Goal: Task Accomplishment & Management: Use online tool/utility

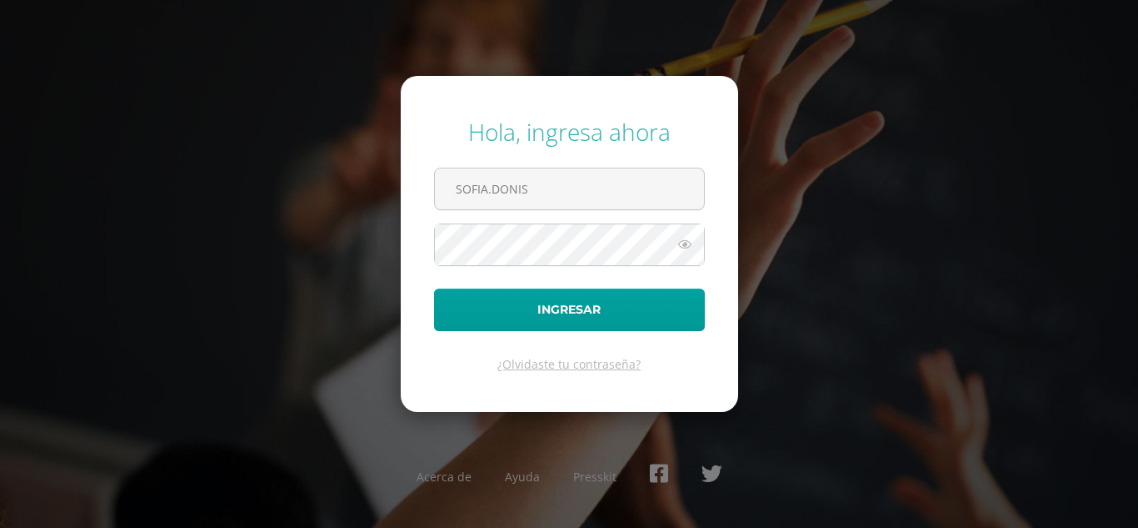
type input "[PERSON_NAME][EMAIL_ADDRESS][PERSON_NAME][DOMAIN_NAME]"
click at [434, 288] on button "Ingresar" at bounding box center [569, 309] width 271 height 43
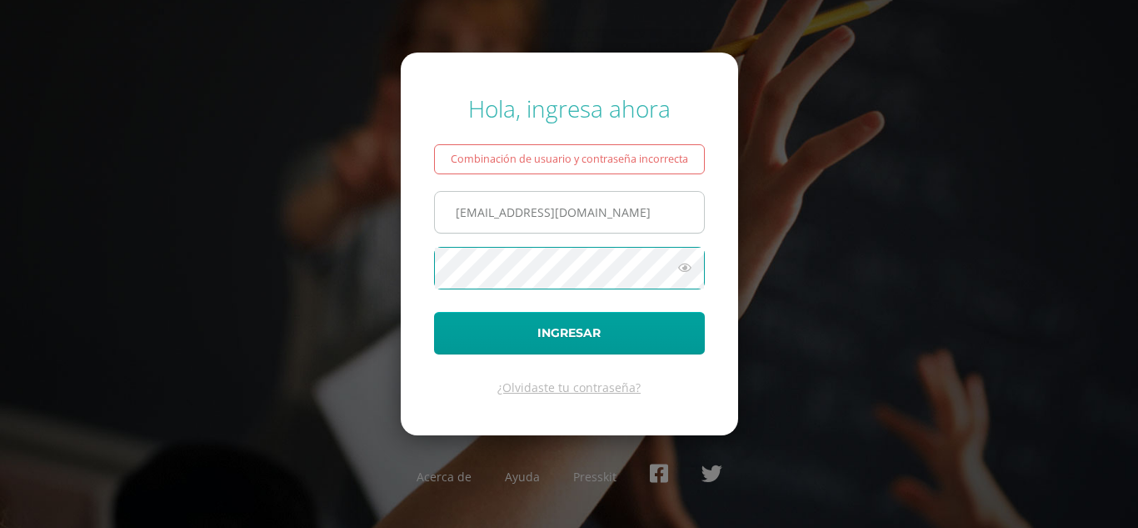
click at [434, 312] on button "Ingresar" at bounding box center [569, 333] width 271 height 43
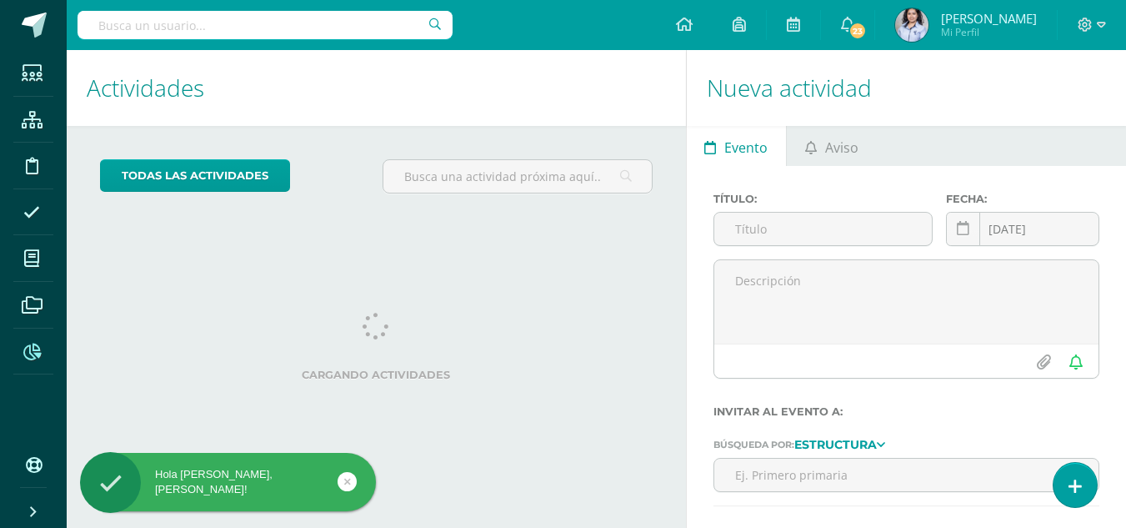
click at [28, 347] on icon at bounding box center [32, 351] width 18 height 17
click at [28, 352] on icon at bounding box center [32, 351] width 18 height 17
click at [36, 353] on icon at bounding box center [32, 351] width 18 height 17
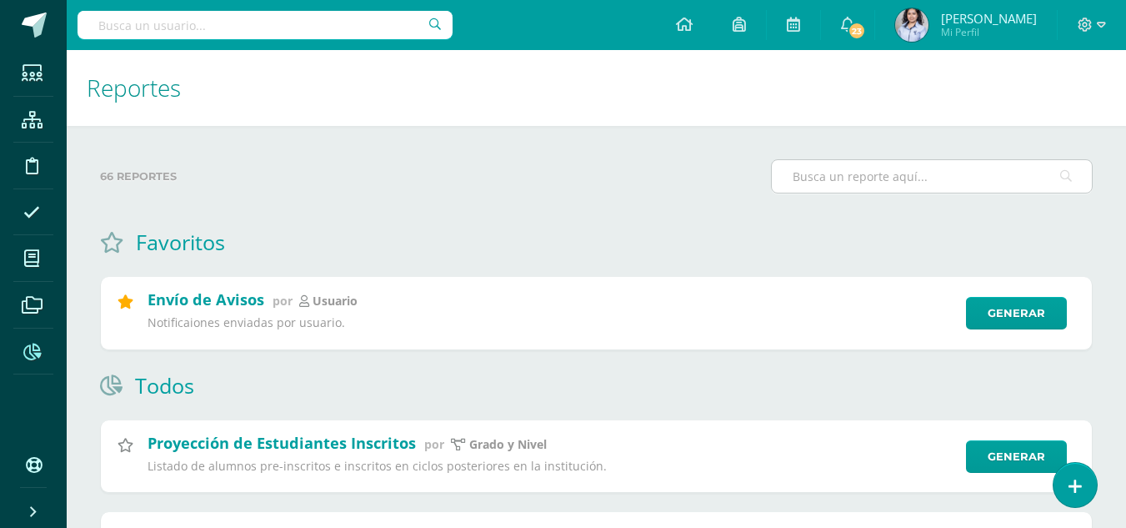
click at [923, 190] on input "text" at bounding box center [932, 176] width 320 height 33
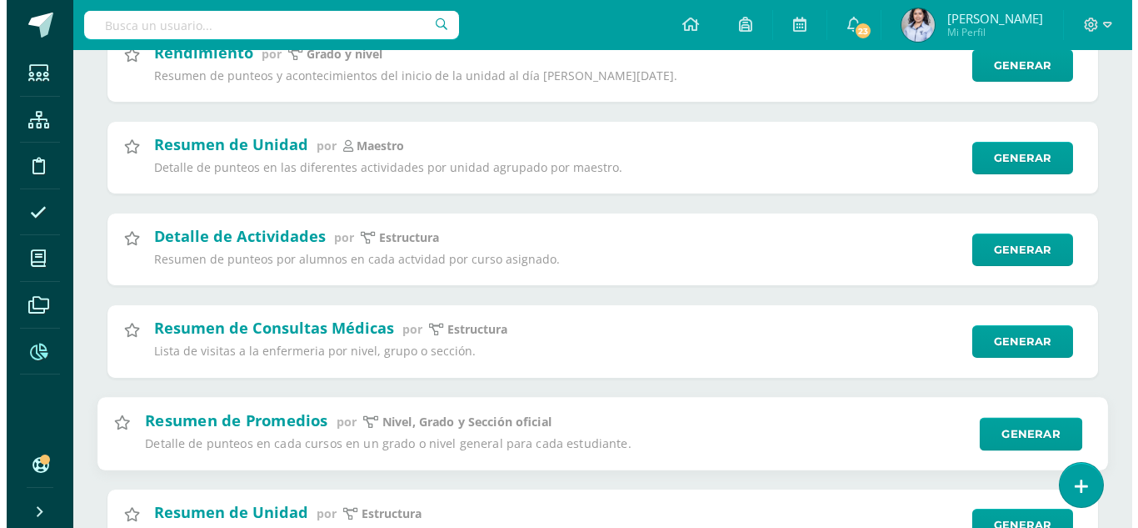
scroll to position [417, 0]
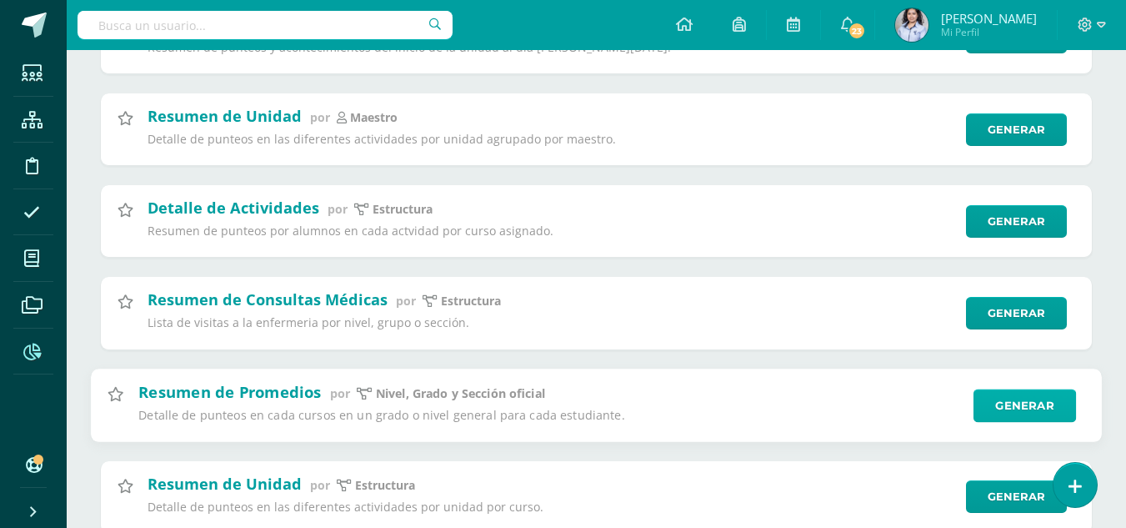
type input "Resumen de"
click at [1042, 396] on link "Generar" at bounding box center [1024, 404] width 103 height 33
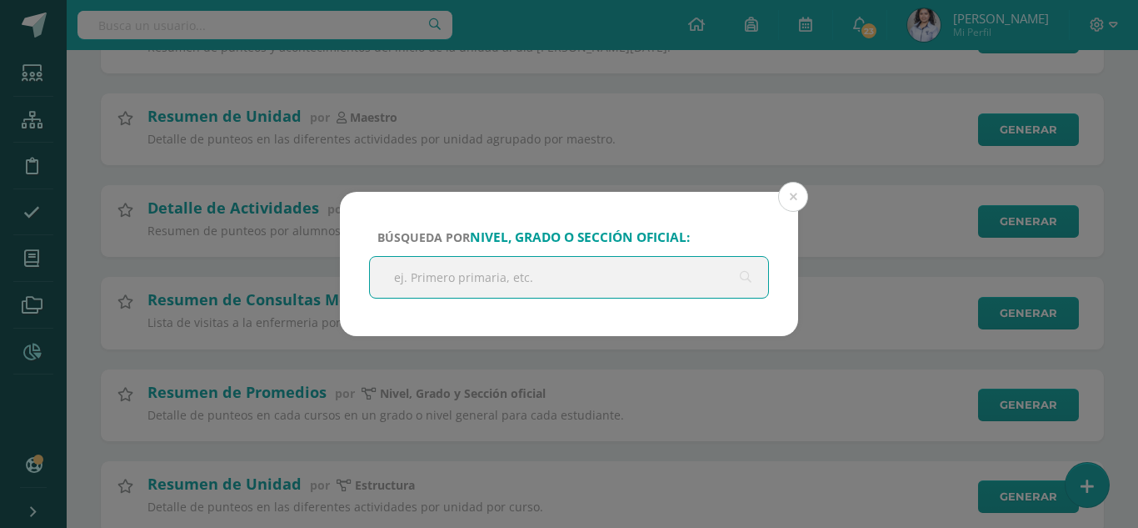
click at [683, 283] on input "text" at bounding box center [569, 277] width 398 height 41
type input "Tercero"
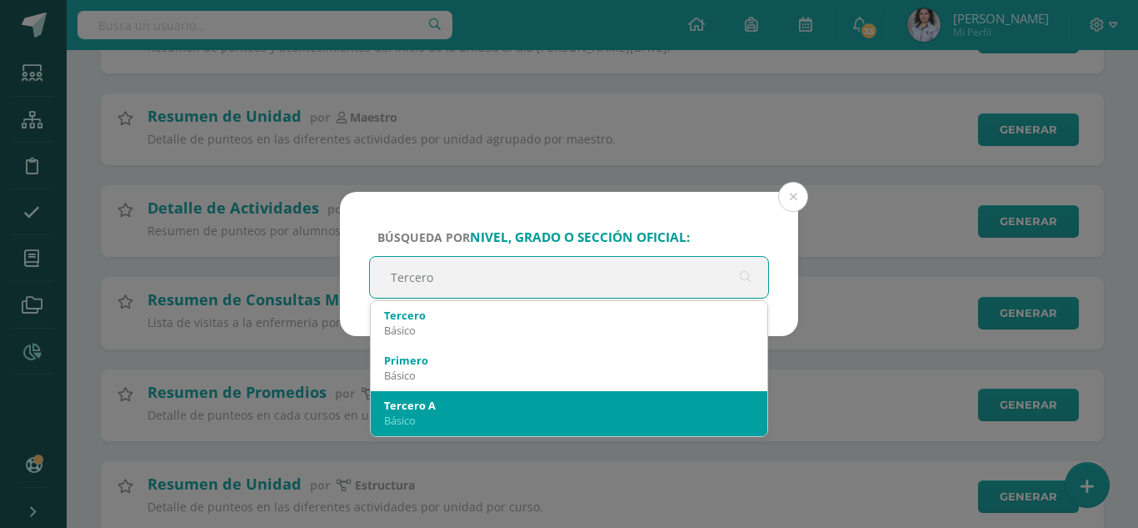
click at [492, 418] on div "Básico" at bounding box center [569, 420] width 370 height 15
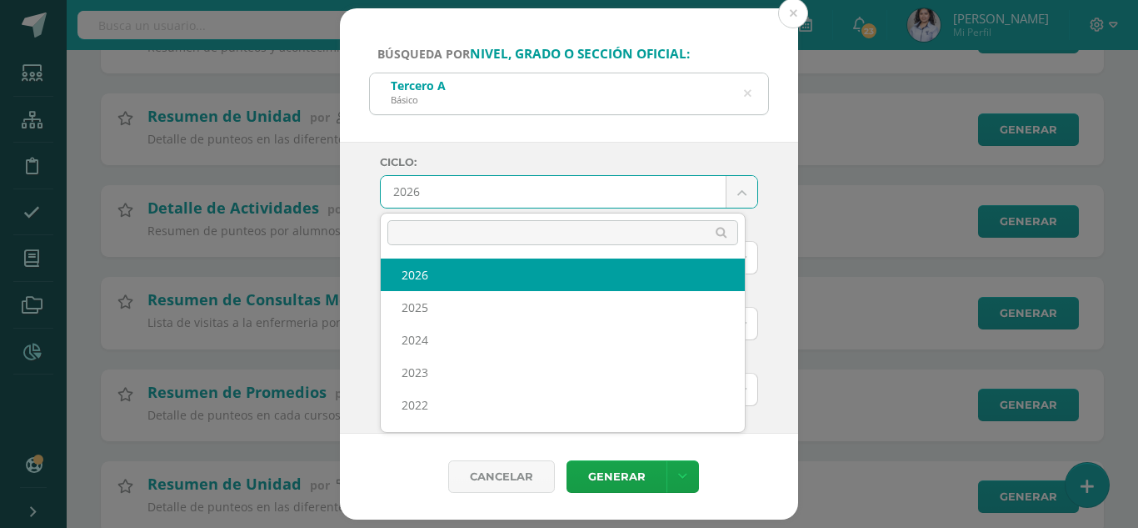
click at [732, 199] on body "Búsqueda por nivel, grado o sección oficial: Tercero A Básico Tercero Ciclo: 20…" at bounding box center [569, 268] width 1138 height 1370
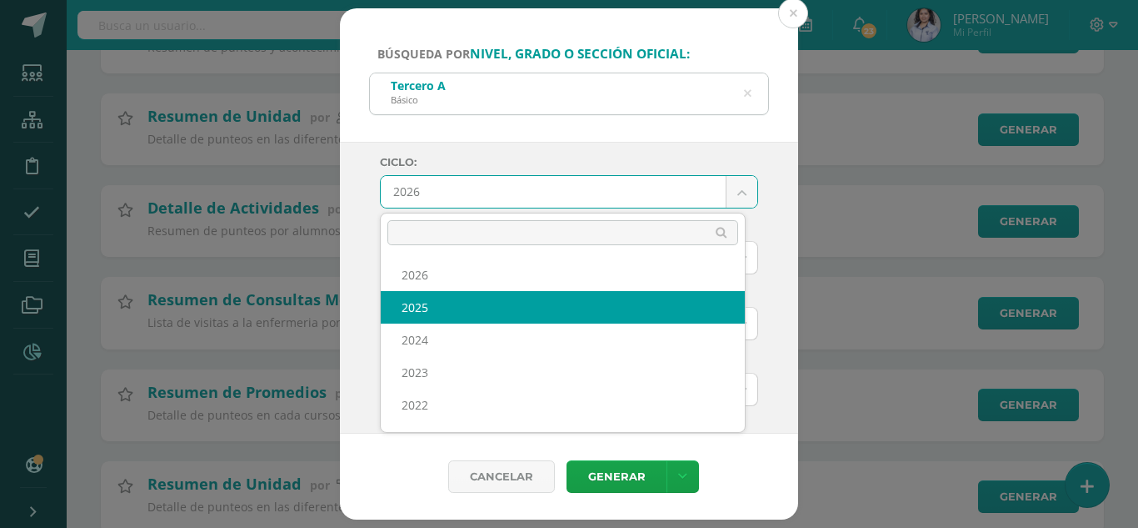
select select "6"
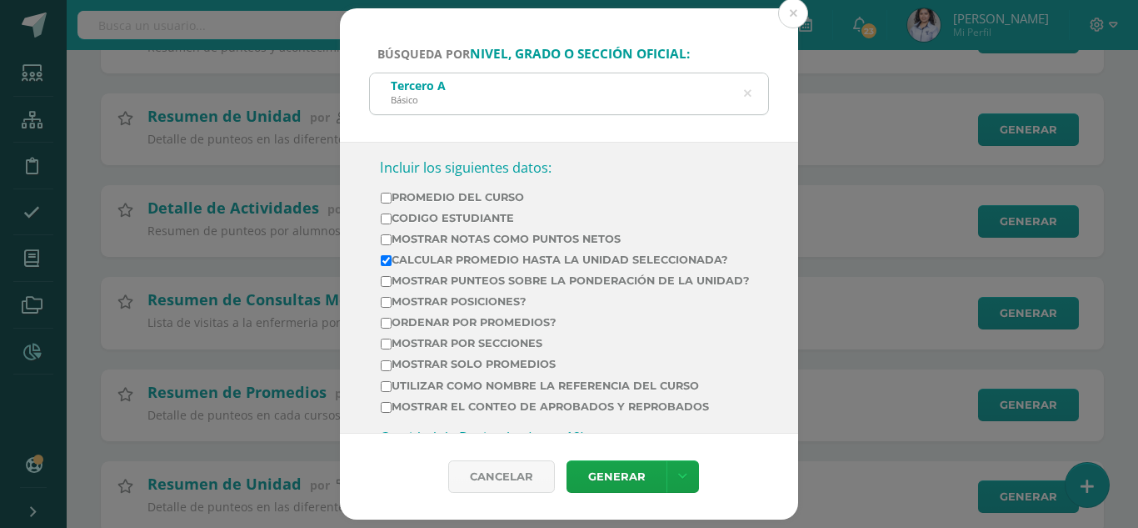
scroll to position [583, 0]
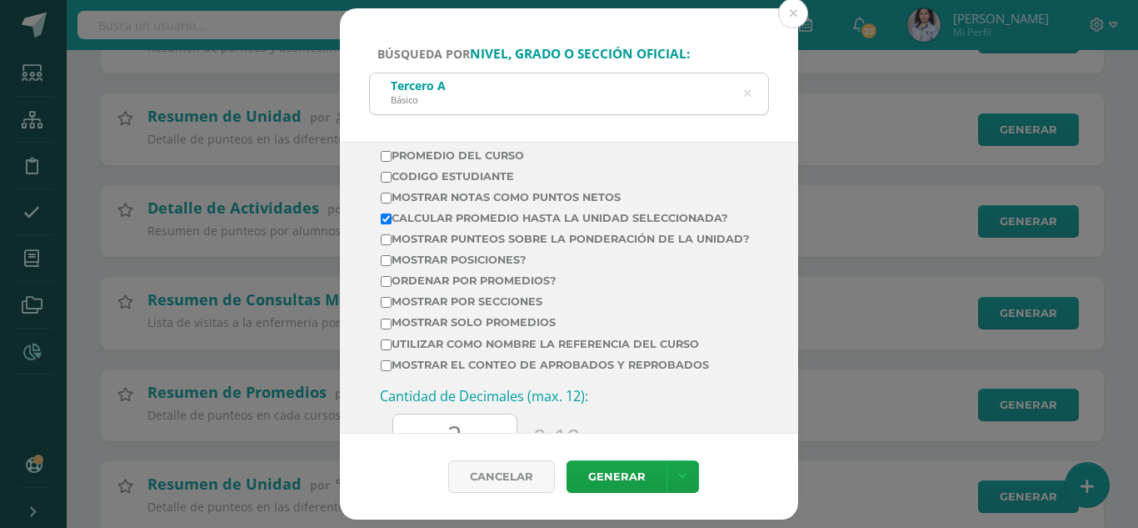
click at [483, 156] on label "Promedio del Curso" at bounding box center [565, 155] width 369 height 13
click at [392, 156] on input "Promedio del Curso" at bounding box center [386, 156] width 11 height 11
checkbox input "true"
click at [422, 217] on label "Calcular promedio hasta la unidad seleccionada?" at bounding box center [565, 218] width 369 height 13
click at [392, 217] on input "Calcular promedio hasta la unidad seleccionada?" at bounding box center [386, 218] width 11 height 11
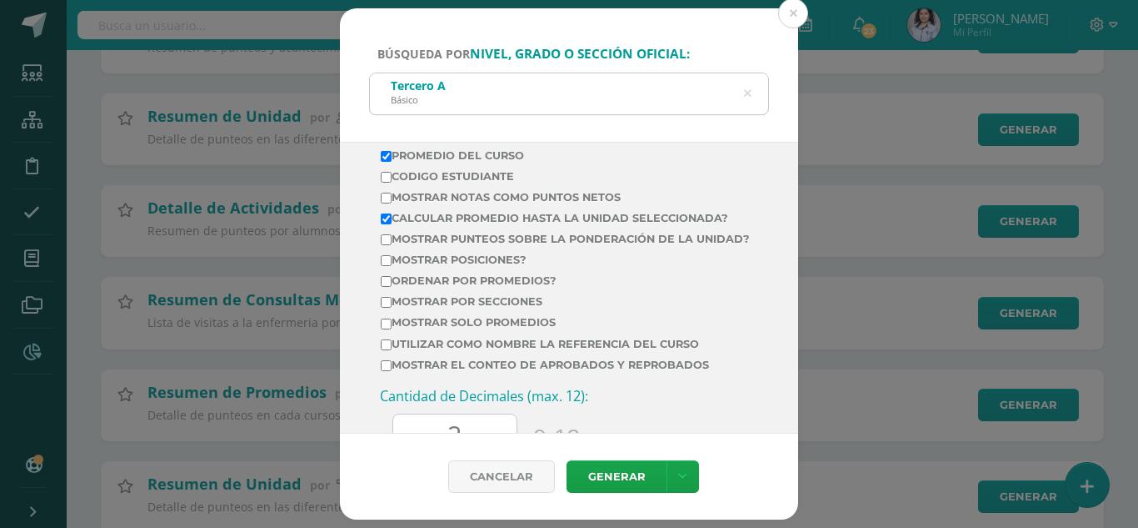
checkbox input "false"
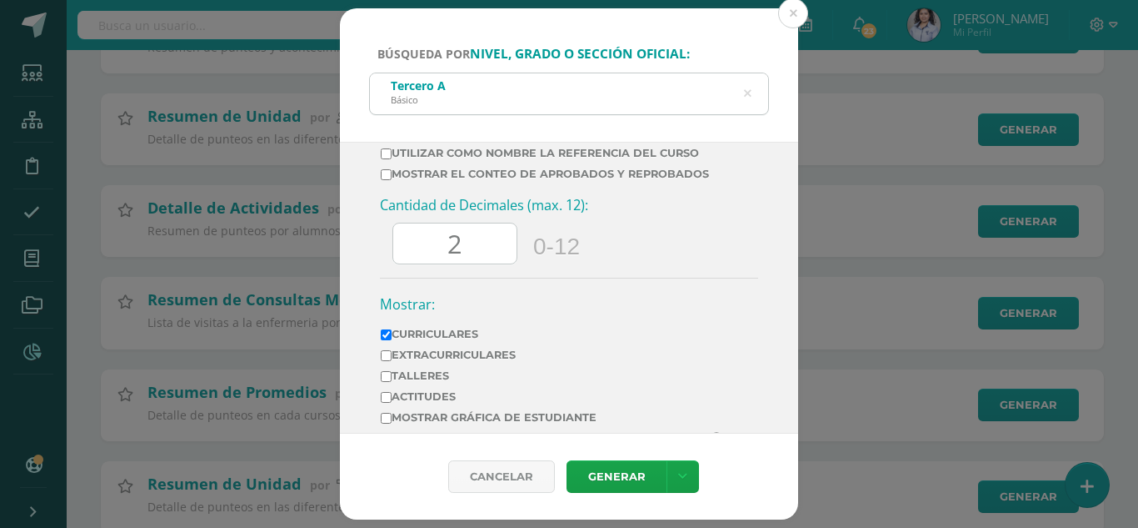
scroll to position [823, 0]
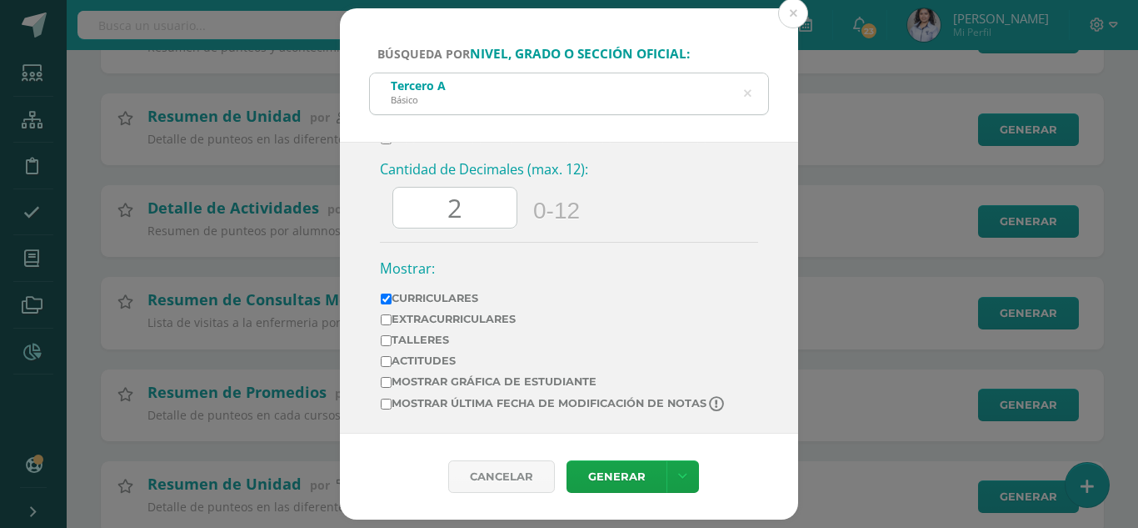
click at [475, 211] on input "2" at bounding box center [454, 208] width 123 height 41
type input "0"
click at [578, 259] on h3 "Mostrar:" at bounding box center [569, 268] width 378 height 18
click at [640, 479] on link "Generar" at bounding box center [617, 476] width 100 height 33
click at [678, 474] on icon at bounding box center [682, 476] width 9 height 14
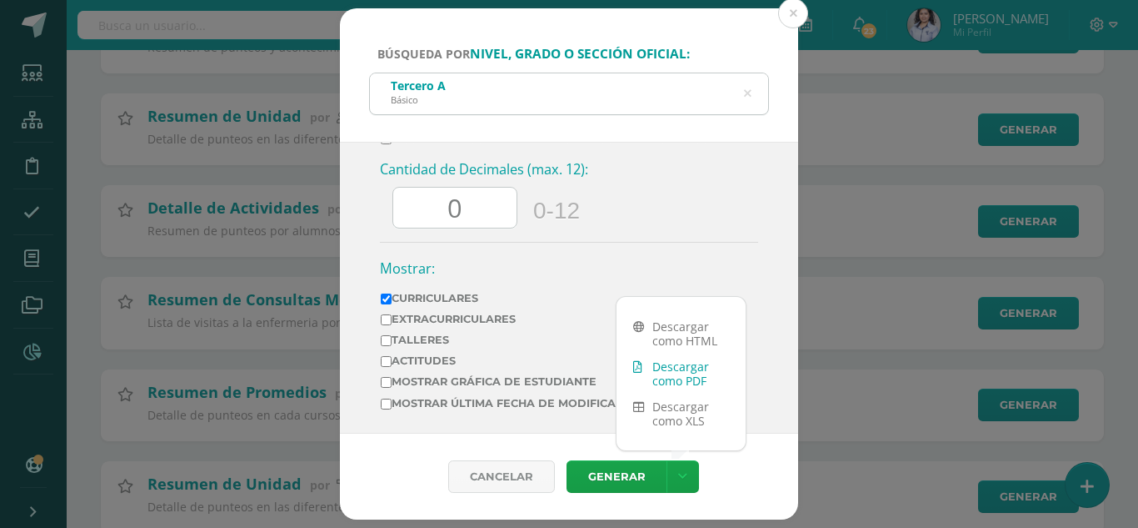
click at [687, 379] on link "Descargar como PDF" at bounding box center [681, 373] width 129 height 40
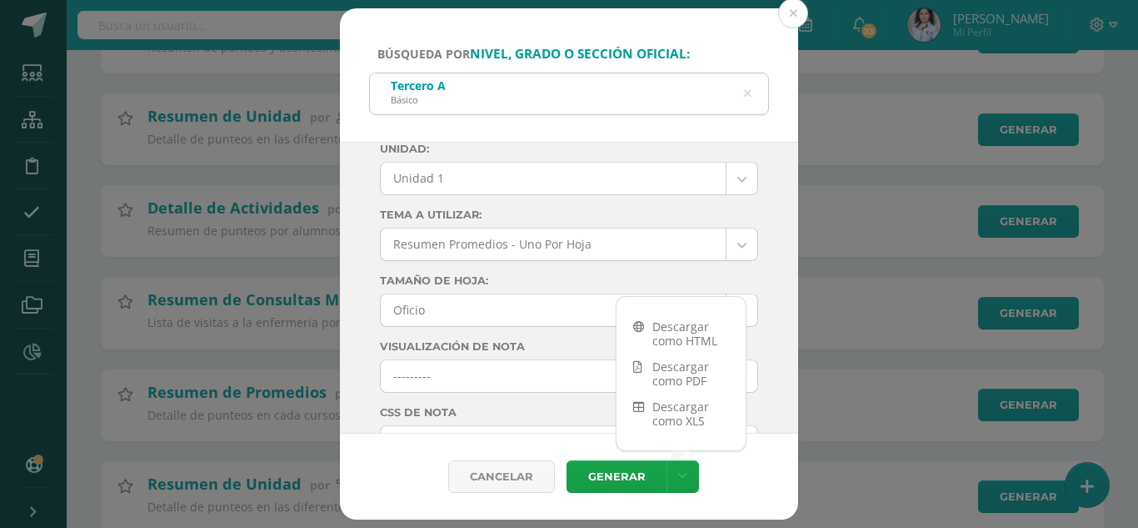
scroll to position [73, 0]
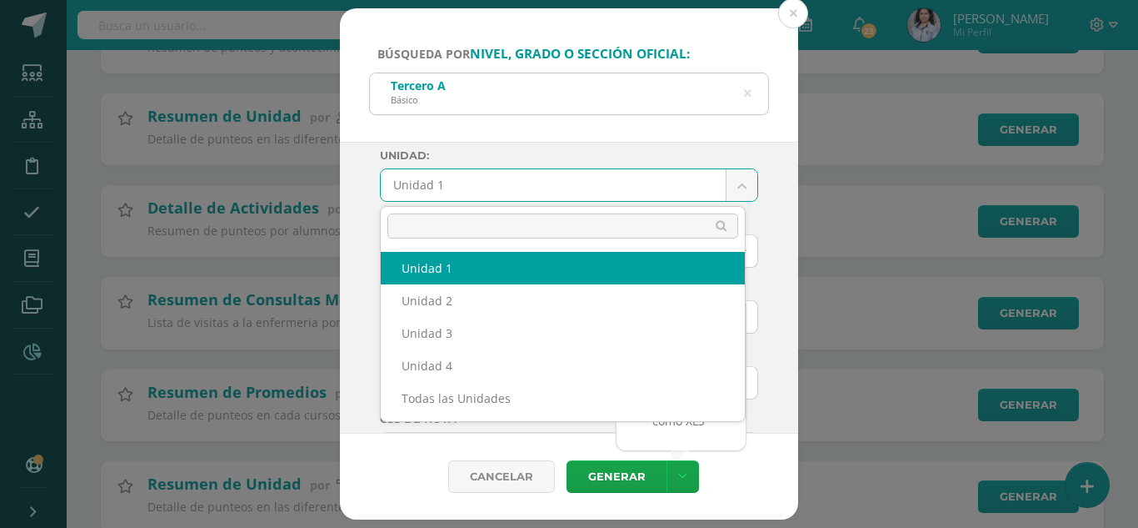
click at [728, 191] on body "Búsqueda por nivel, grado o sección oficial: Tercero A Básico Tercero Ciclo: 20…" at bounding box center [569, 268] width 1138 height 1370
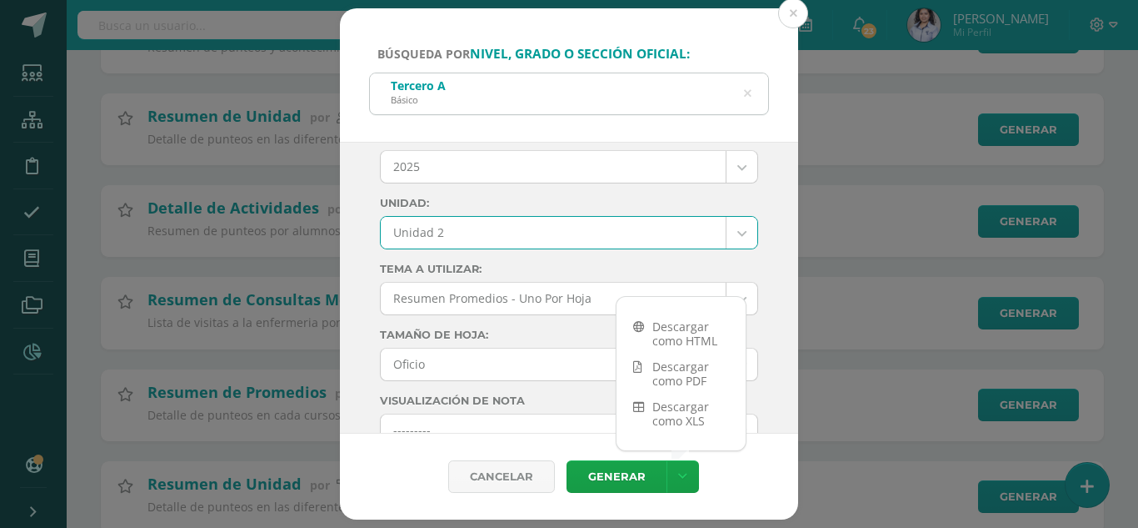
scroll to position [0, 0]
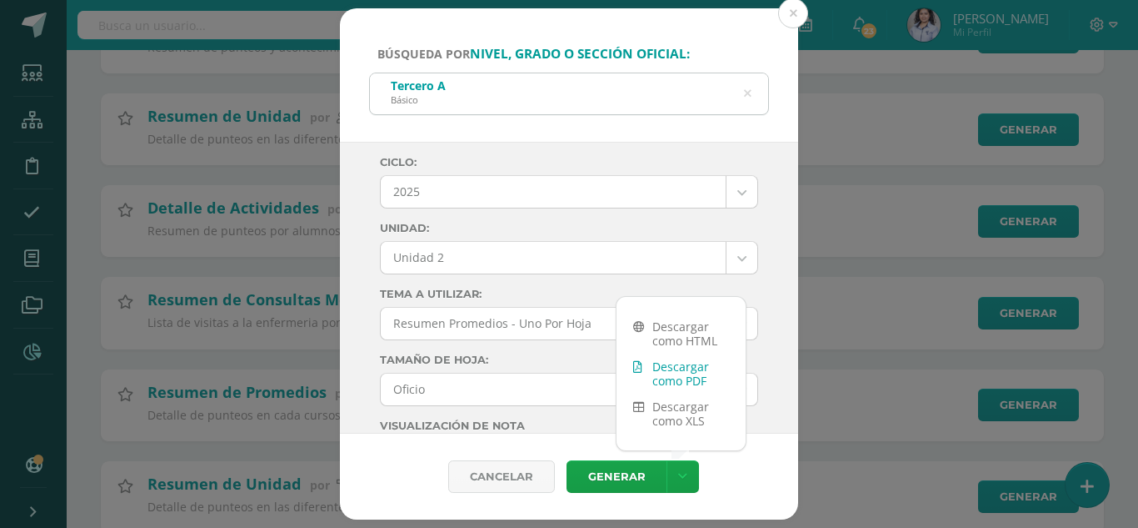
click at [644, 373] on link "Descargar como PDF" at bounding box center [681, 373] width 129 height 40
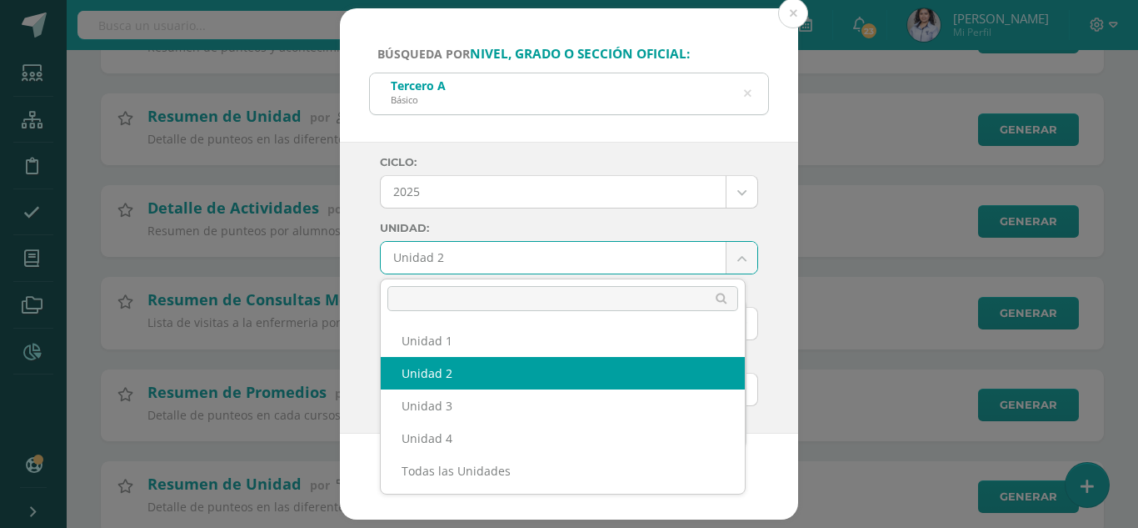
click at [531, 251] on body "Búsqueda por nivel, grado o sección oficial: Tercero A Básico Tercero Ciclo: 20…" at bounding box center [569, 268] width 1138 height 1370
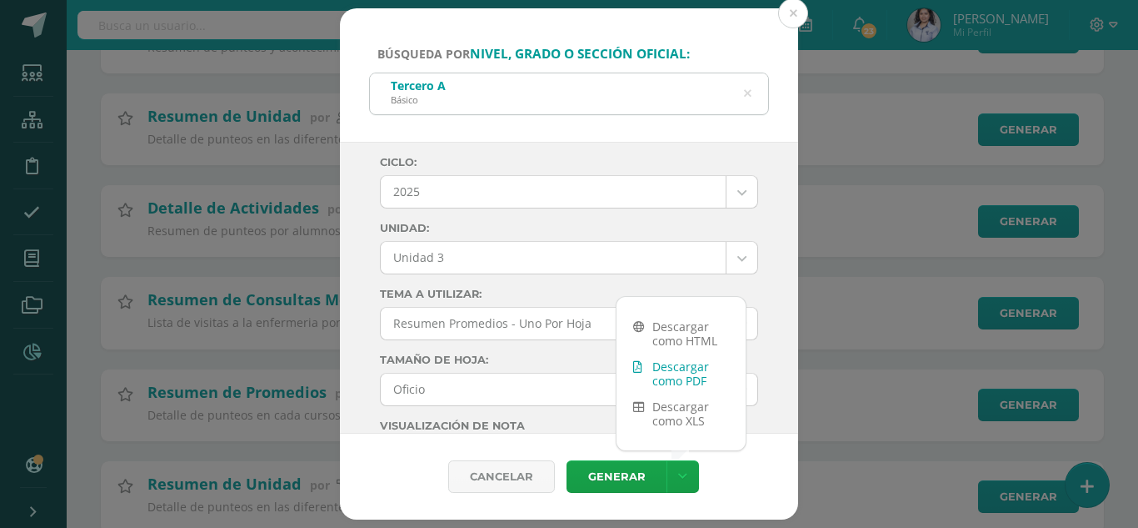
click at [671, 364] on link "Descargar como PDF" at bounding box center [681, 373] width 129 height 40
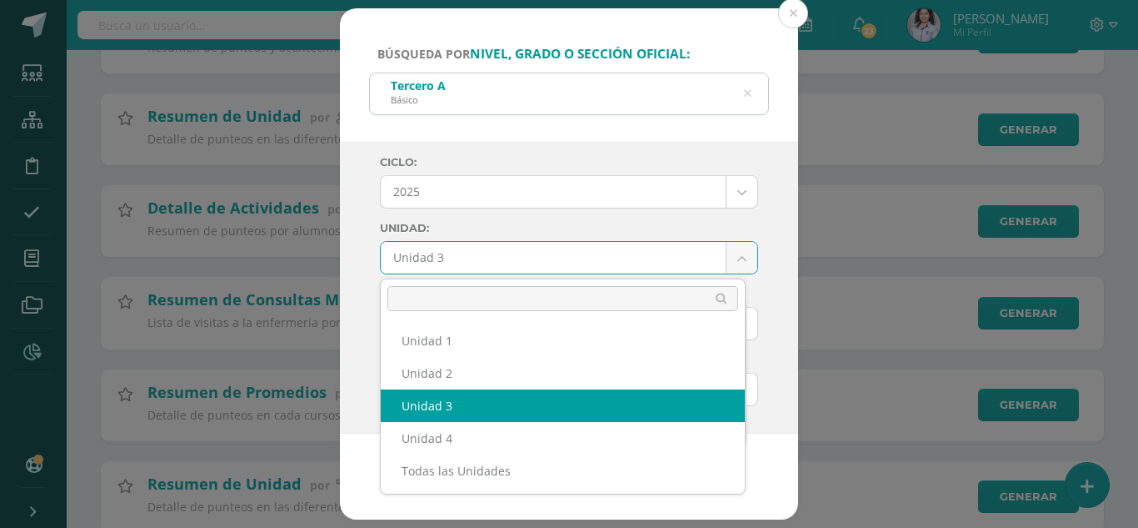
click at [517, 267] on body "Búsqueda por nivel, grado o sección oficial: Tercero A Básico Tercero Ciclo: 20…" at bounding box center [569, 268] width 1138 height 1370
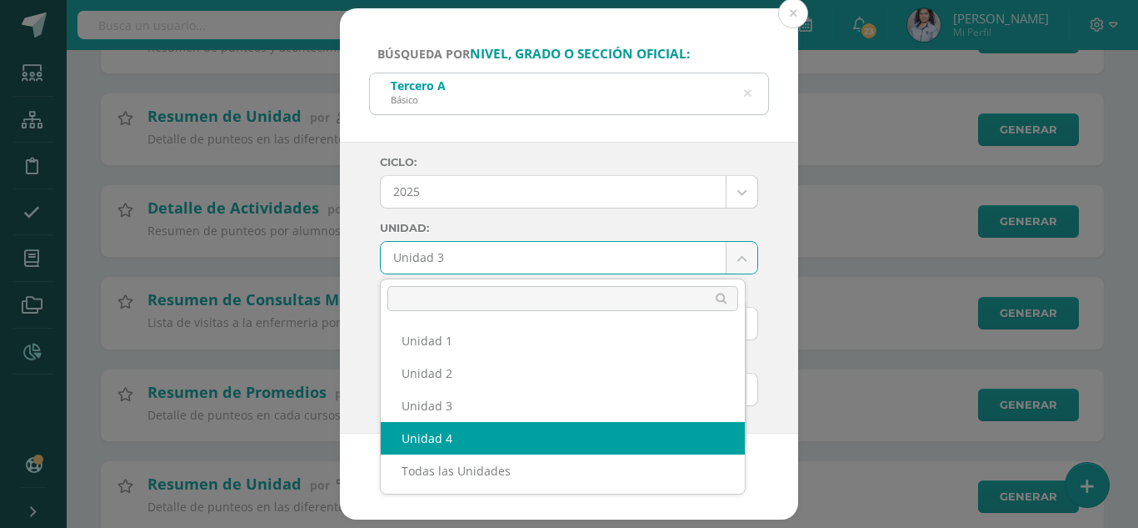
select select "Unidad 4"
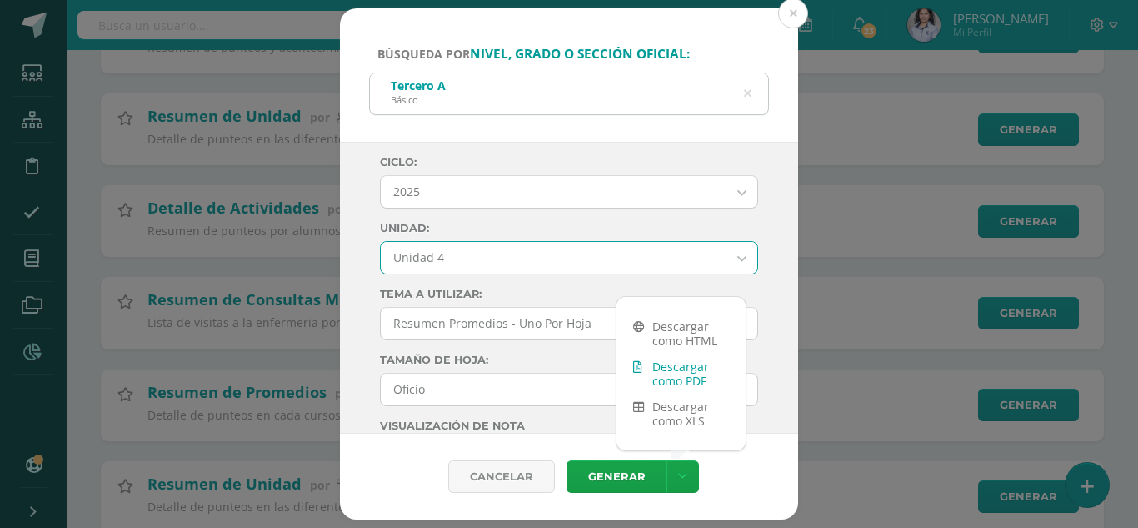
click at [661, 379] on link "Descargar como PDF" at bounding box center [681, 373] width 129 height 40
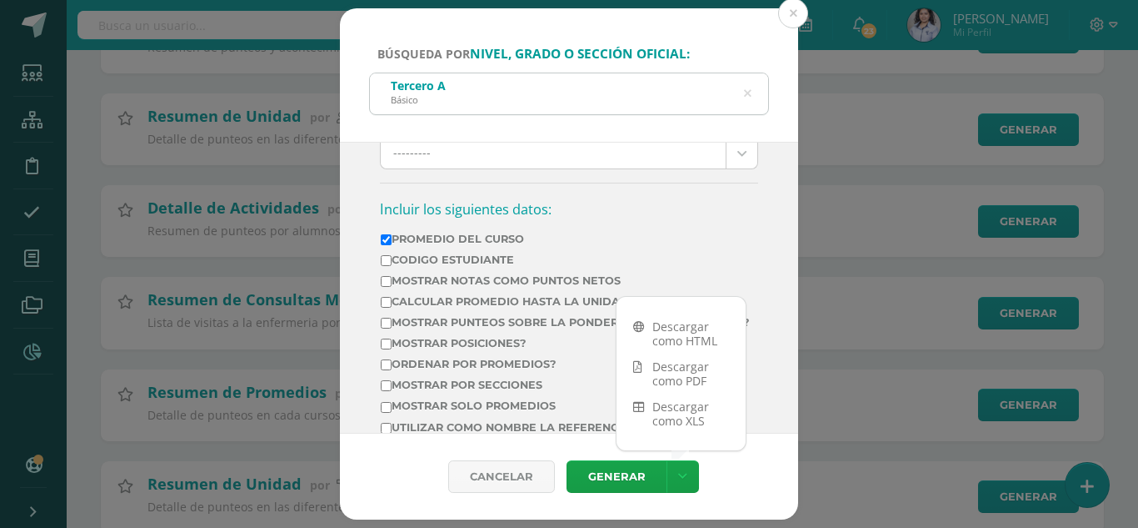
scroll to position [583, 0]
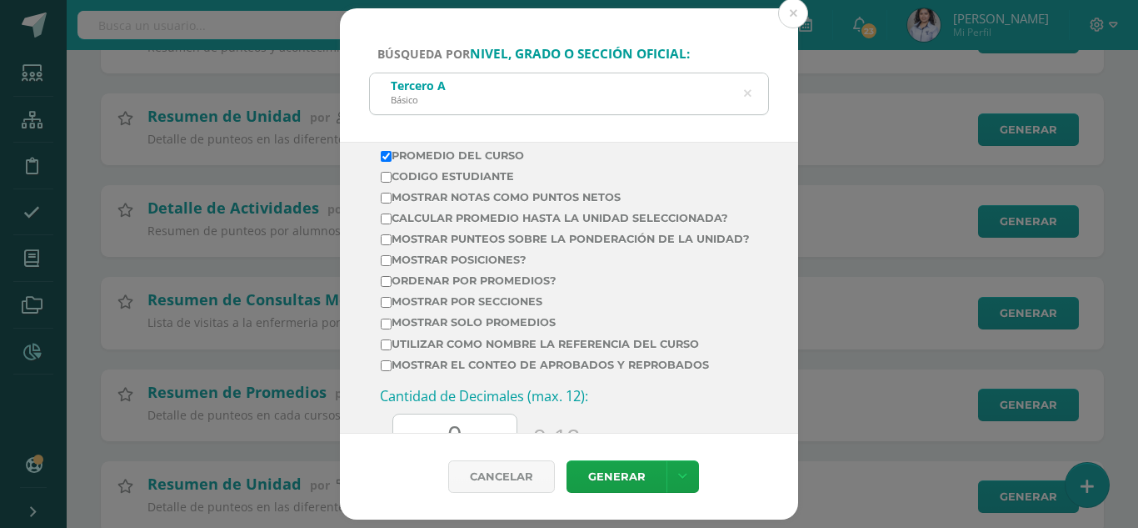
click at [595, 213] on label "Calcular promedio hasta la unidad seleccionada?" at bounding box center [565, 218] width 369 height 13
click at [392, 213] on input "Calcular promedio hasta la unidad seleccionada?" at bounding box center [386, 218] width 11 height 11
checkbox input "true"
click at [468, 154] on label "Promedio del Curso" at bounding box center [565, 155] width 369 height 13
click at [392, 154] on input "Promedio del Curso" at bounding box center [386, 156] width 11 height 11
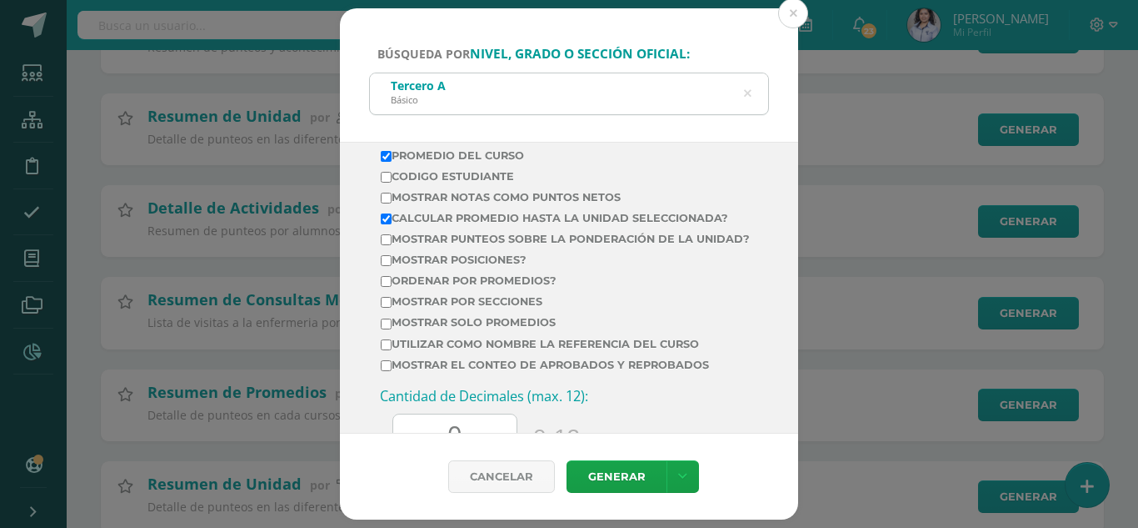
checkbox input "false"
click at [679, 453] on div "Cancelar Generar" at bounding box center [569, 476] width 458 height 86
click at [685, 465] on link at bounding box center [683, 476] width 33 height 33
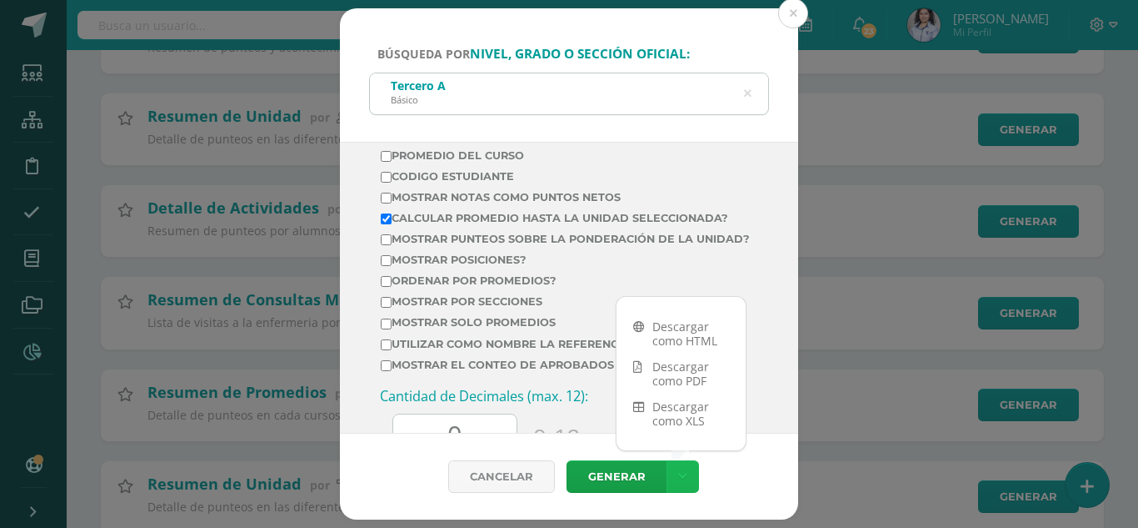
scroll to position [667, 0]
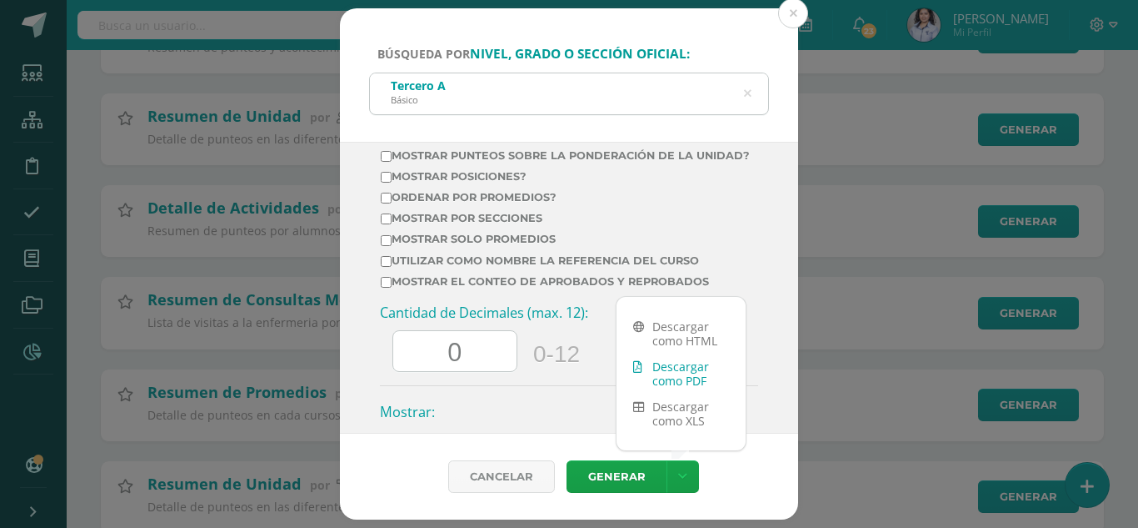
click at [665, 371] on link "Descargar como PDF" at bounding box center [681, 373] width 129 height 40
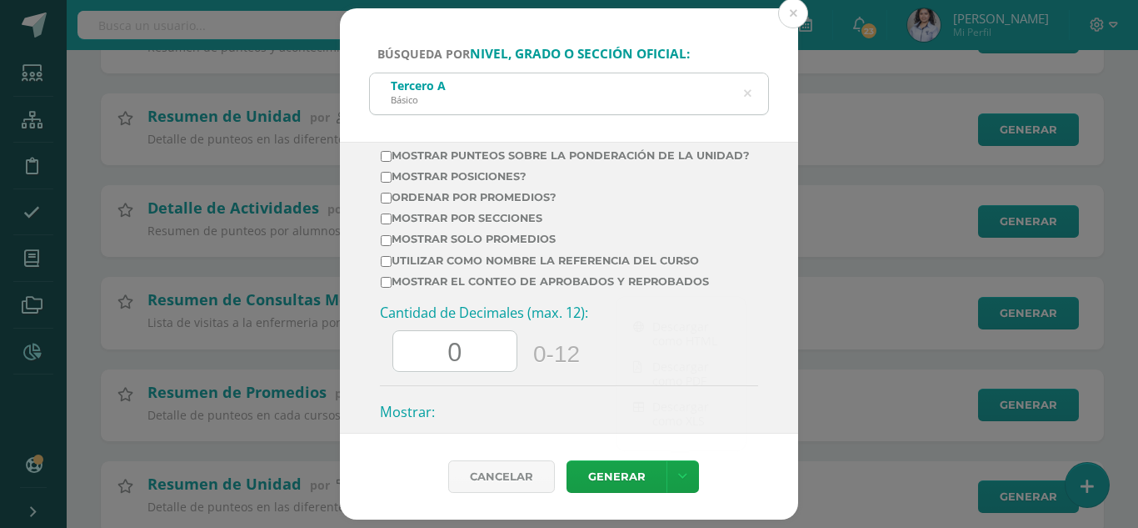
click at [562, 91] on div "Tercero A Básico" at bounding box center [569, 92] width 398 height 38
click at [744, 90] on icon at bounding box center [748, 94] width 8 height 43
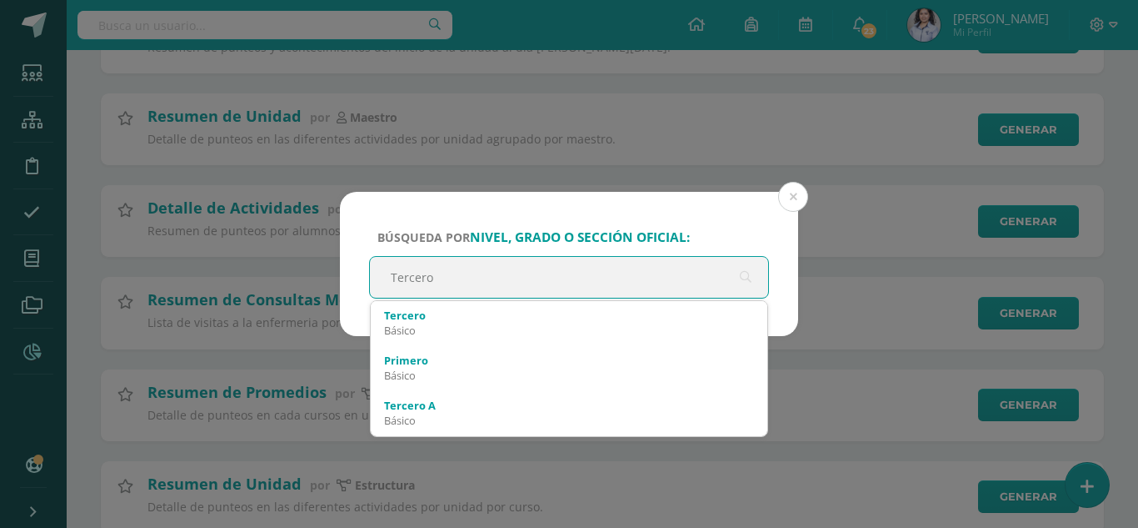
type input "Tercero"
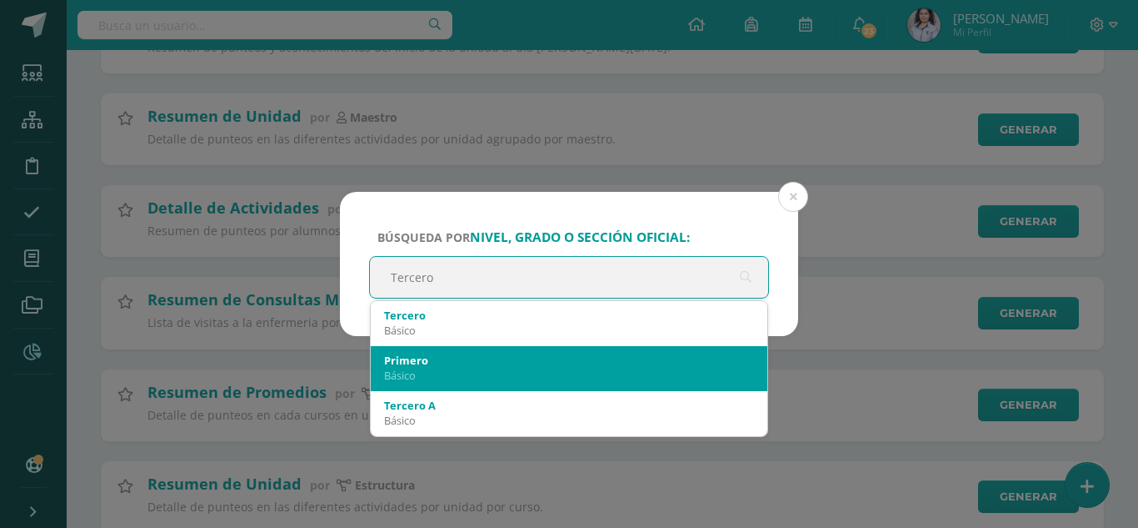
scroll to position [83, 0]
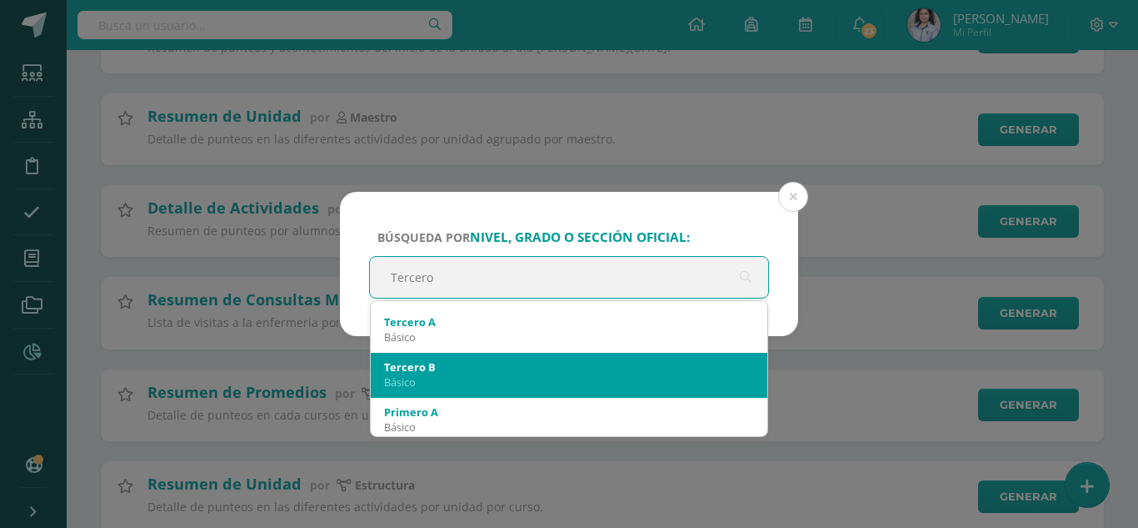
click at [620, 376] on div "Básico" at bounding box center [569, 381] width 370 height 15
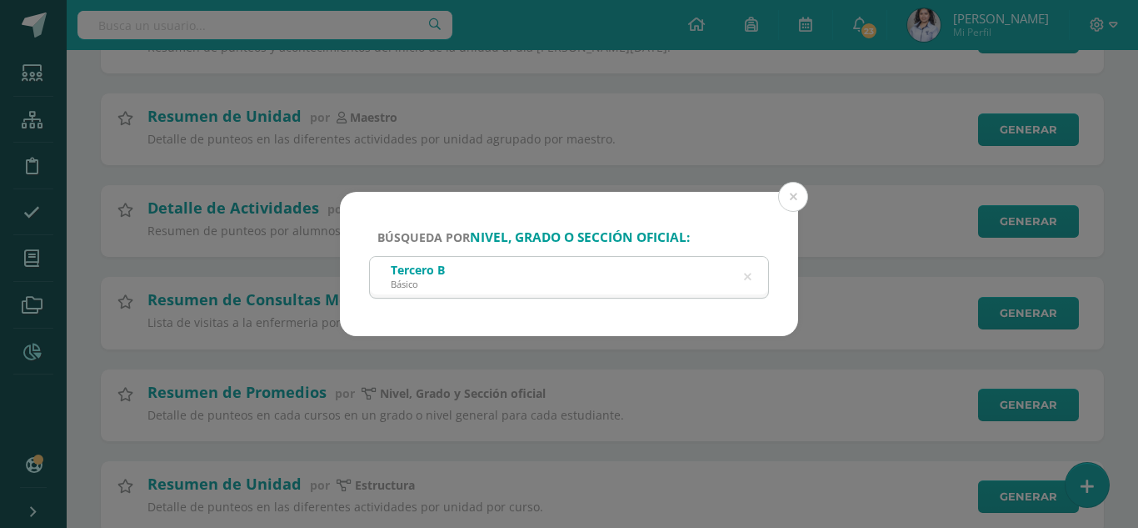
click at [620, 376] on div "Búsqueda por nivel, grado o sección oficial: Tercero B Básico Tercero Cancelar …" at bounding box center [569, 264] width 1138 height 528
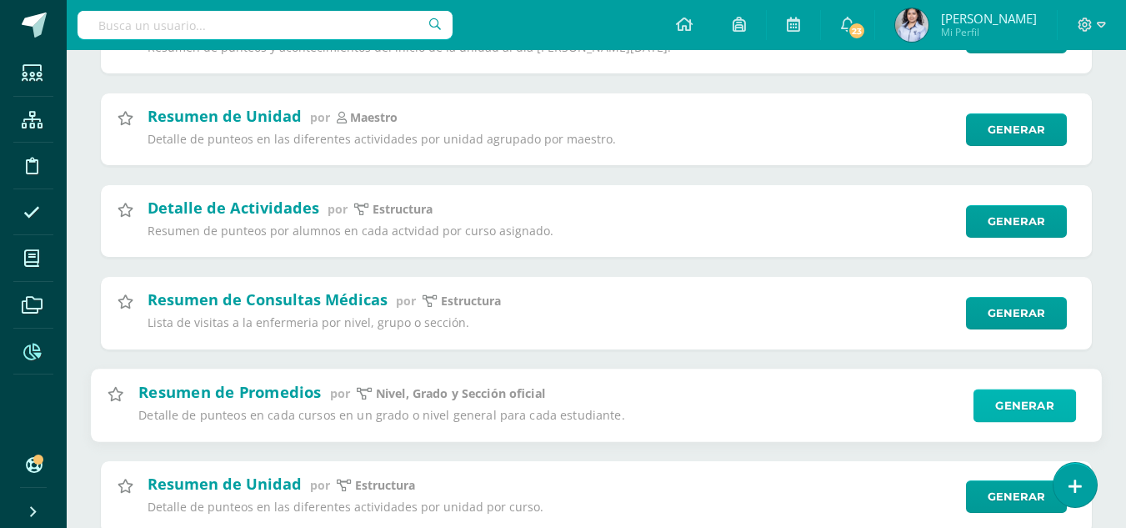
click at [1023, 419] on link "Generar" at bounding box center [1024, 404] width 103 height 33
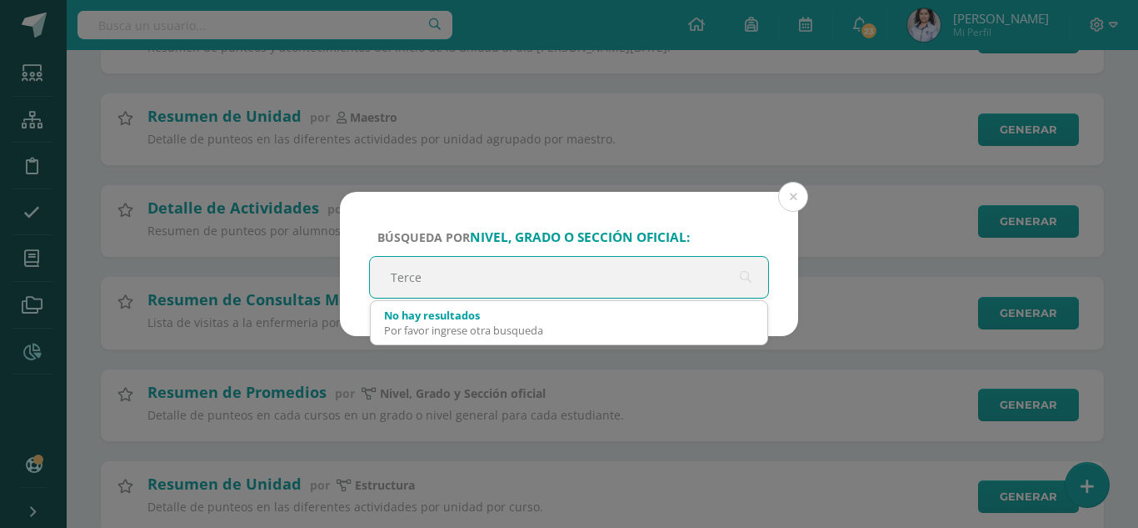
type input "Tercer"
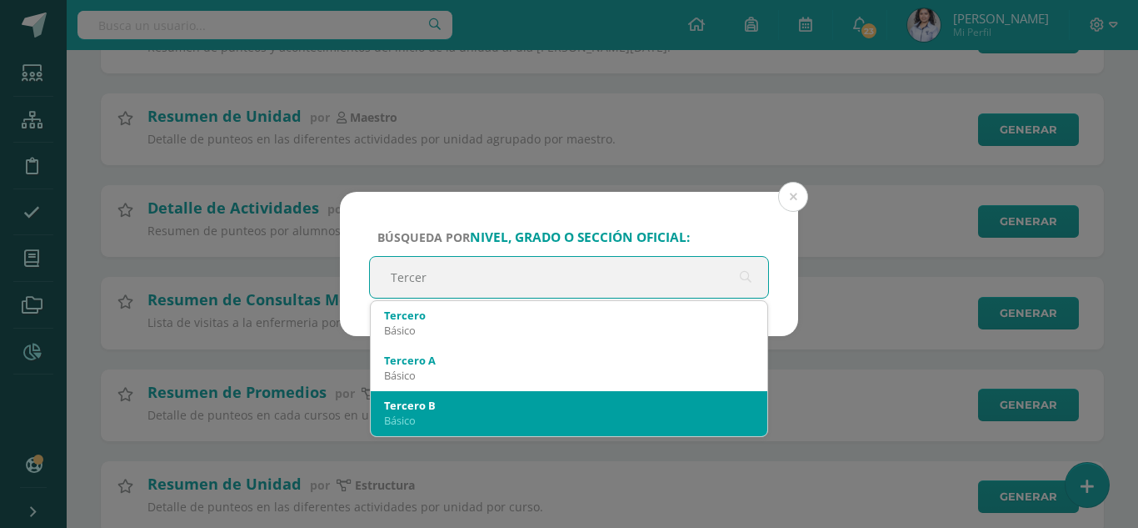
click at [483, 418] on div "Básico" at bounding box center [569, 420] width 370 height 15
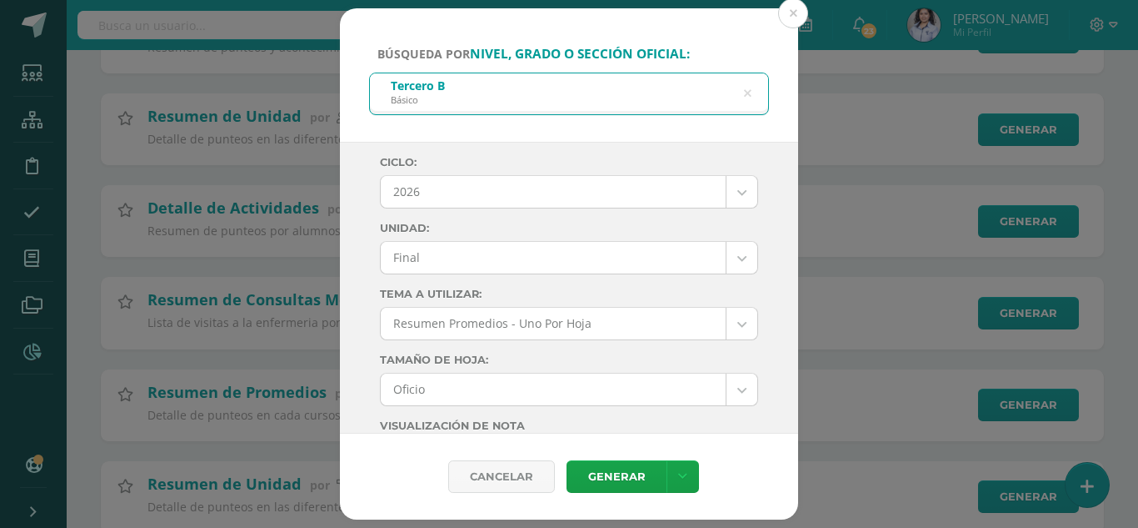
click at [548, 183] on body "Búsqueda por nivel, grado o sección oficial: Tercero B Básico Tercer Ciclo: 202…" at bounding box center [569, 268] width 1138 height 1370
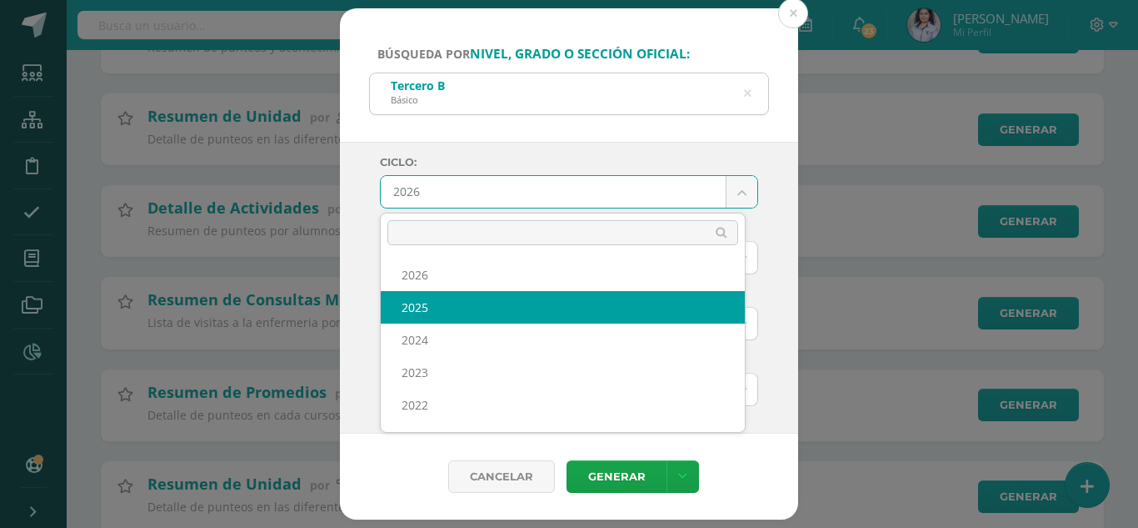
select select "6"
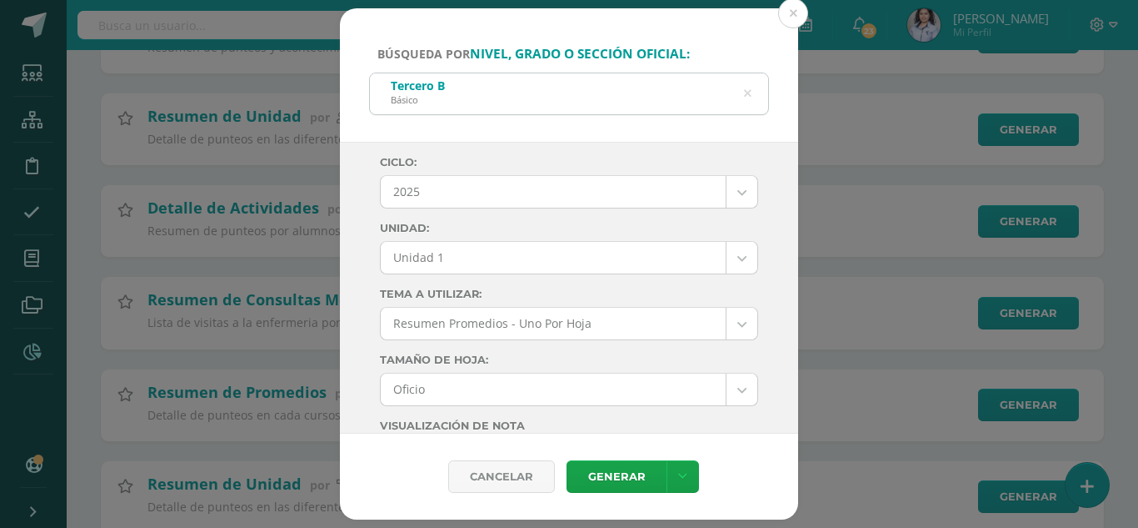
click at [513, 256] on body "Búsqueda por nivel, grado o sección oficial: Tercero B Básico Tercer Ciclo: 202…" at bounding box center [569, 268] width 1138 height 1370
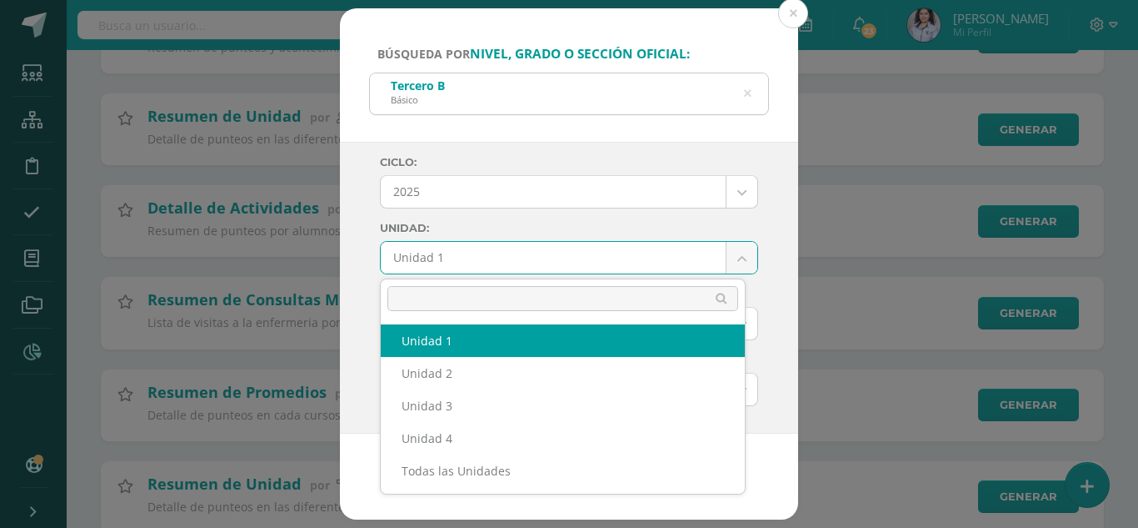
select select "Unidad 1"
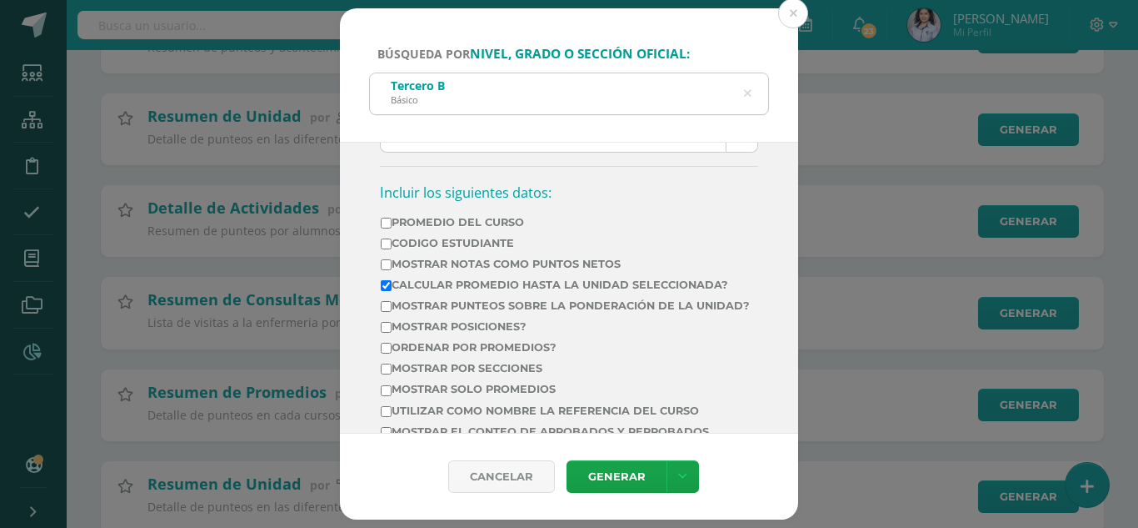
scroll to position [583, 0]
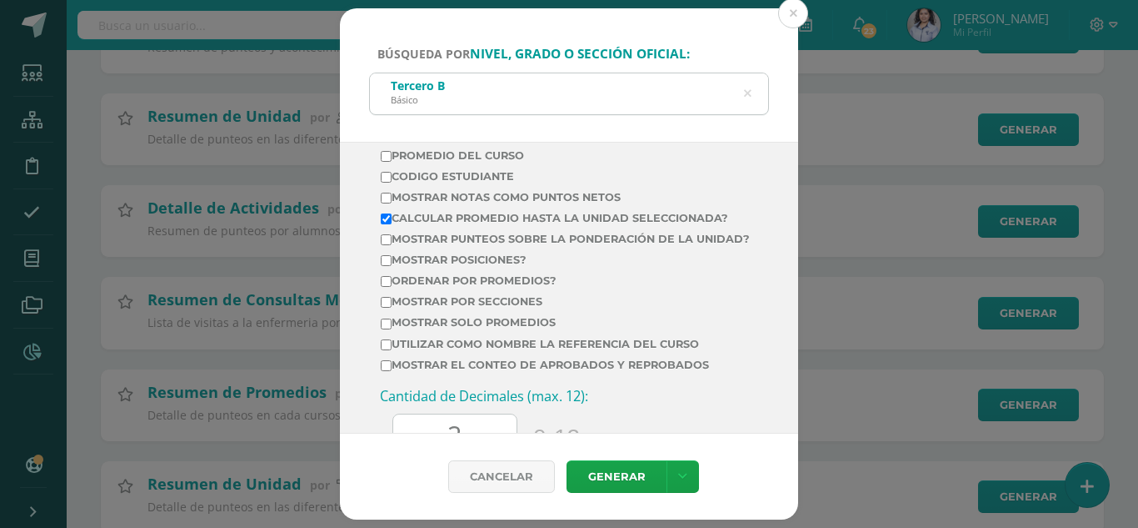
click at [454, 155] on label "Promedio del Curso" at bounding box center [565, 155] width 369 height 13
click at [392, 155] on input "Promedio del Curso" at bounding box center [386, 156] width 11 height 11
checkbox input "true"
click at [438, 218] on label "Calcular promedio hasta la unidad seleccionada?" at bounding box center [565, 218] width 369 height 13
click at [392, 218] on input "Calcular promedio hasta la unidad seleccionada?" at bounding box center [386, 218] width 11 height 11
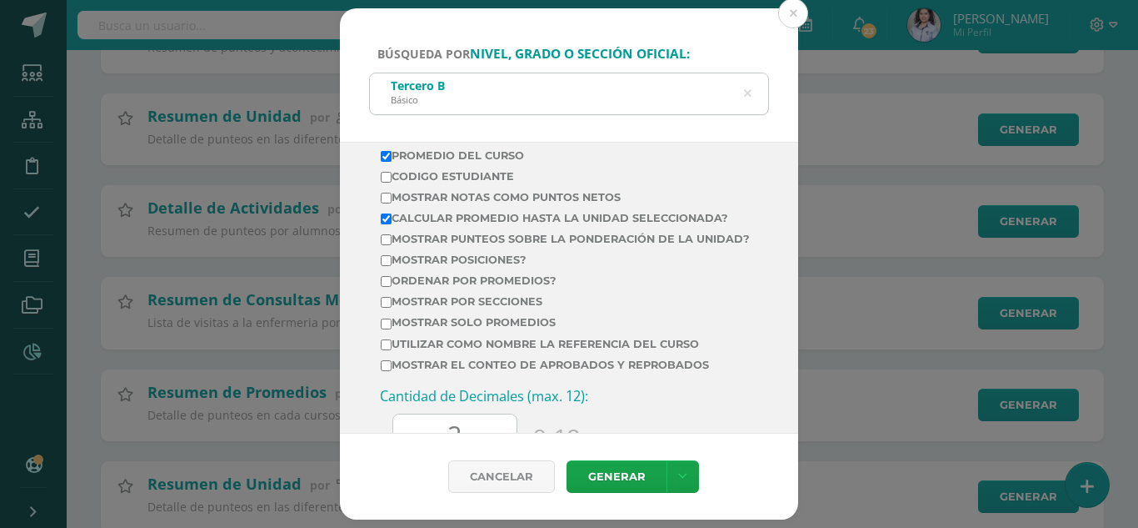
checkbox input "false"
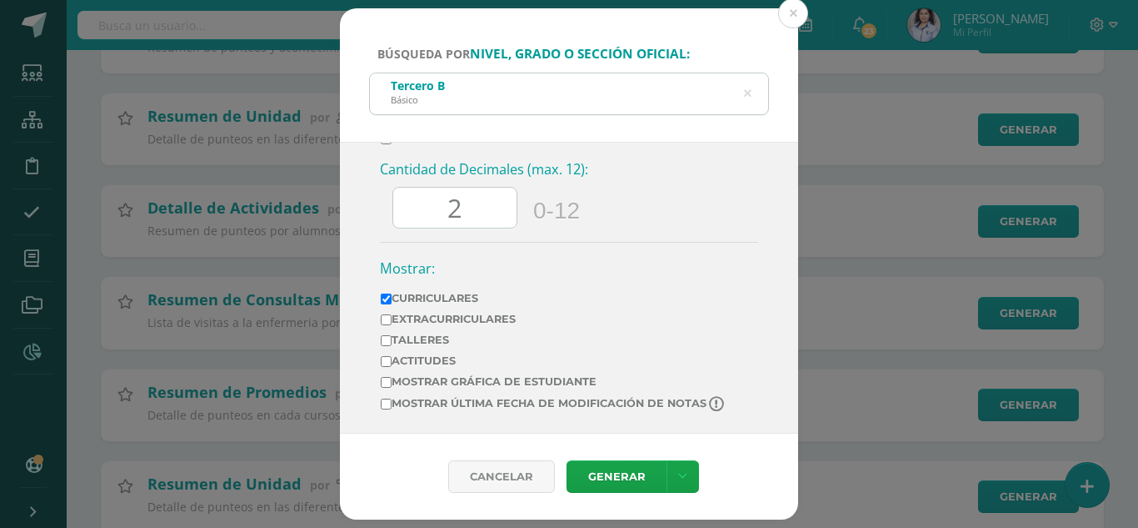
scroll to position [823, 0]
click at [470, 220] on input "2" at bounding box center [454, 208] width 123 height 41
type input "0"
click at [673, 473] on link at bounding box center [683, 476] width 33 height 33
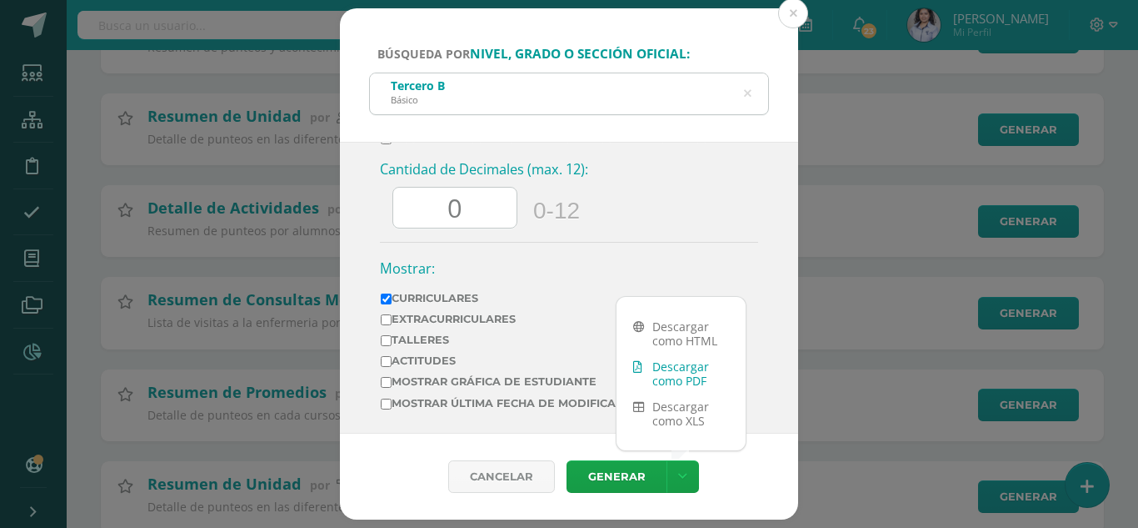
click at [675, 376] on link "Descargar como PDF" at bounding box center [681, 373] width 129 height 40
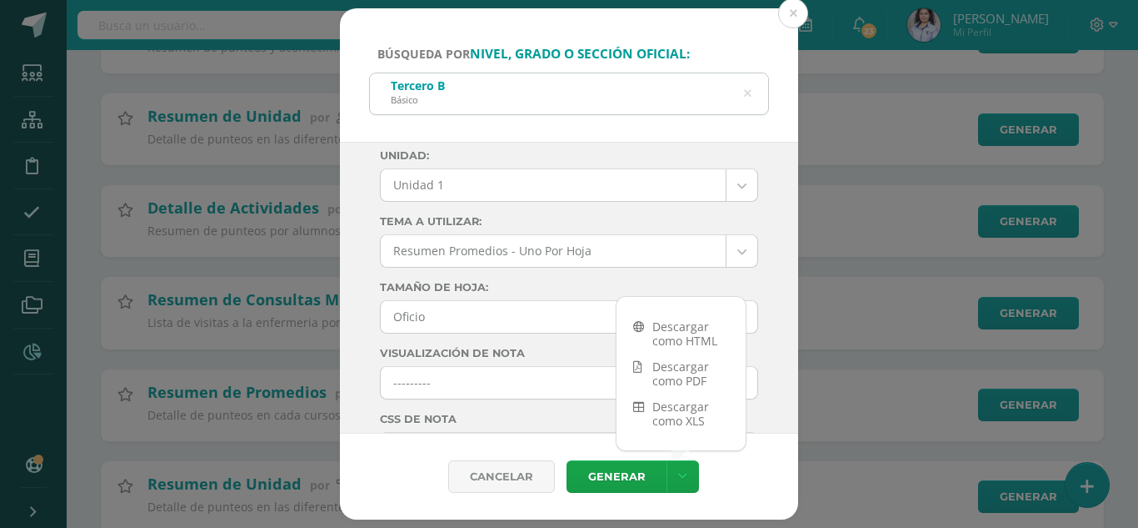
scroll to position [0, 0]
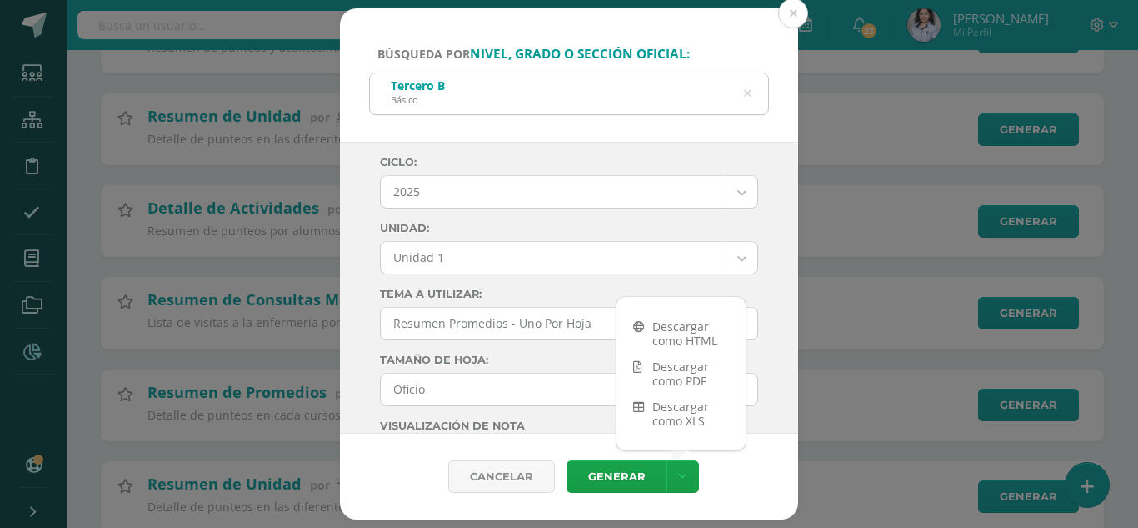
click at [474, 266] on body "Búsqueda por nivel, grado o sección oficial: Tercero B Básico Tercer Ciclo: 202…" at bounding box center [569, 268] width 1138 height 1370
click at [697, 378] on link "Descargar como PDF" at bounding box center [681, 373] width 129 height 40
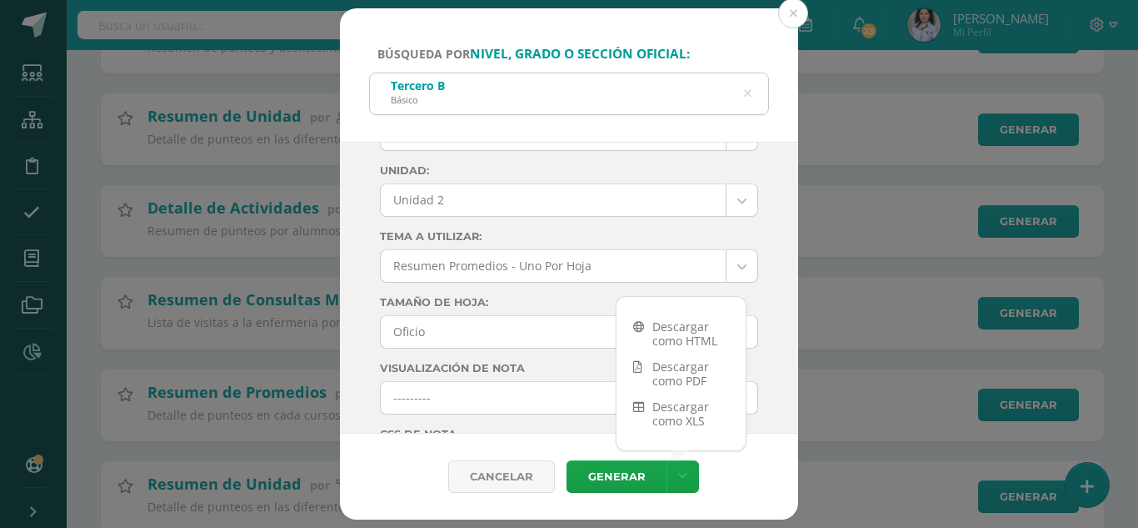
scroll to position [83, 0]
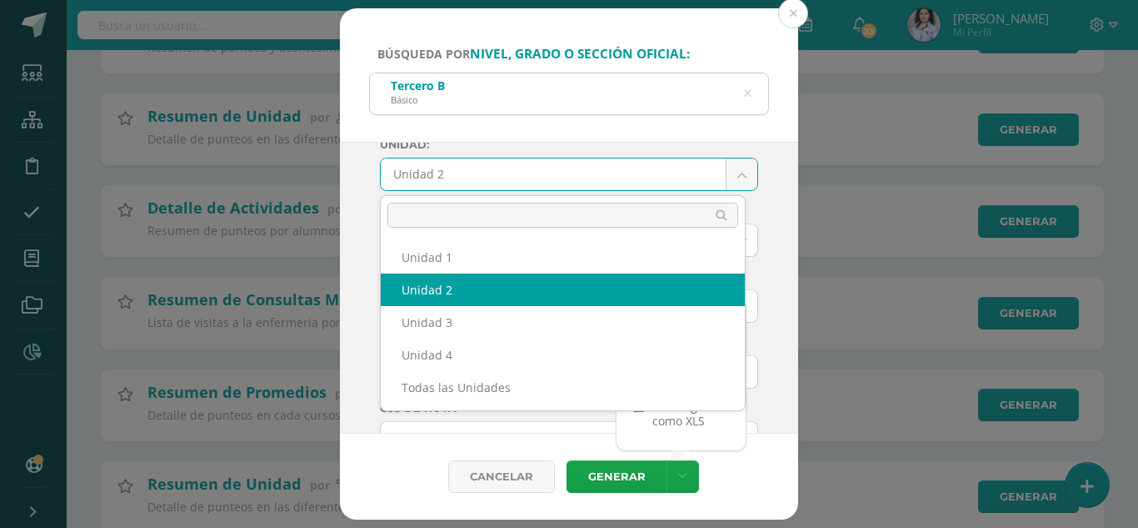
click at [713, 174] on body "Búsqueda por nivel, grado o sección oficial: Tercero B Básico Tercer Ciclo: 202…" at bounding box center [569, 268] width 1138 height 1370
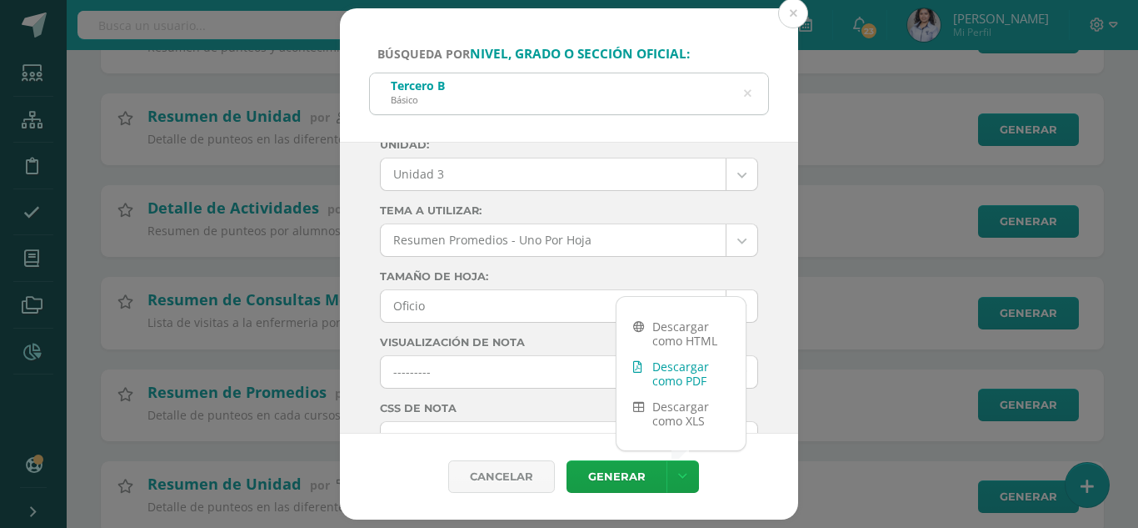
click at [690, 363] on link "Descargar como PDF" at bounding box center [681, 373] width 129 height 40
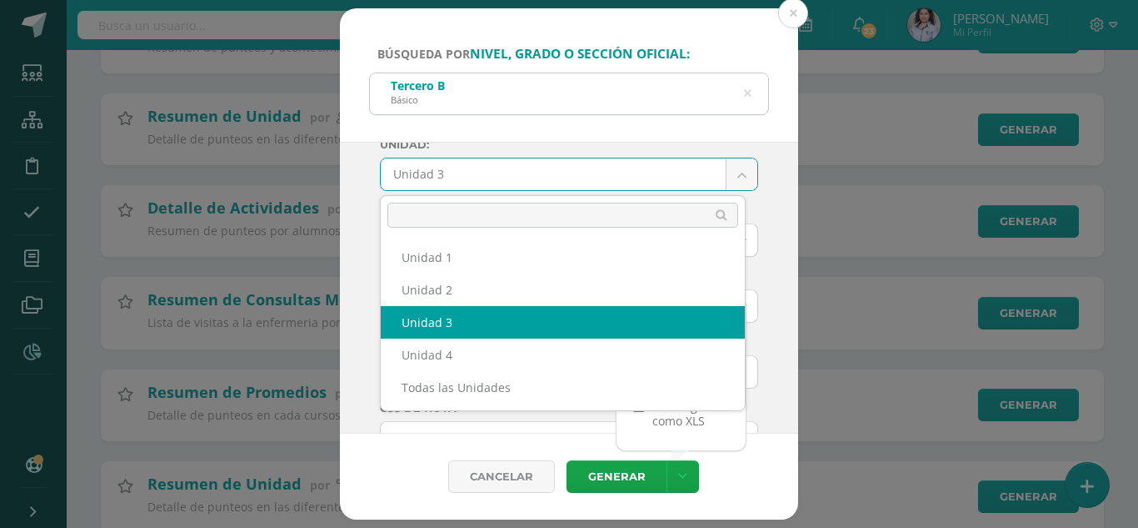
drag, startPoint x: 664, startPoint y: 166, endPoint x: 660, endPoint y: 179, distance: 14.0
click at [664, 166] on body "Búsqueda por nivel, grado o sección oficial: Tercero B Básico Tercer Ciclo: 202…" at bounding box center [569, 268] width 1138 height 1370
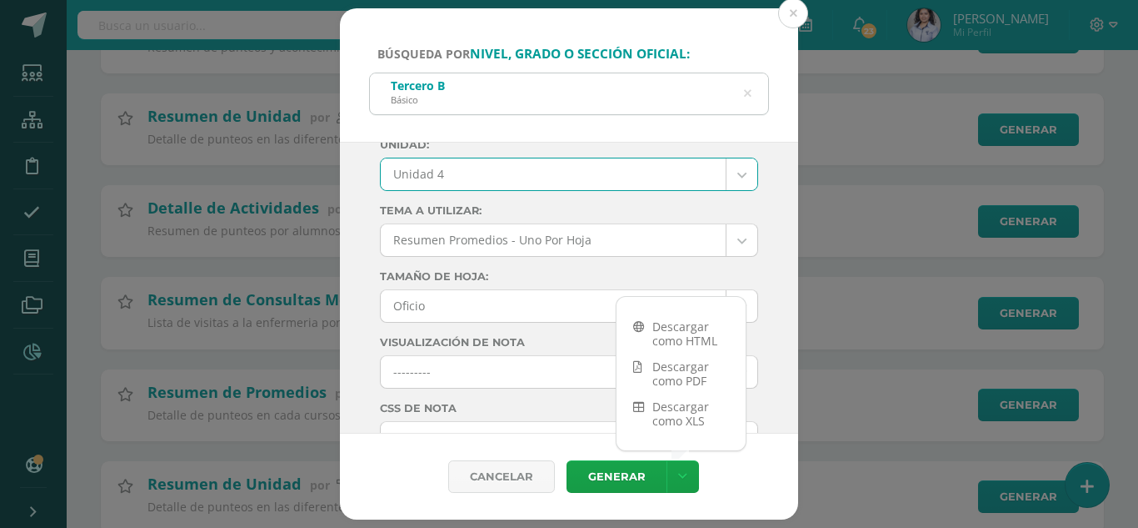
select select "Unidad 4"
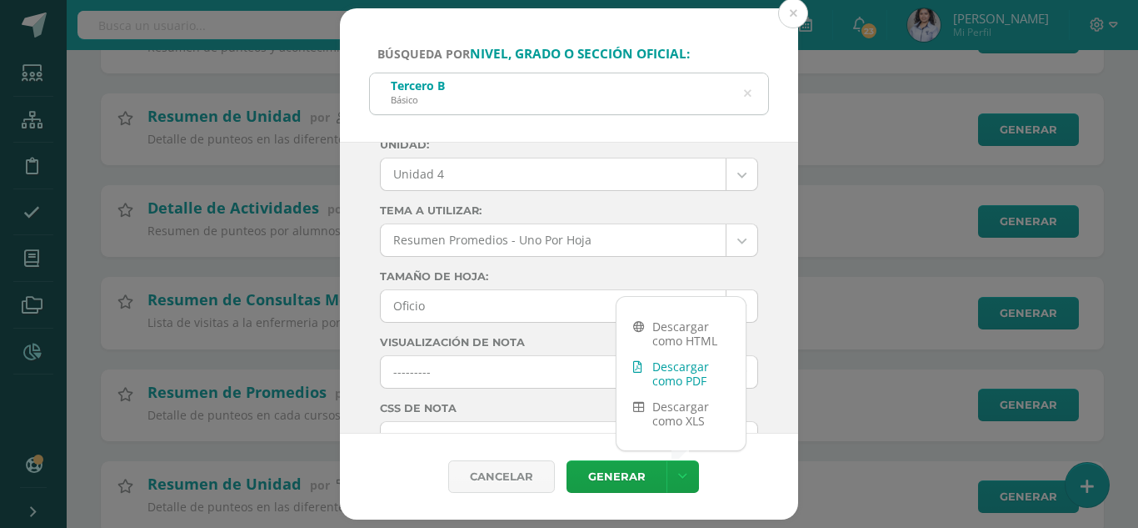
click at [682, 374] on link "Descargar como PDF" at bounding box center [681, 373] width 129 height 40
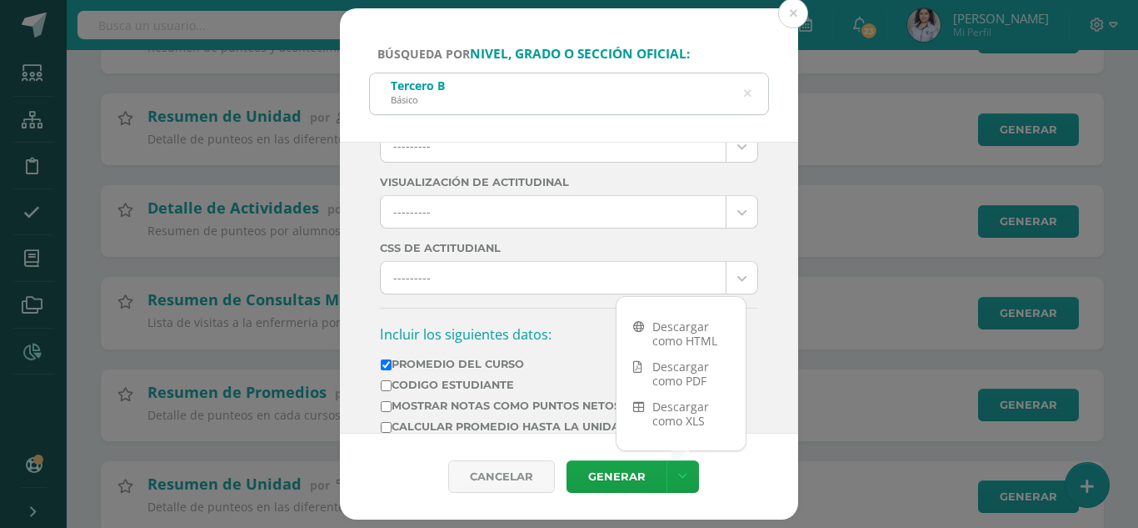
scroll to position [417, 0]
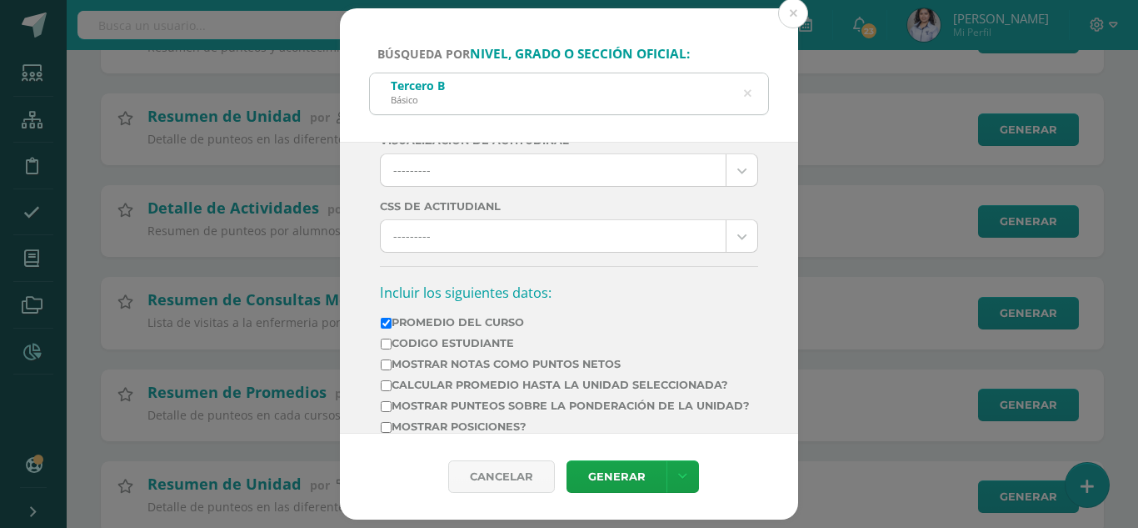
click at [478, 323] on label "Promedio del Curso" at bounding box center [565, 322] width 369 height 13
click at [392, 323] on input "Promedio del Curso" at bounding box center [386, 323] width 11 height 11
checkbox input "false"
click at [466, 389] on label "Calcular promedio hasta la unidad seleccionada?" at bounding box center [565, 384] width 369 height 13
click at [392, 389] on input "Calcular promedio hasta la unidad seleccionada?" at bounding box center [386, 385] width 11 height 11
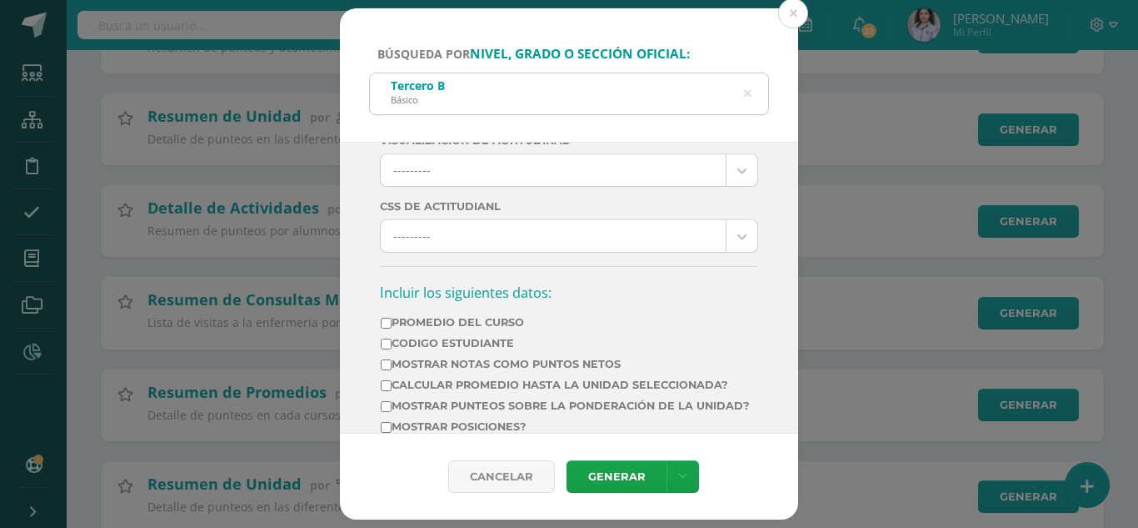
checkbox input "true"
click at [678, 472] on icon at bounding box center [682, 476] width 9 height 14
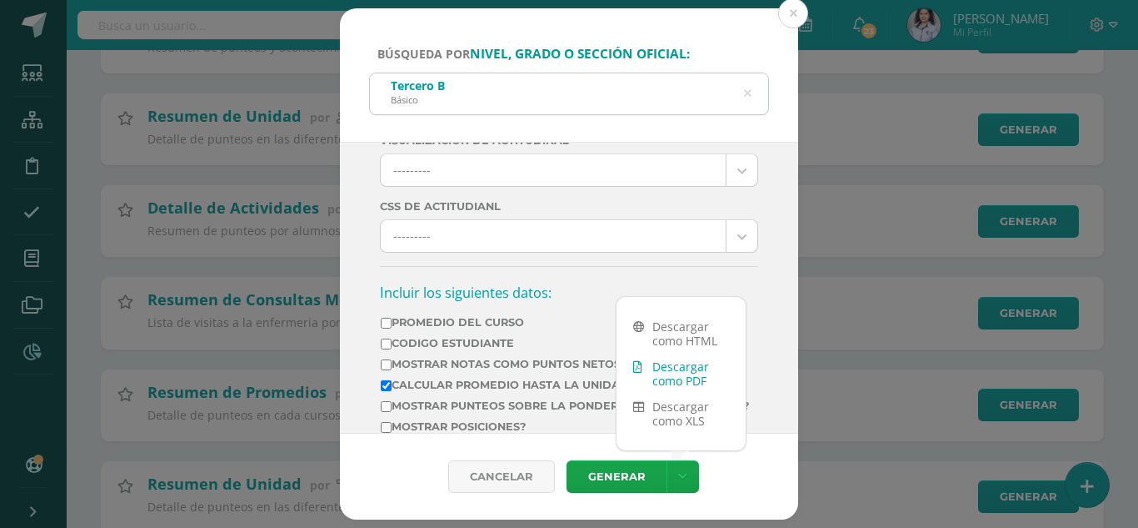
click at [703, 365] on link "Descargar como PDF" at bounding box center [681, 373] width 129 height 40
click at [548, 101] on div "Tercero B Básico" at bounding box center [569, 92] width 398 height 38
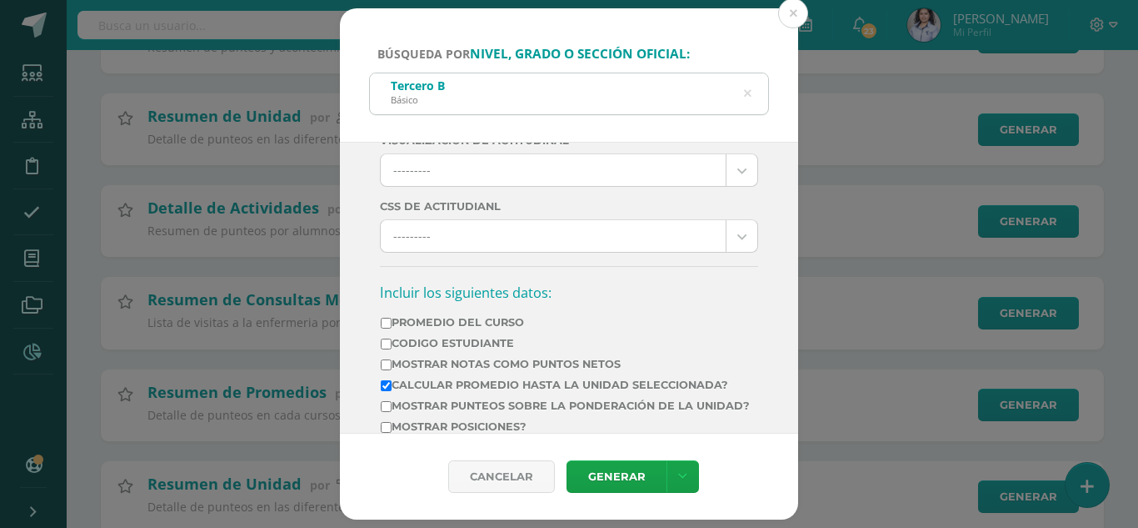
click at [746, 97] on icon at bounding box center [748, 94] width 8 height 43
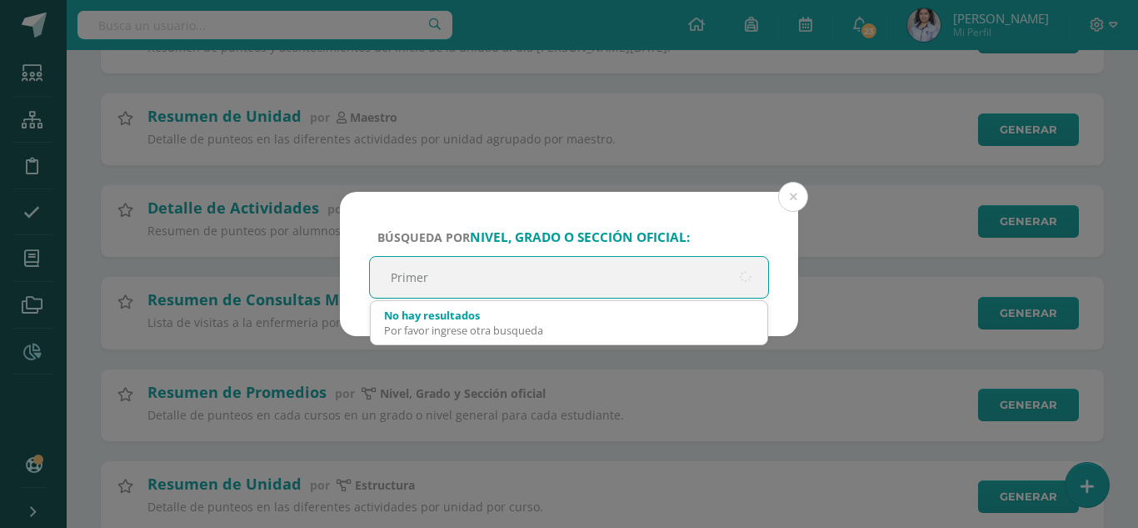
type input "Primero"
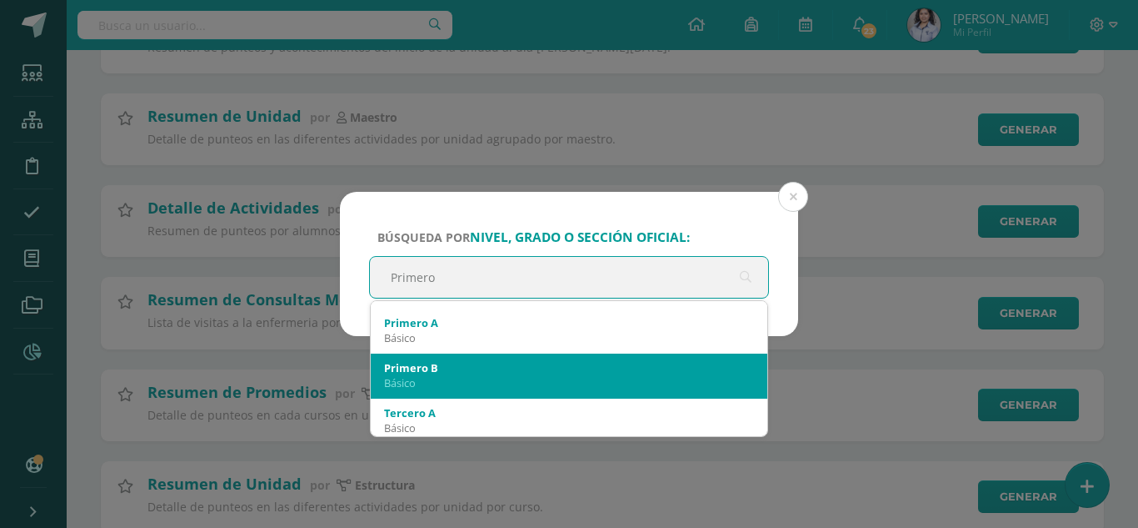
scroll to position [83, 0]
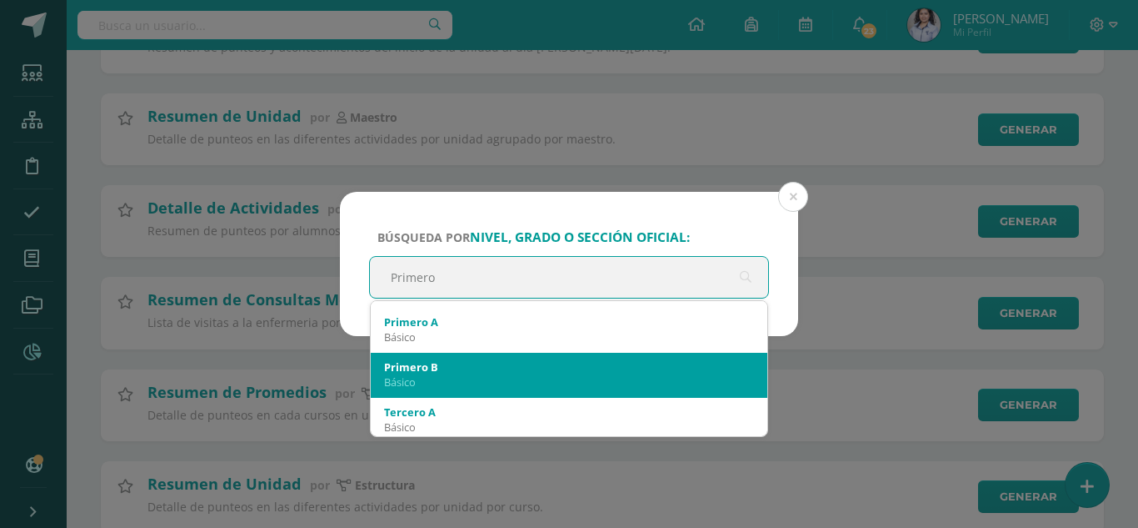
click at [468, 374] on div "Básico" at bounding box center [569, 381] width 370 height 15
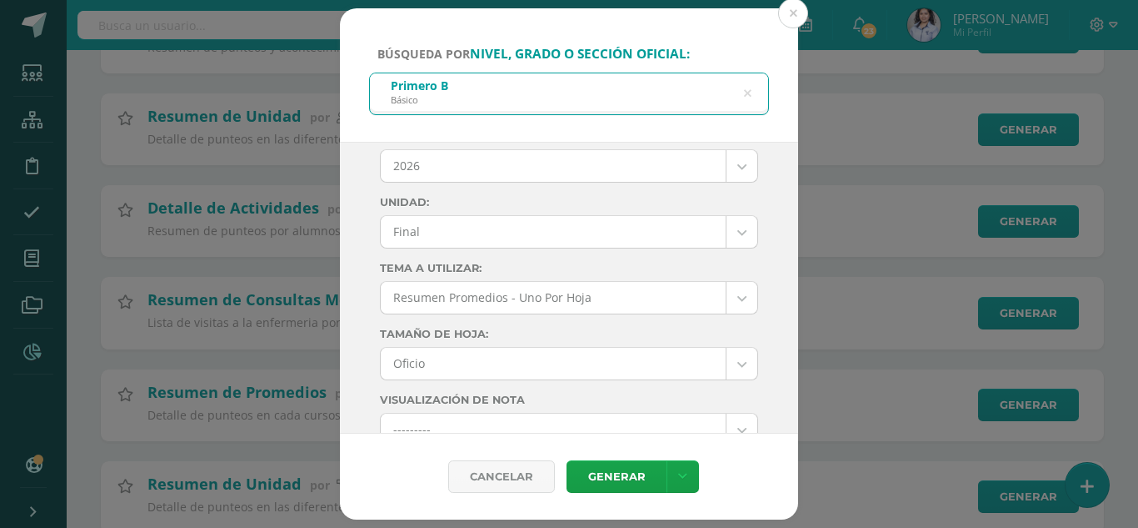
scroll to position [0, 0]
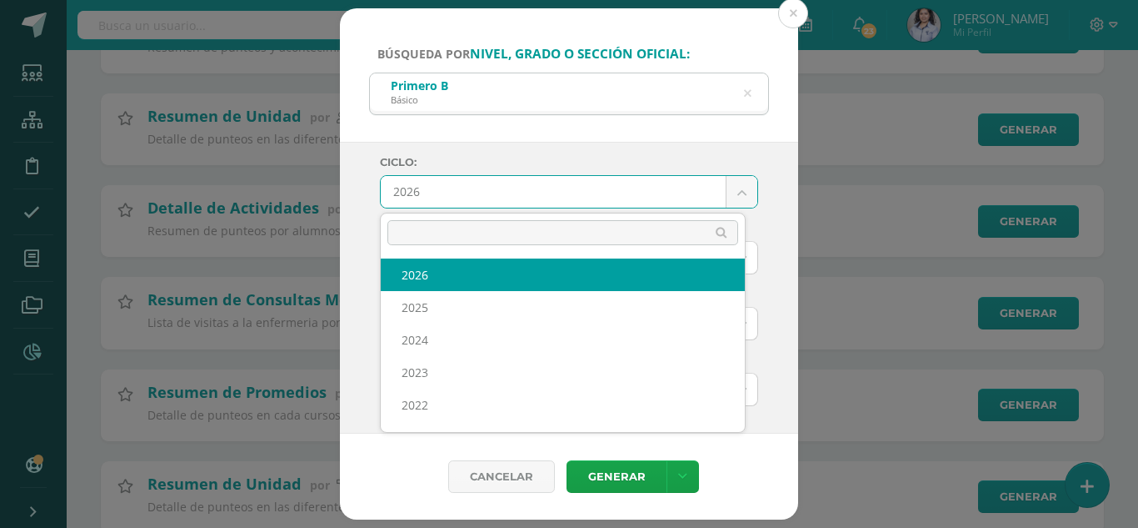
click at [498, 188] on body "Búsqueda por nivel, grado o sección oficial: Primero B Básico Primero Ciclo: 20…" at bounding box center [569, 268] width 1138 height 1370
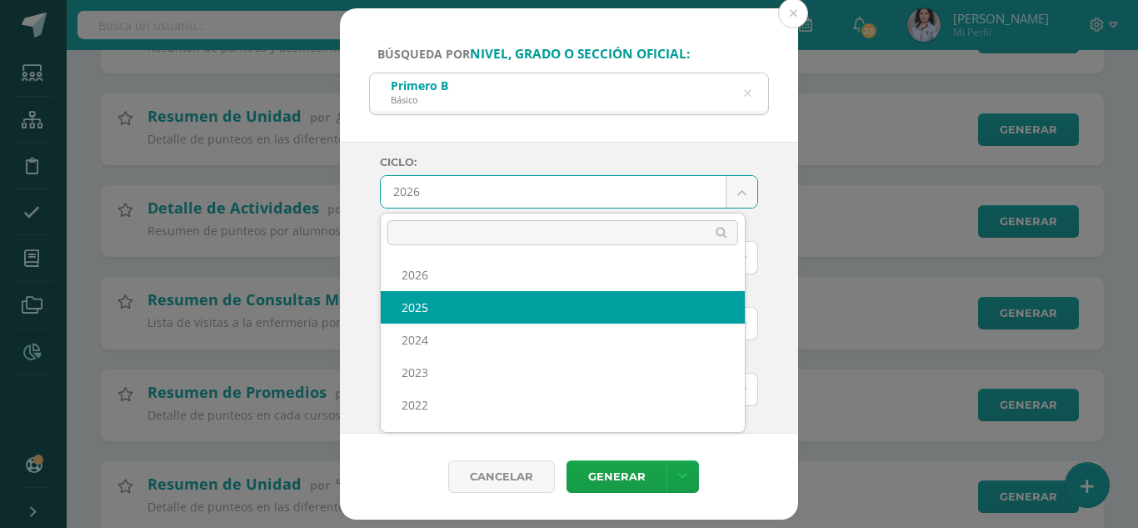
select select "6"
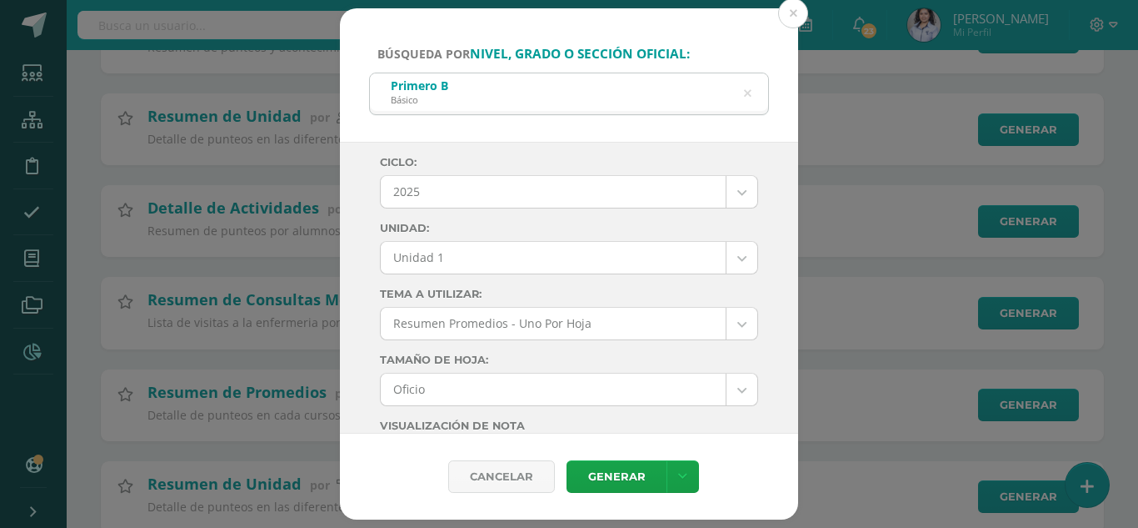
click at [513, 263] on body "Búsqueda por nivel, grado o sección oficial: Primero B Básico Primero Ciclo: 20…" at bounding box center [569, 268] width 1138 height 1370
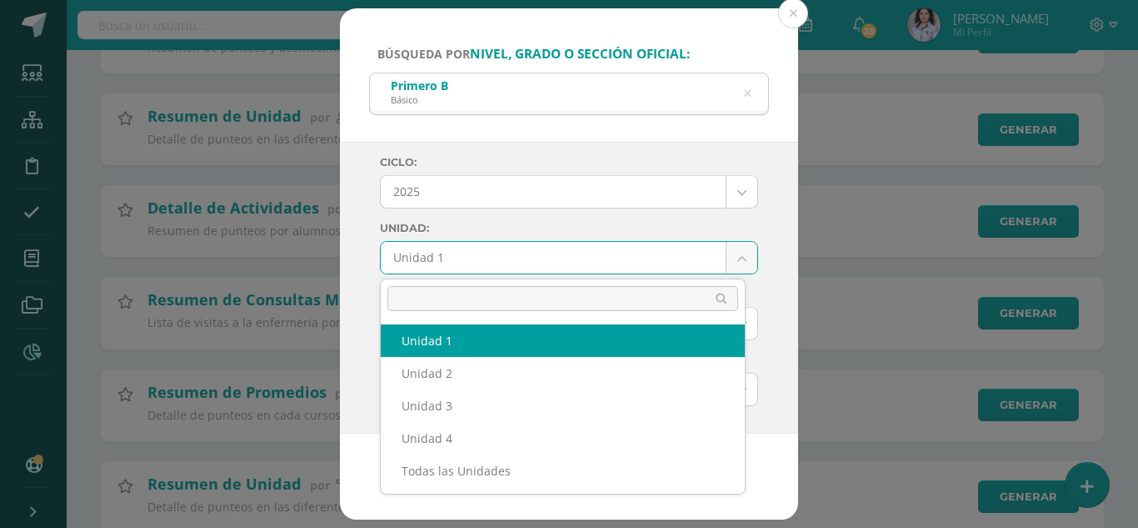
select select "Unidad 1"
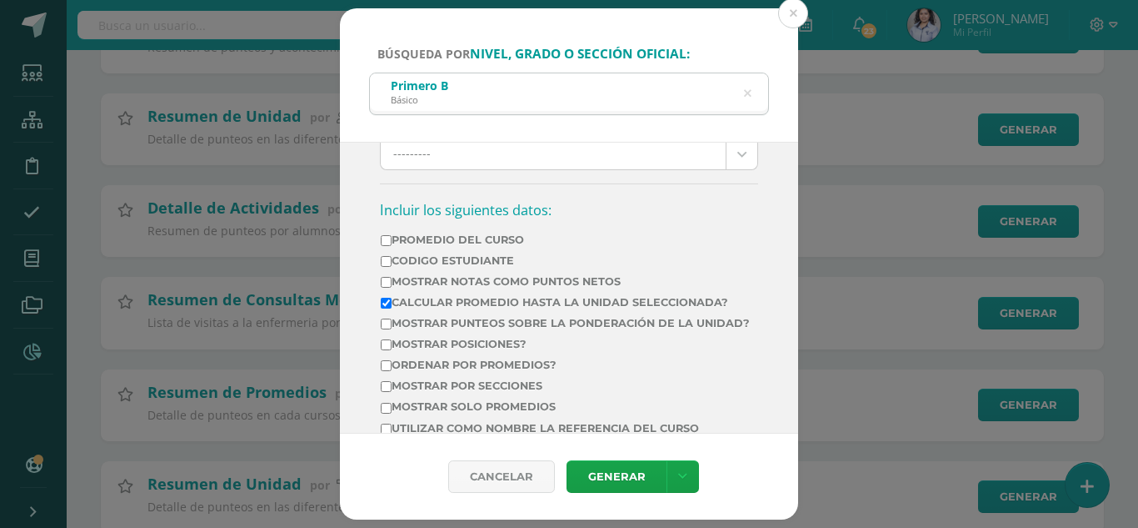
scroll to position [500, 0]
click at [493, 244] on label "Promedio del Curso" at bounding box center [565, 239] width 369 height 13
click at [392, 244] on input "Promedio del Curso" at bounding box center [386, 239] width 11 height 11
checkbox input "true"
click at [474, 288] on td "Mostrar Notas Como Puntos Netos" at bounding box center [565, 283] width 371 height 21
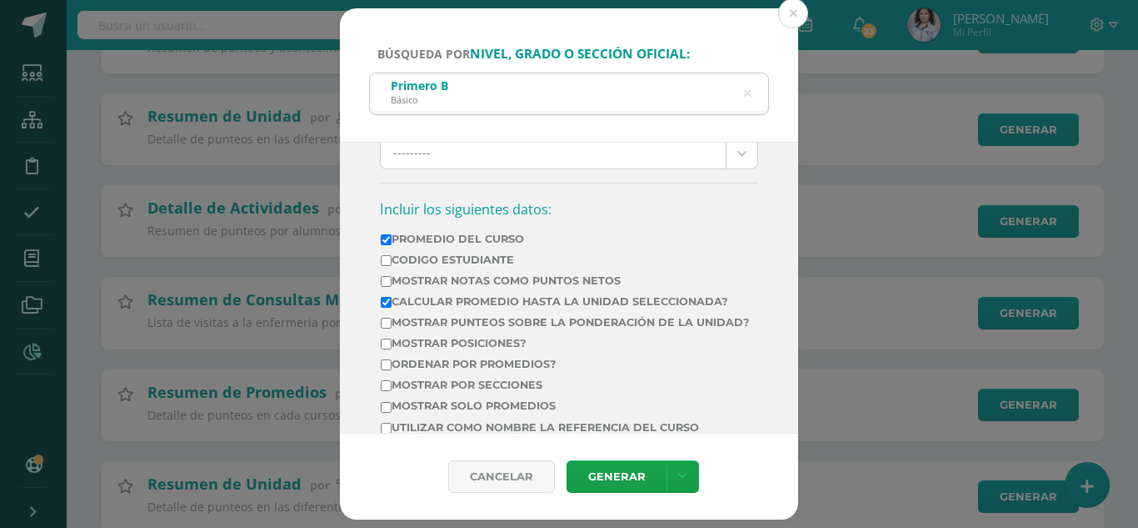
click at [474, 295] on label "Calcular promedio hasta la unidad seleccionada?" at bounding box center [565, 301] width 369 height 13
click at [392, 297] on input "Calcular promedio hasta la unidad seleccionada?" at bounding box center [386, 302] width 11 height 11
checkbox input "false"
click at [675, 481] on link at bounding box center [683, 476] width 33 height 33
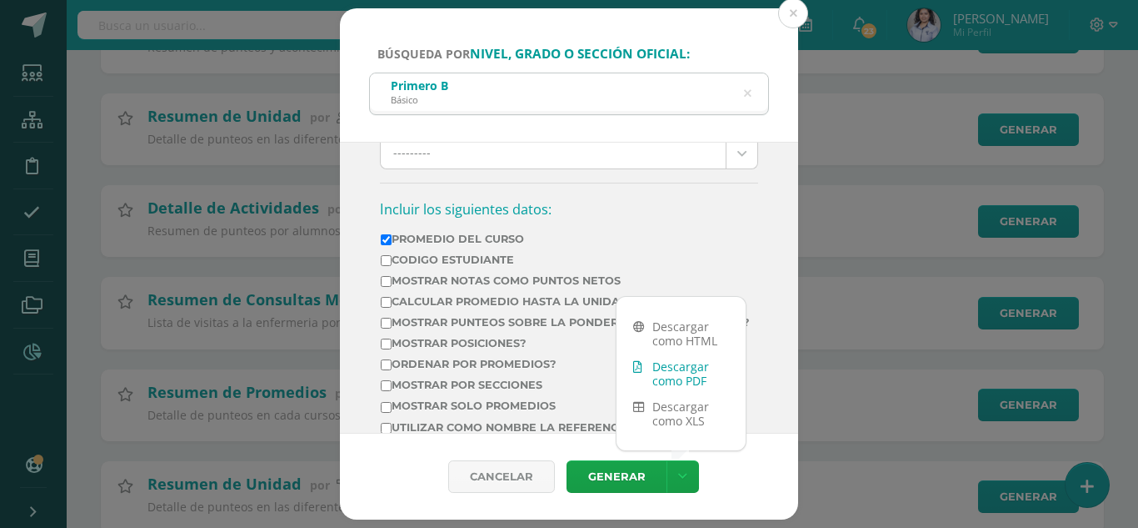
click at [682, 382] on link "Descargar como PDF" at bounding box center [681, 373] width 129 height 40
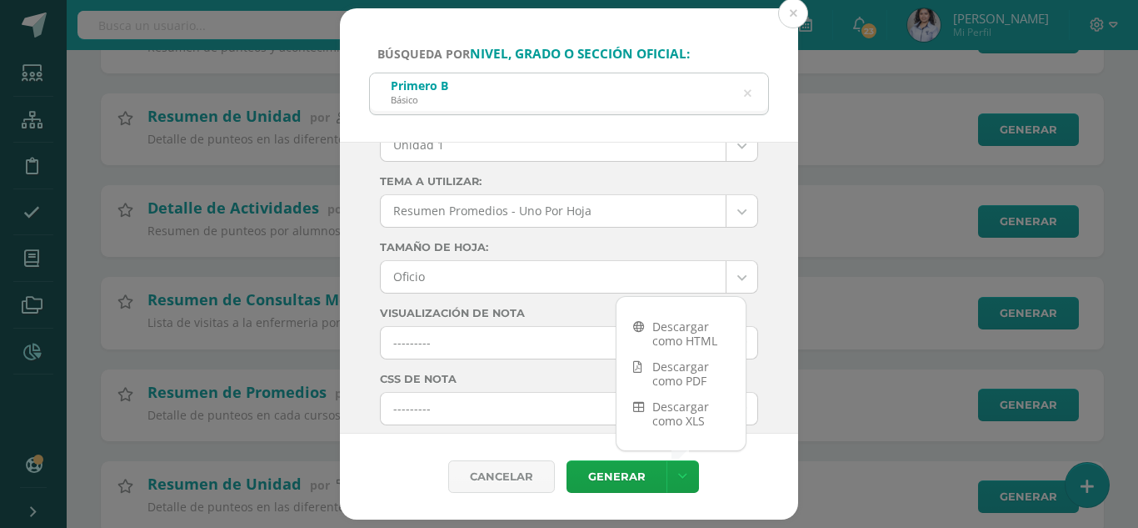
scroll to position [83, 0]
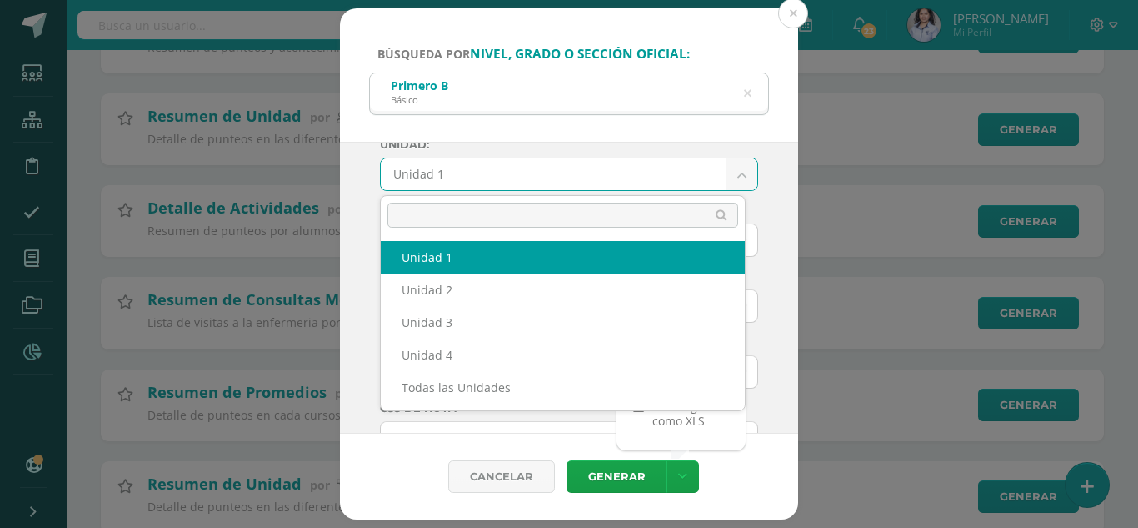
click at [713, 182] on body "Búsqueda por nivel, grado o sección oficial: Primero B Básico Primero Ciclo: 20…" at bounding box center [569, 268] width 1138 height 1370
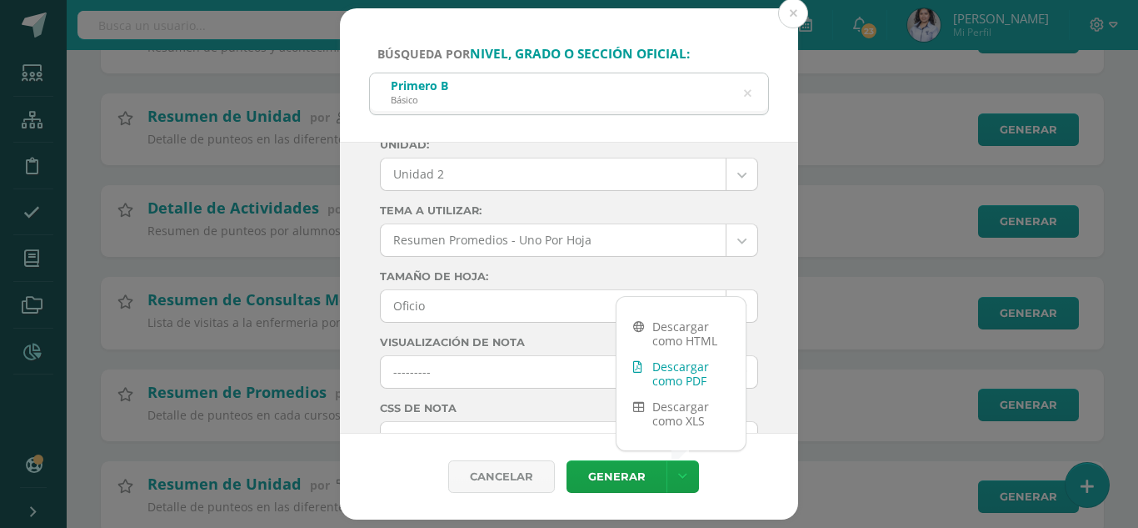
click at [674, 370] on link "Descargar como PDF" at bounding box center [681, 373] width 129 height 40
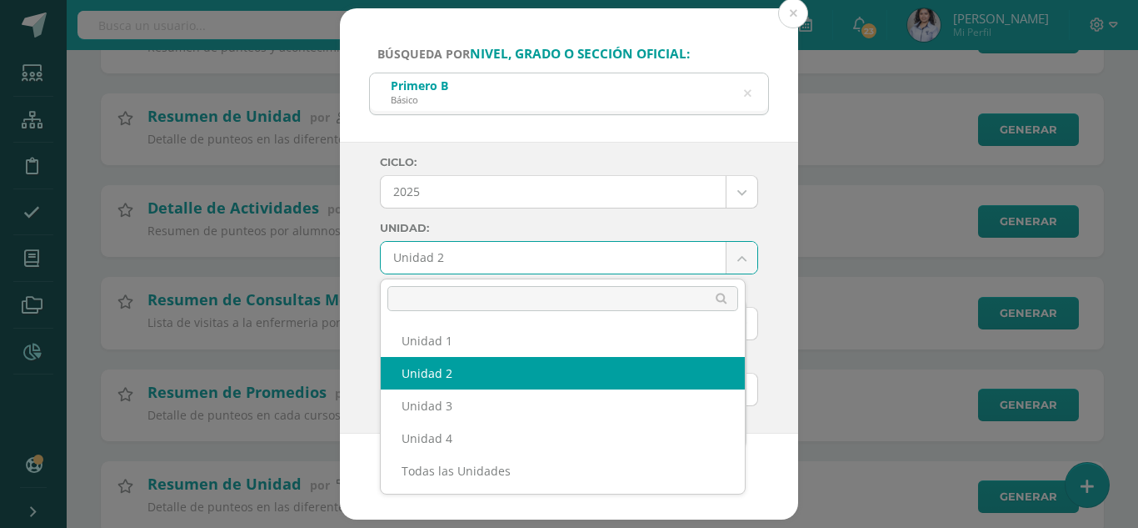
click at [509, 243] on body "Búsqueda por nivel, grado o sección oficial: Primero B Básico Primero Ciclo: 20…" at bounding box center [569, 268] width 1138 height 1370
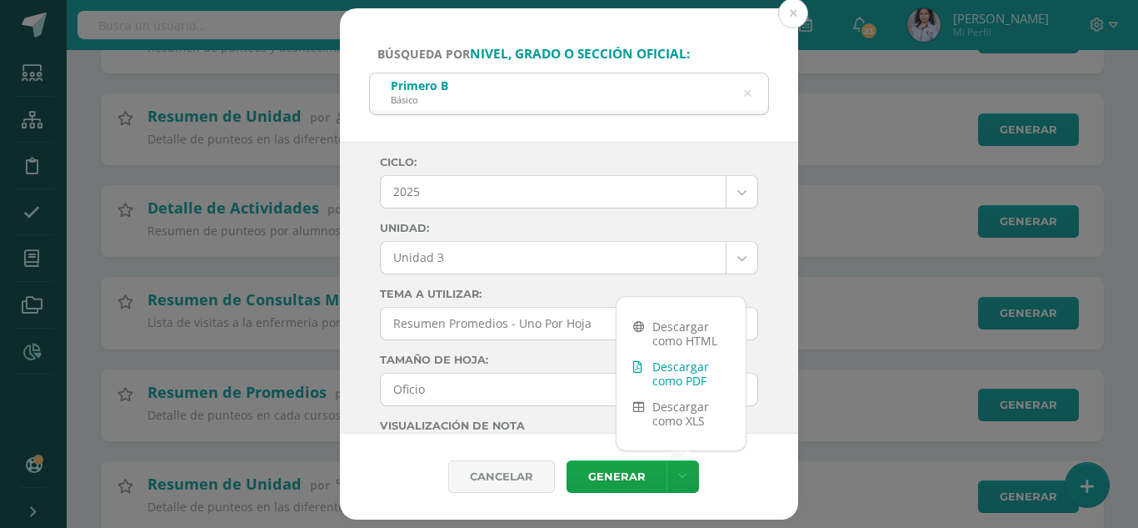
click at [692, 363] on link "Descargar como PDF" at bounding box center [681, 373] width 129 height 40
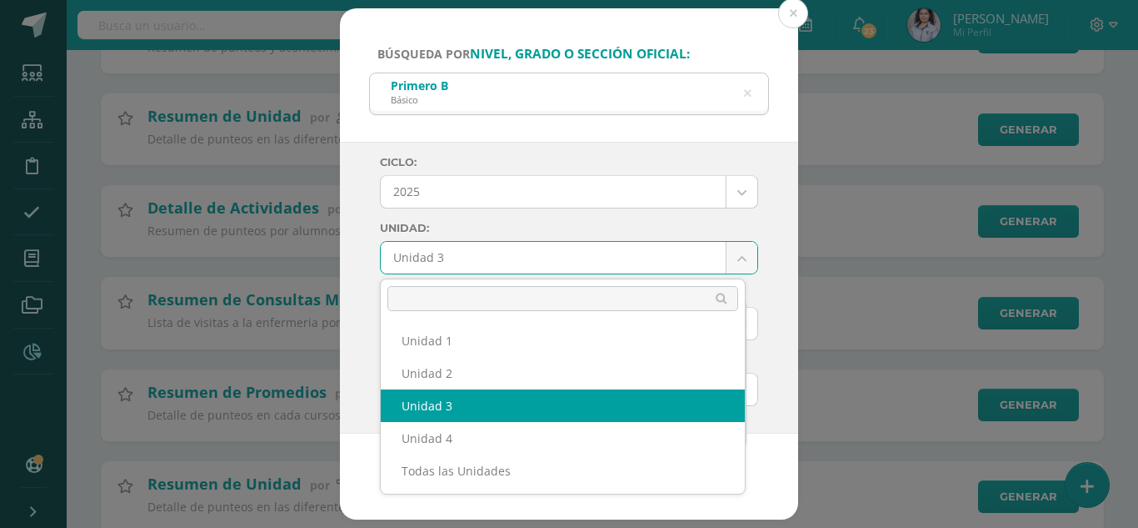
click at [500, 258] on body "Búsqueda por nivel, grado o sección oficial: Primero B Básico Primero Ciclo: 20…" at bounding box center [569, 268] width 1138 height 1370
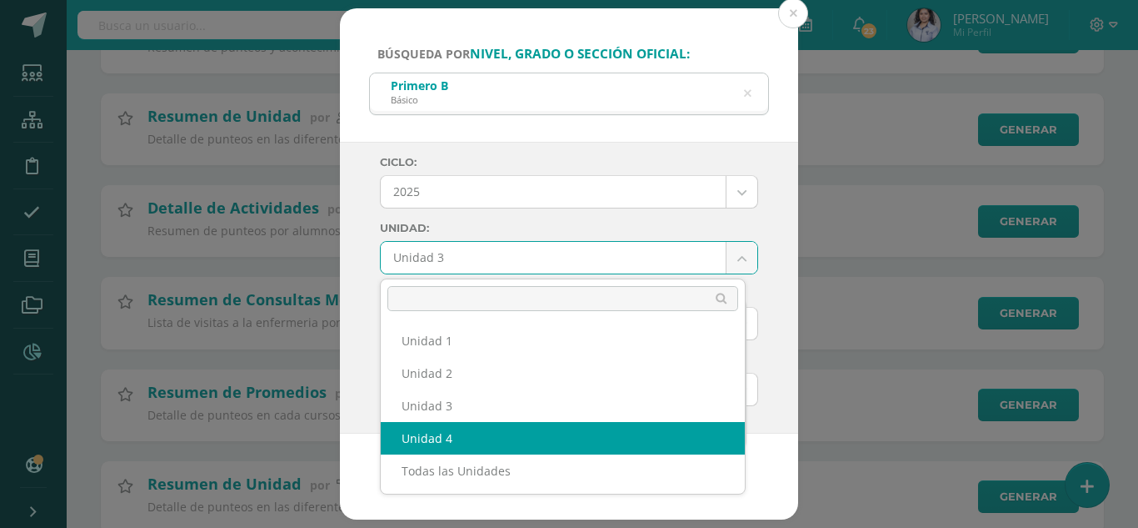
select select "Unidad 4"
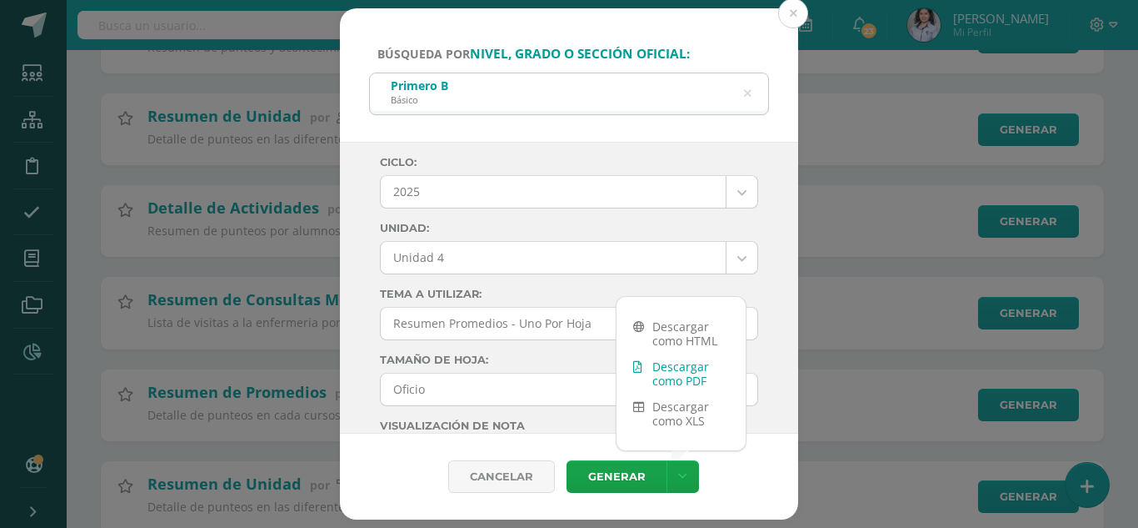
click at [706, 375] on link "Descargar como PDF" at bounding box center [681, 373] width 129 height 40
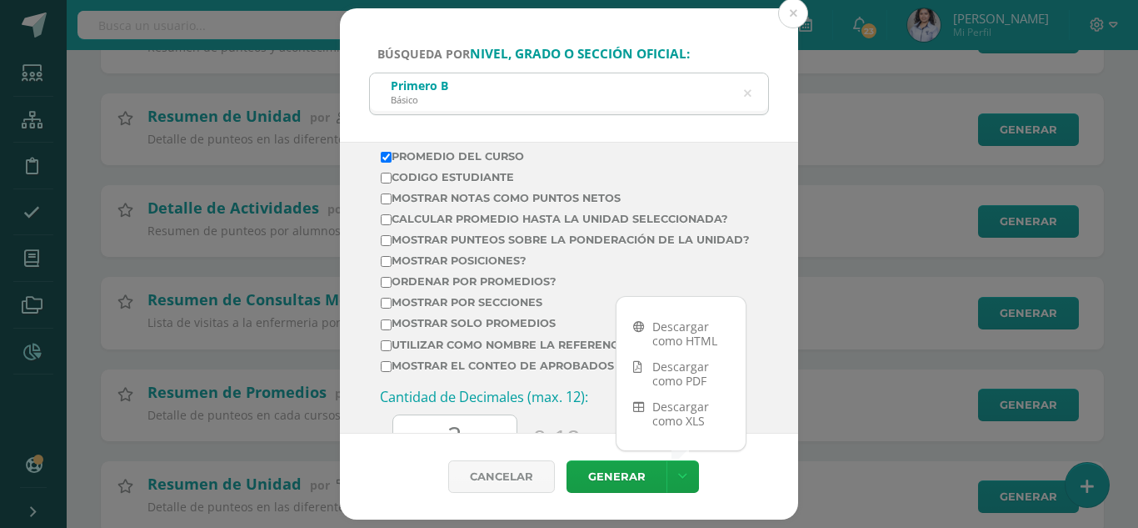
scroll to position [583, 0]
click at [450, 212] on label "Calcular promedio hasta la unidad seleccionada?" at bounding box center [565, 218] width 369 height 13
click at [392, 213] on input "Calcular promedio hasta la unidad seleccionada?" at bounding box center [386, 218] width 11 height 11
checkbox input "true"
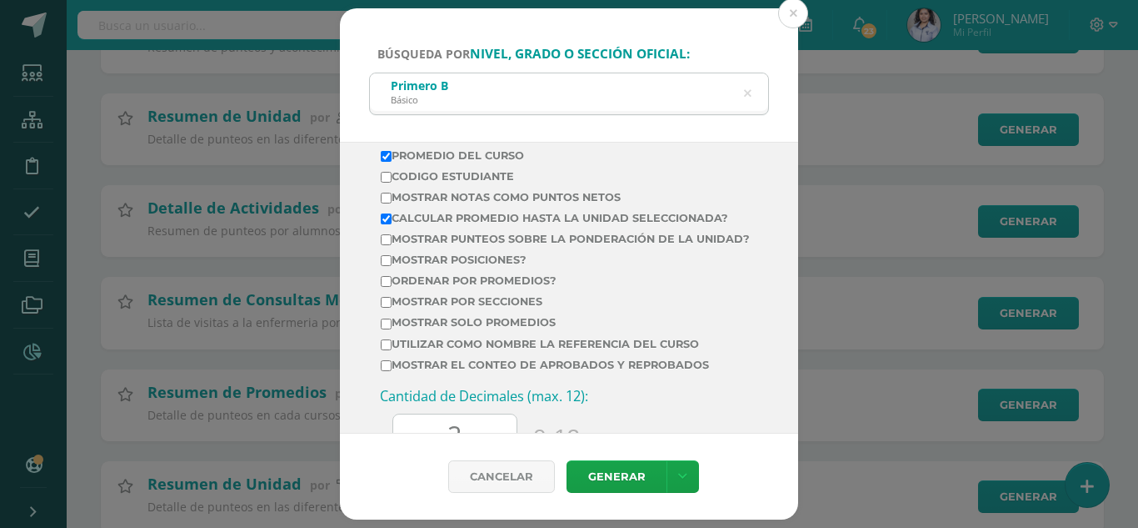
click at [443, 157] on label "Promedio del Curso" at bounding box center [565, 155] width 369 height 13
click at [392, 157] on input "Promedio del Curso" at bounding box center [386, 156] width 11 height 11
checkbox input "false"
click at [688, 488] on link at bounding box center [683, 476] width 33 height 33
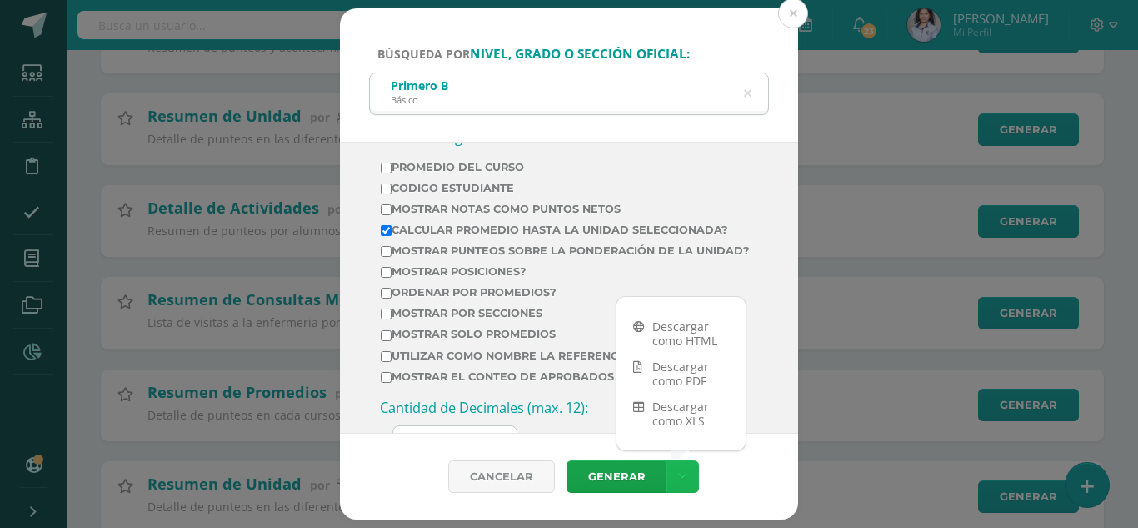
scroll to position [667, 0]
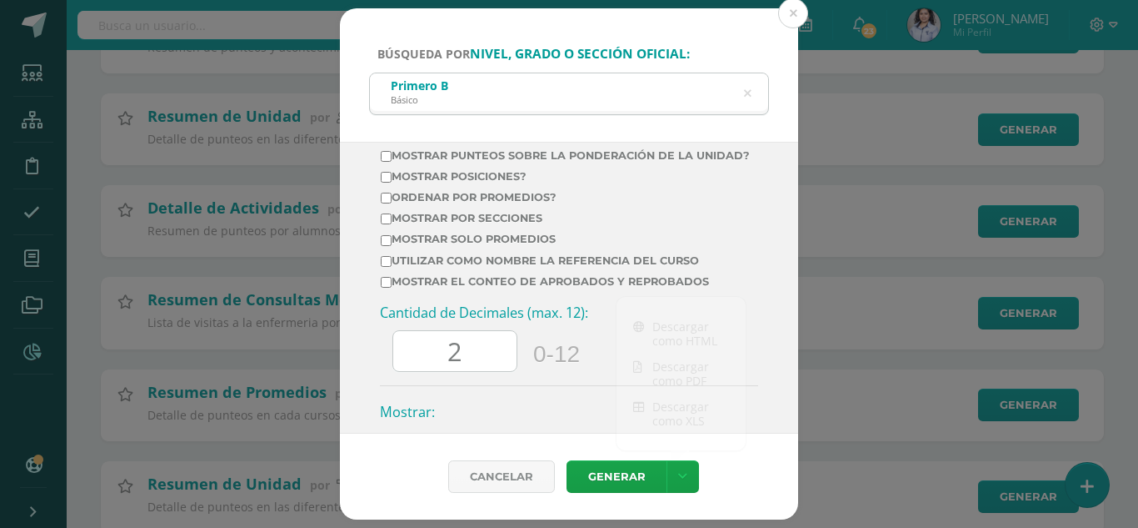
click at [463, 372] on input "2" at bounding box center [454, 351] width 123 height 41
type input "2"
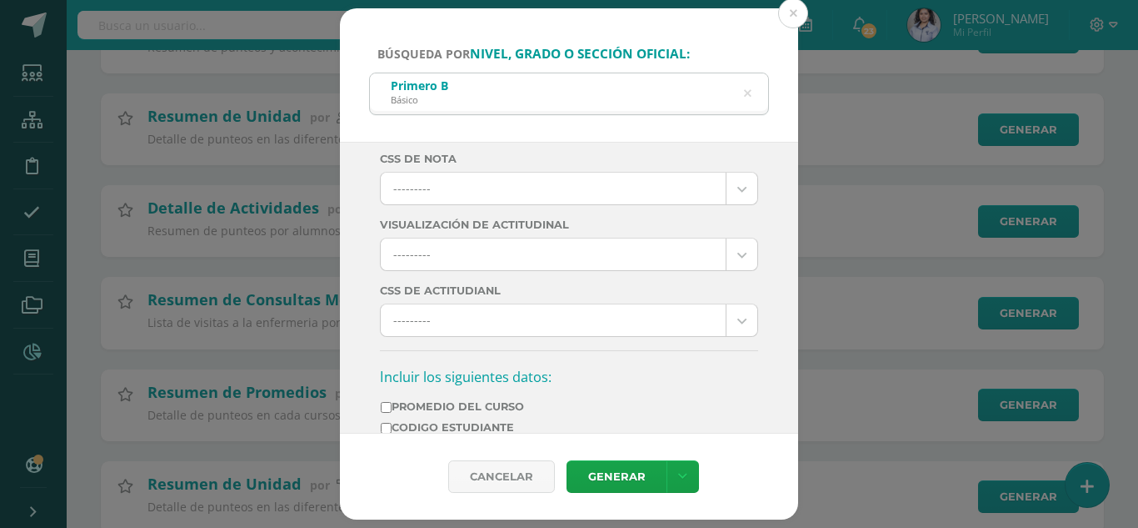
scroll to position [500, 0]
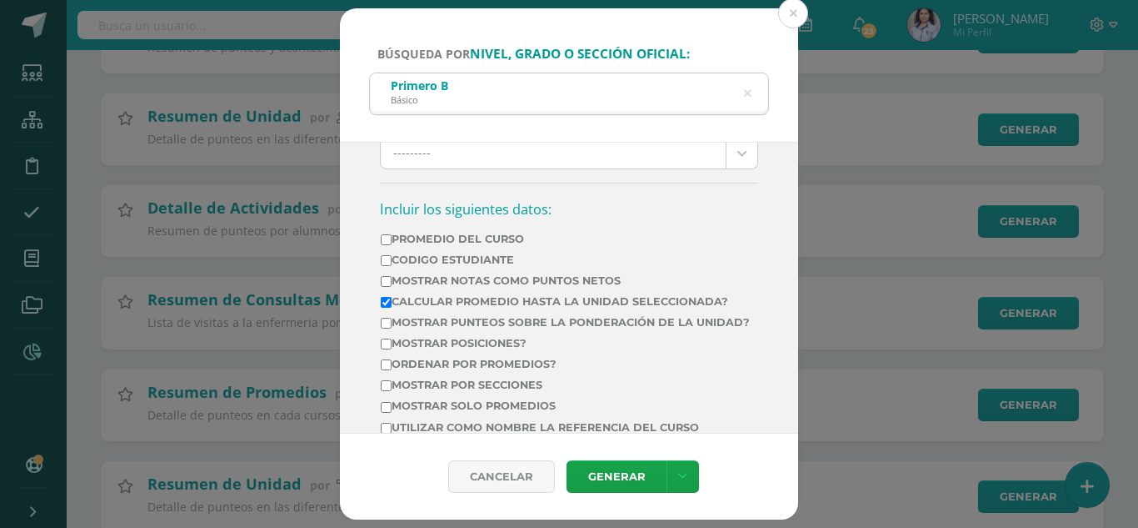
click at [420, 238] on label "Promedio del Curso" at bounding box center [565, 239] width 369 height 13
click at [392, 238] on input "Promedio del Curso" at bounding box center [386, 239] width 11 height 11
checkbox input "true"
click at [423, 294] on td "Calcular promedio hasta la unidad seleccionada?" at bounding box center [565, 304] width 371 height 21
click at [423, 301] on label "Calcular promedio hasta la unidad seleccionada?" at bounding box center [565, 301] width 369 height 13
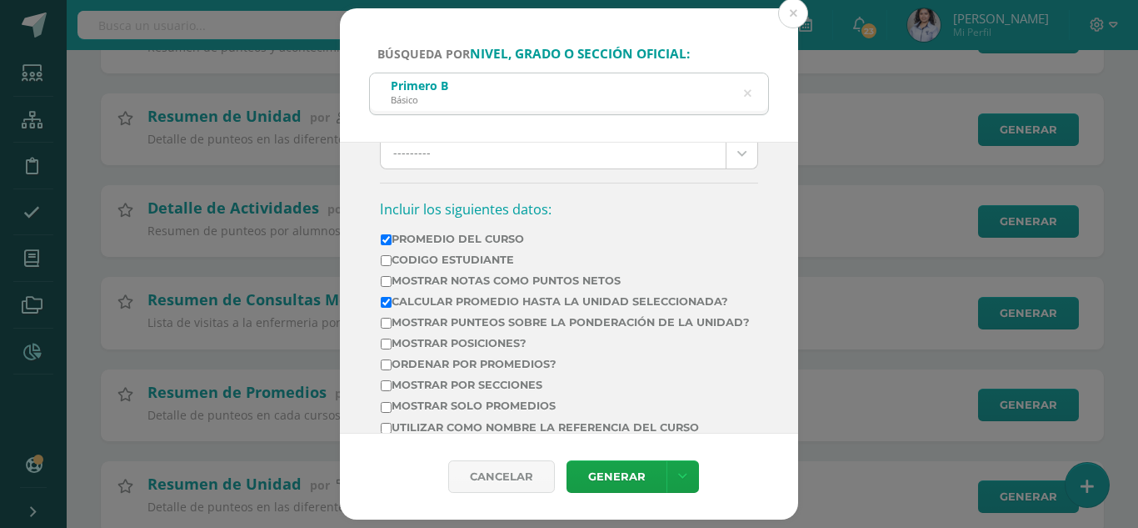
click at [392, 301] on input "Calcular promedio hasta la unidad seleccionada?" at bounding box center [386, 302] width 11 height 11
checkbox input "false"
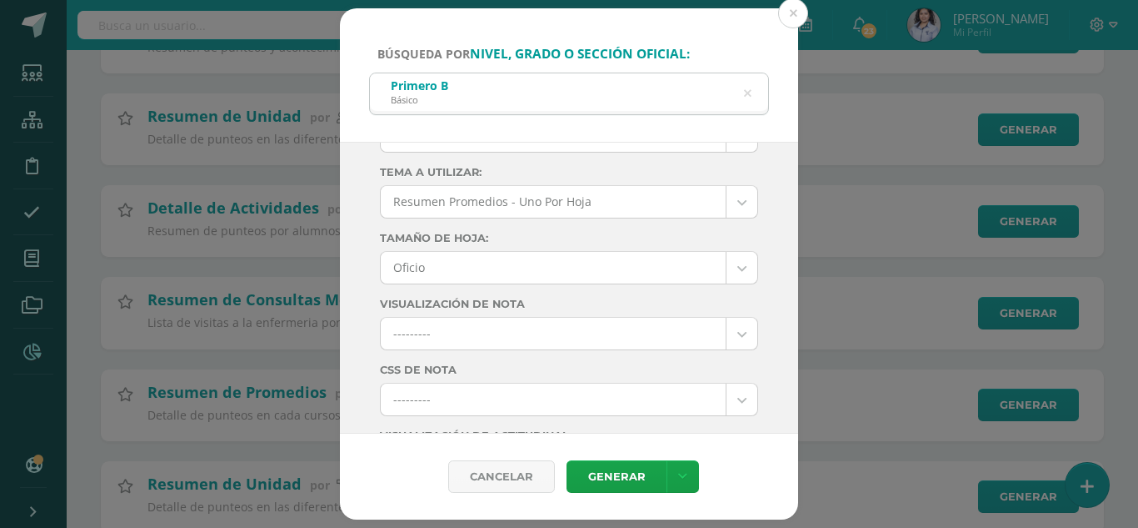
scroll to position [0, 0]
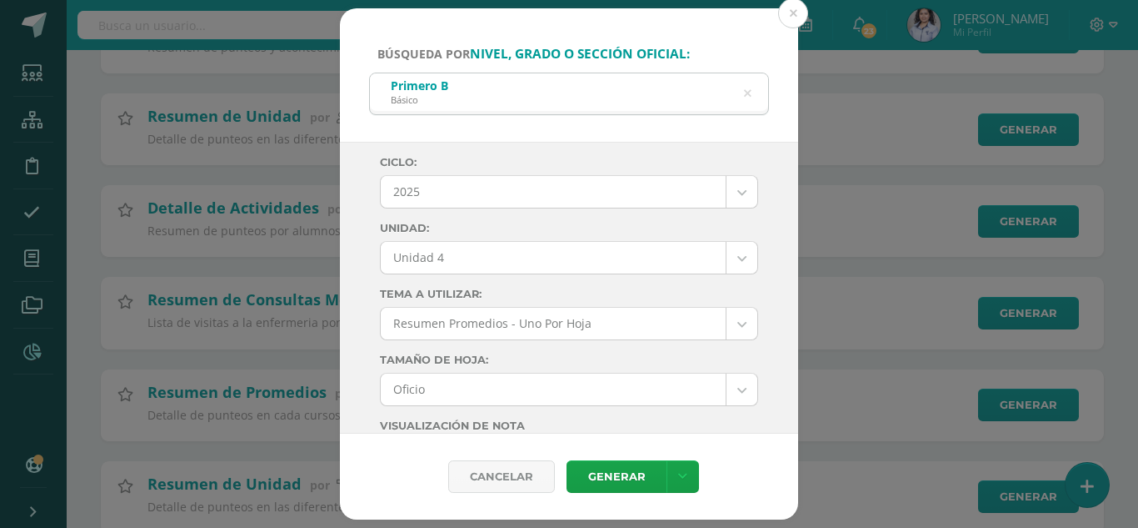
click at [538, 264] on body "Búsqueda por nivel, grado o sección oficial: Primero B Básico Primero Ciclo: 20…" at bounding box center [569, 268] width 1138 height 1370
click at [673, 468] on link at bounding box center [683, 476] width 33 height 33
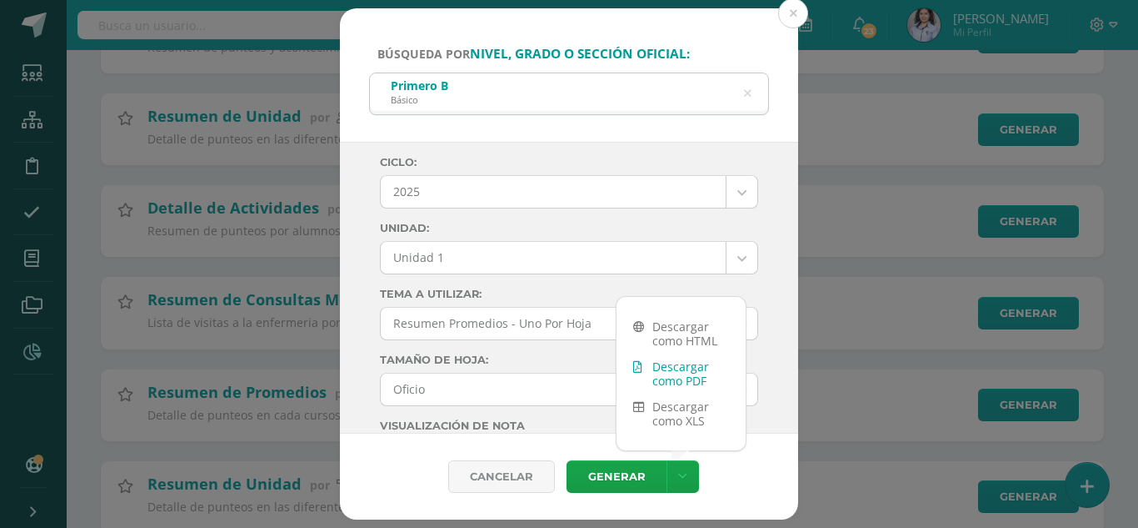
click at [684, 373] on link "Descargar como PDF" at bounding box center [681, 373] width 129 height 40
click at [545, 258] on body "Búsqueda por nivel, grado o sección oficial: Primero B Básico Primero Ciclo: 20…" at bounding box center [569, 268] width 1138 height 1370
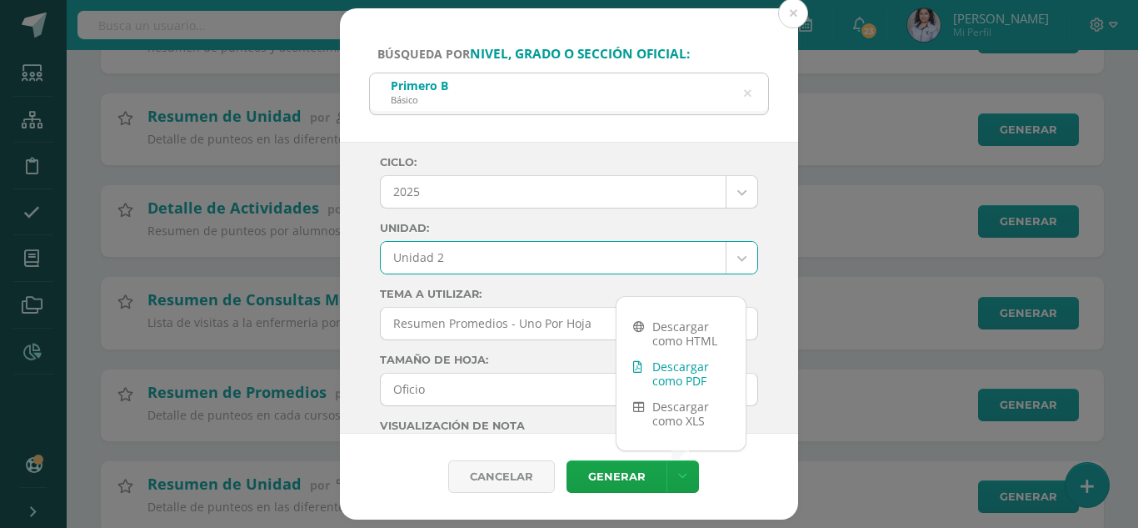
click at [666, 378] on link "Descargar como PDF" at bounding box center [681, 373] width 129 height 40
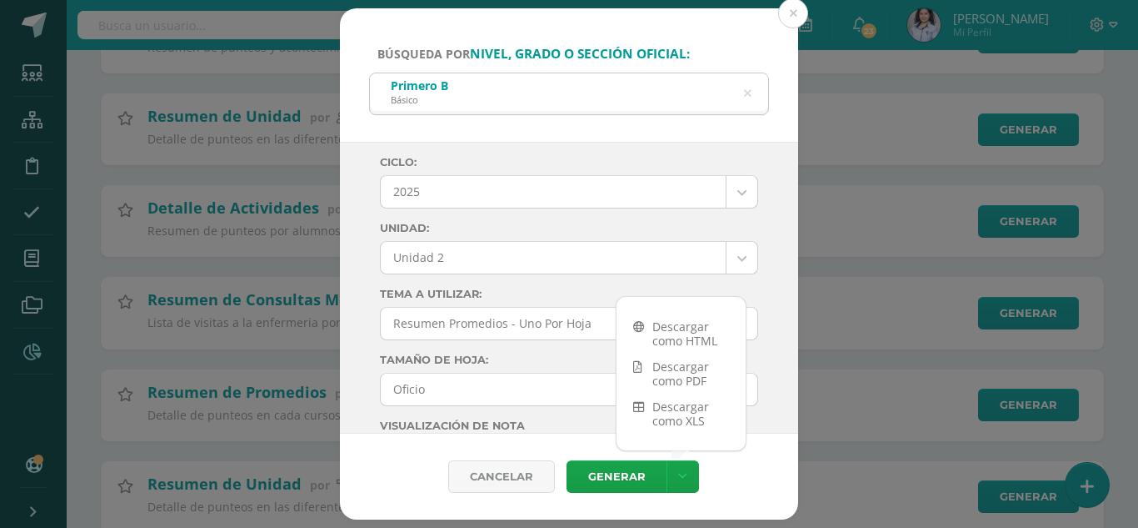
click at [506, 259] on body "Búsqueda por nivel, grado o sección oficial: Primero B Básico Primero Ciclo: 20…" at bounding box center [569, 268] width 1138 height 1370
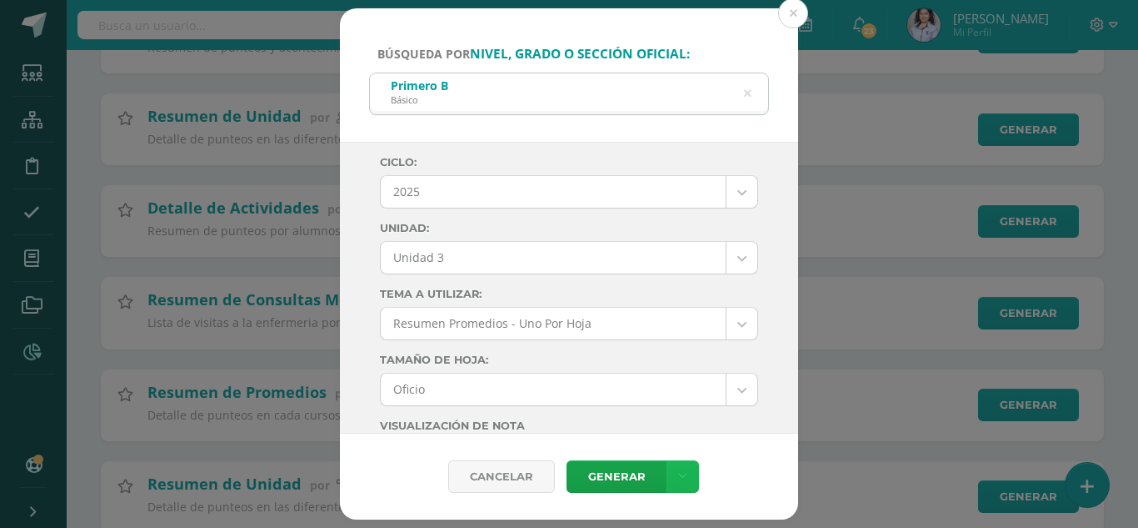
click at [684, 474] on icon at bounding box center [682, 476] width 9 height 14
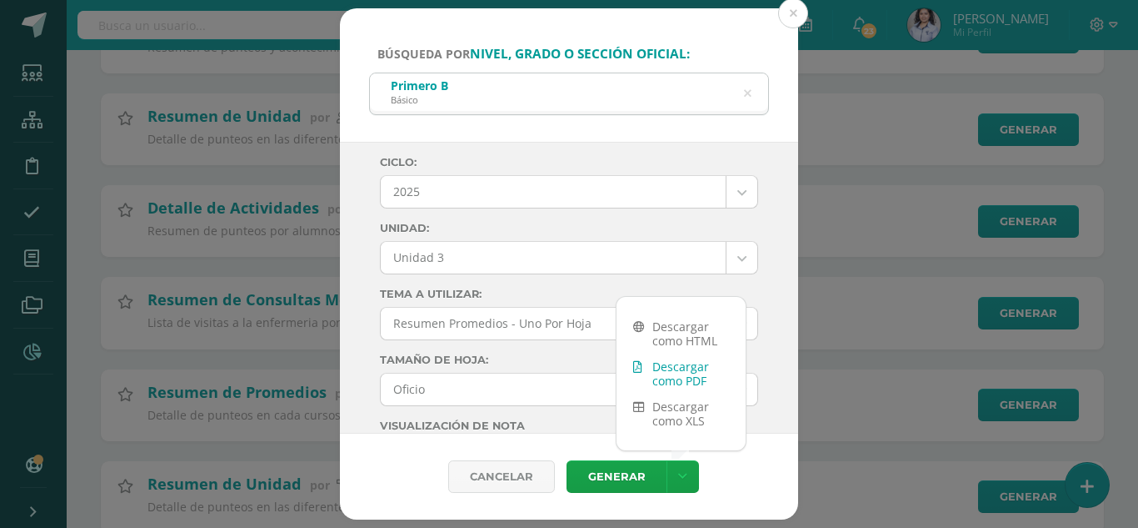
click at [661, 371] on link "Descargar como PDF" at bounding box center [681, 373] width 129 height 40
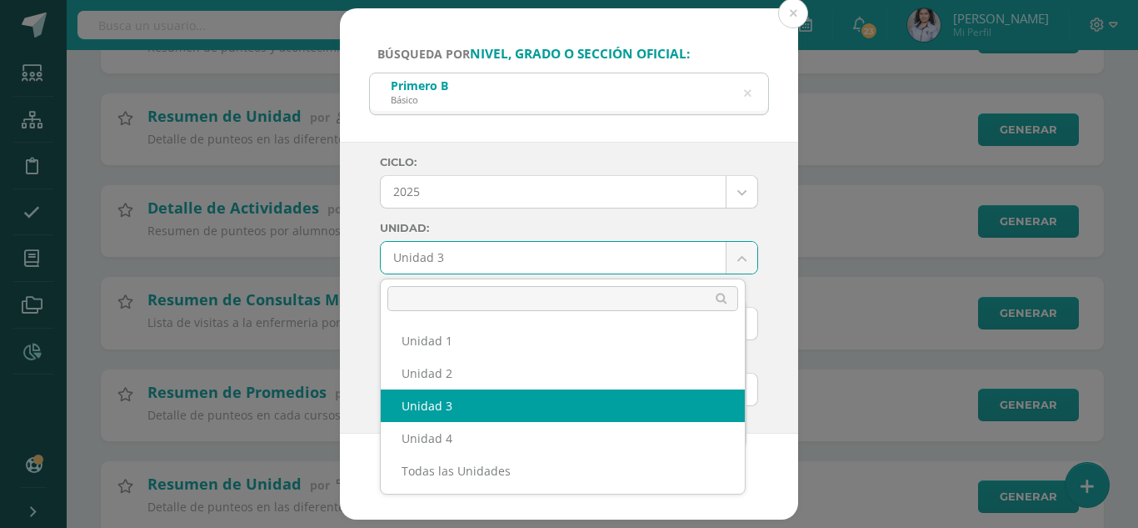
click at [556, 269] on body "Búsqueda por nivel, grado o sección oficial: Primero B Básico Primero Ciclo: 20…" at bounding box center [569, 268] width 1138 height 1370
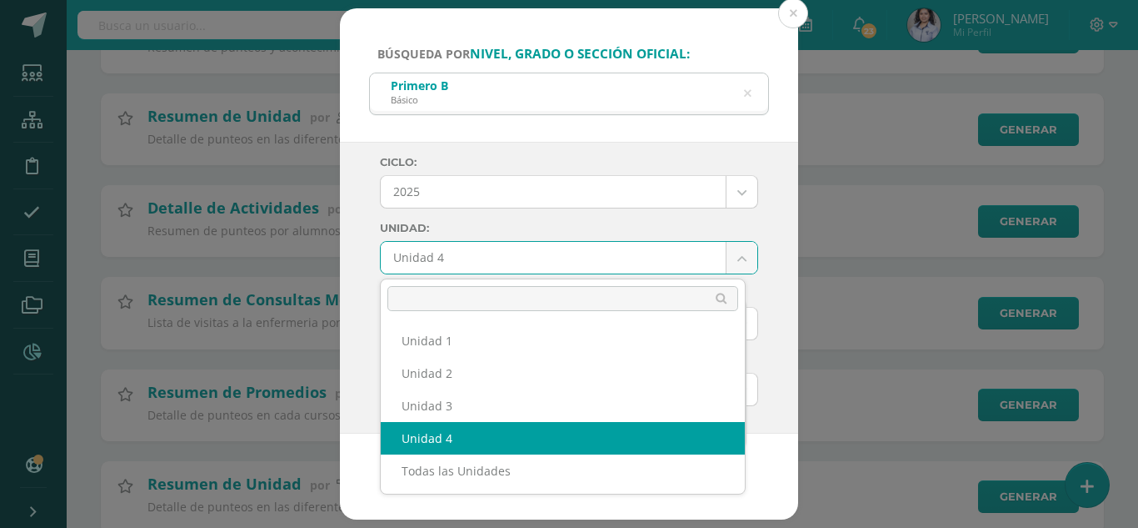
click at [548, 259] on body "Búsqueda por nivel, grado o sección oficial: Primero B Básico Primero Ciclo: 20…" at bounding box center [569, 268] width 1138 height 1370
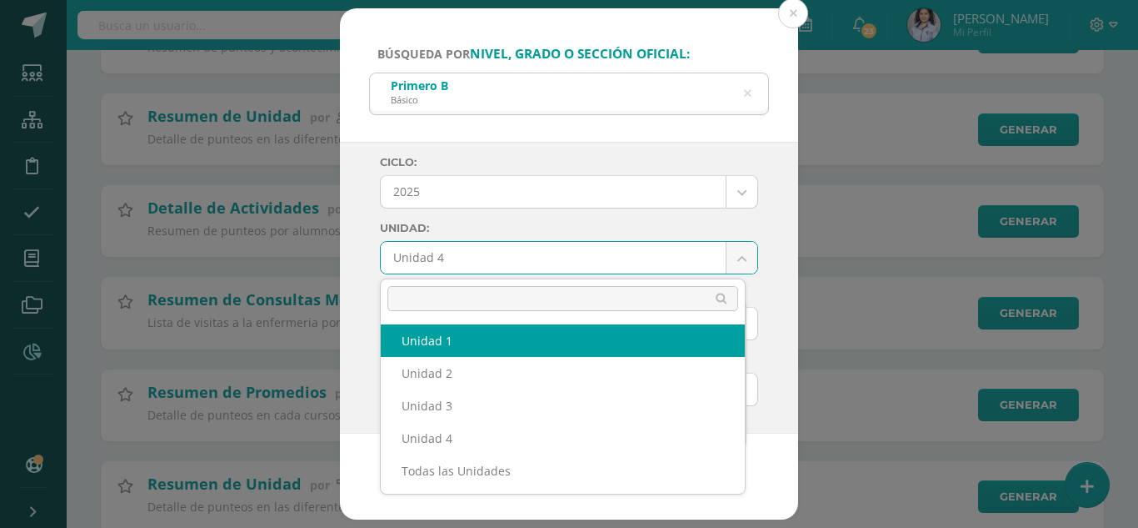
select select "Unidad 1"
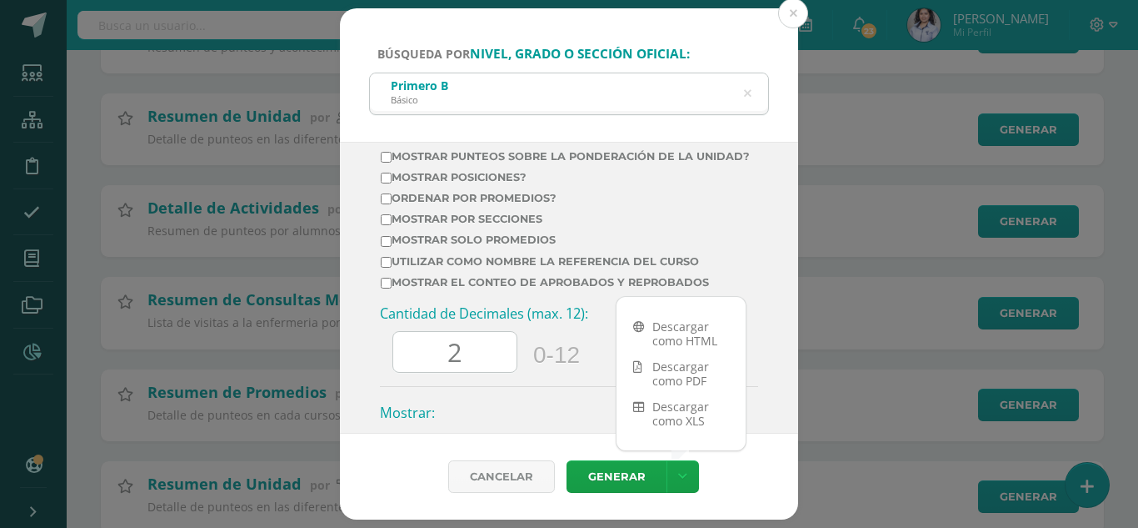
scroll to position [667, 0]
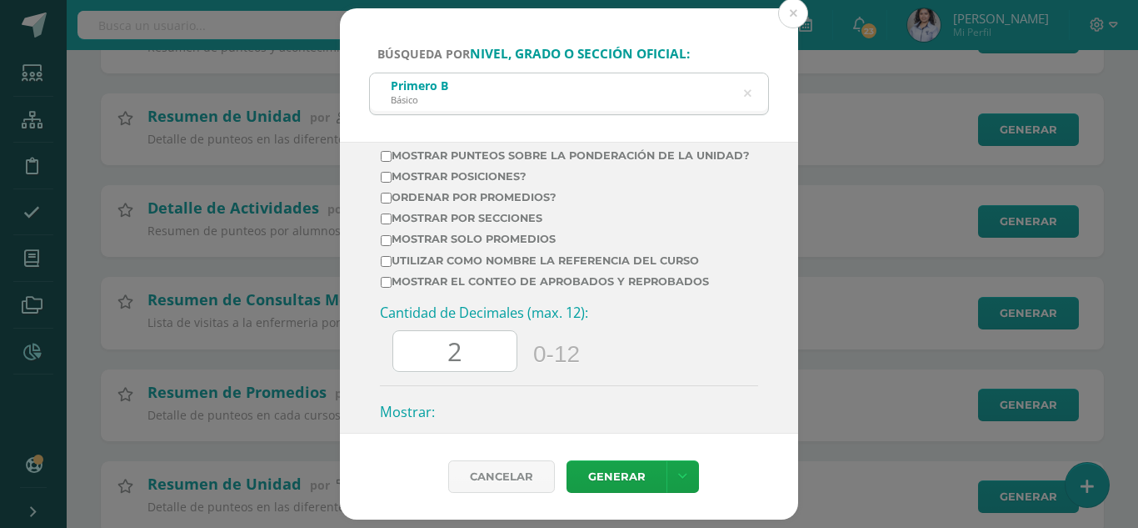
drag, startPoint x: 476, startPoint y: 369, endPoint x: 466, endPoint y: 372, distance: 10.3
click at [470, 371] on input "2" at bounding box center [454, 351] width 123 height 41
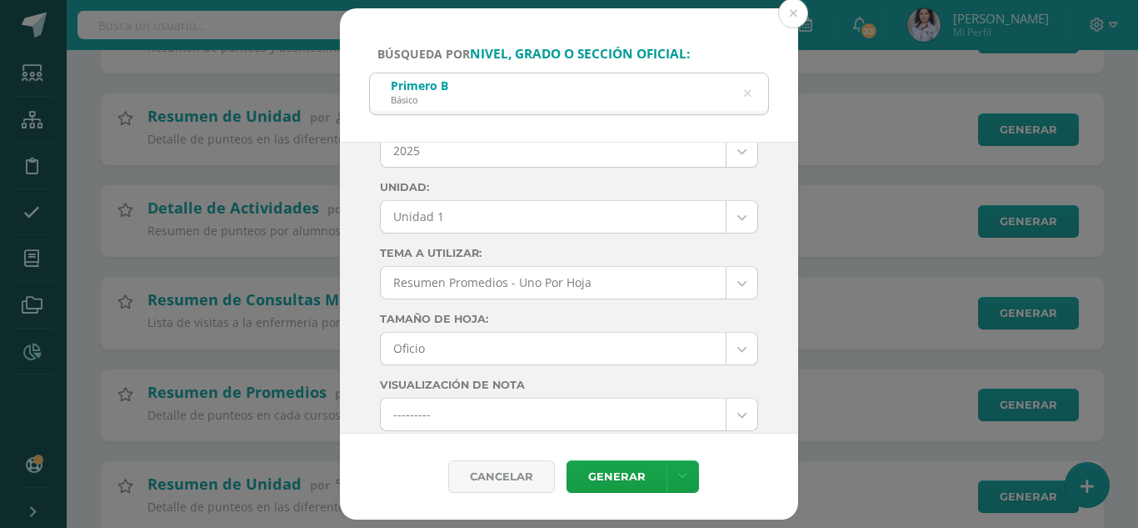
scroll to position [0, 0]
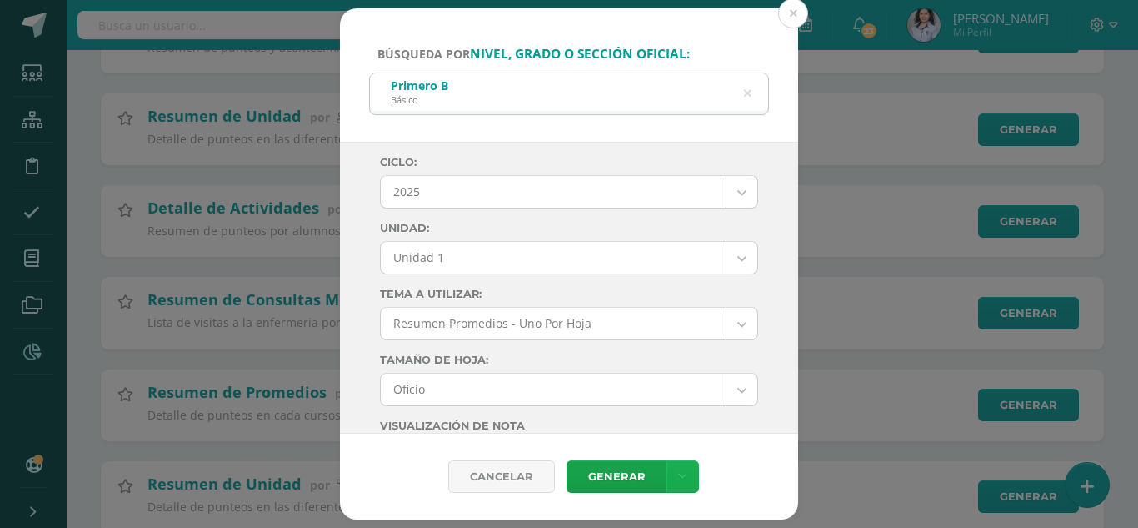
type input "0"
click at [688, 485] on link at bounding box center [683, 476] width 33 height 33
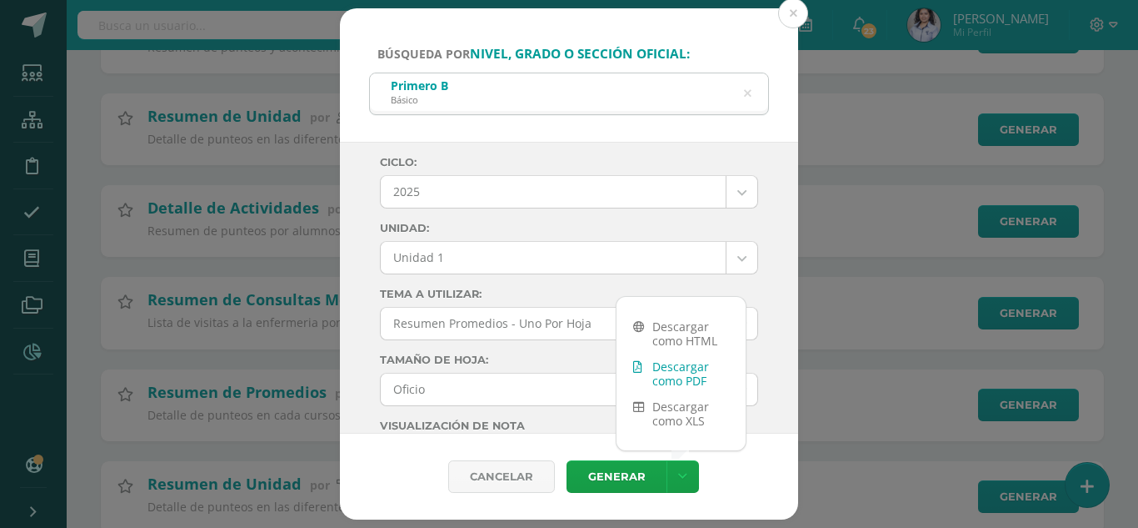
click at [670, 367] on link "Descargar como PDF" at bounding box center [681, 373] width 129 height 40
click at [543, 260] on body "Búsqueda por nivel, grado o sección oficial: Primero B Básico Primero Ciclo: 20…" at bounding box center [569, 268] width 1138 height 1370
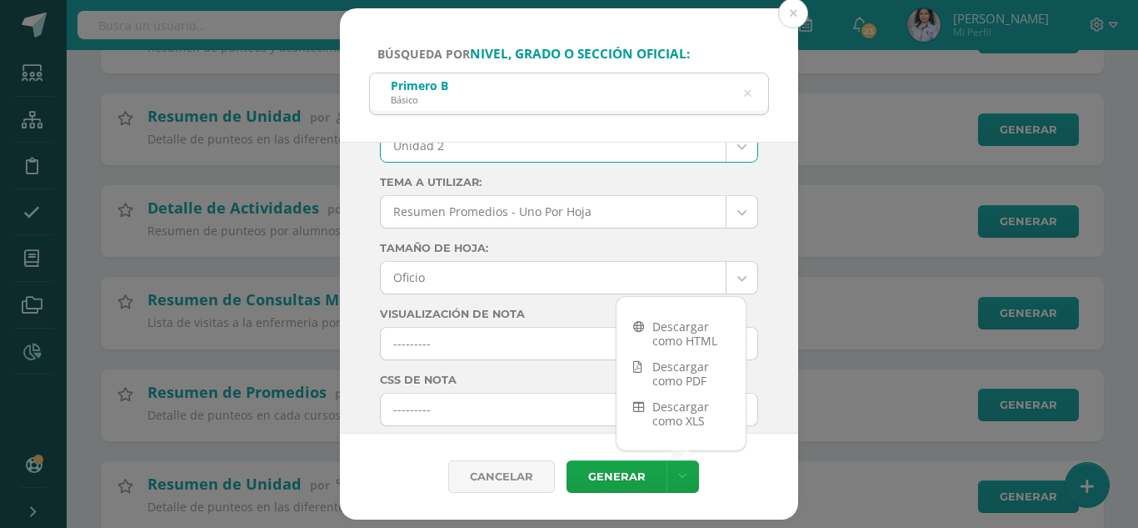
scroll to position [83, 0]
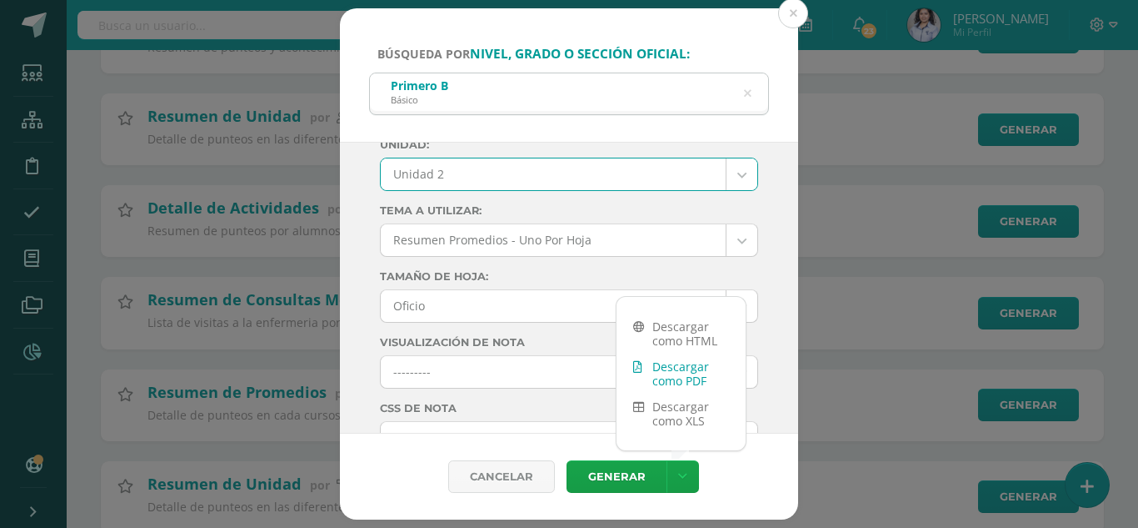
click at [682, 375] on link "Descargar como PDF" at bounding box center [681, 373] width 129 height 40
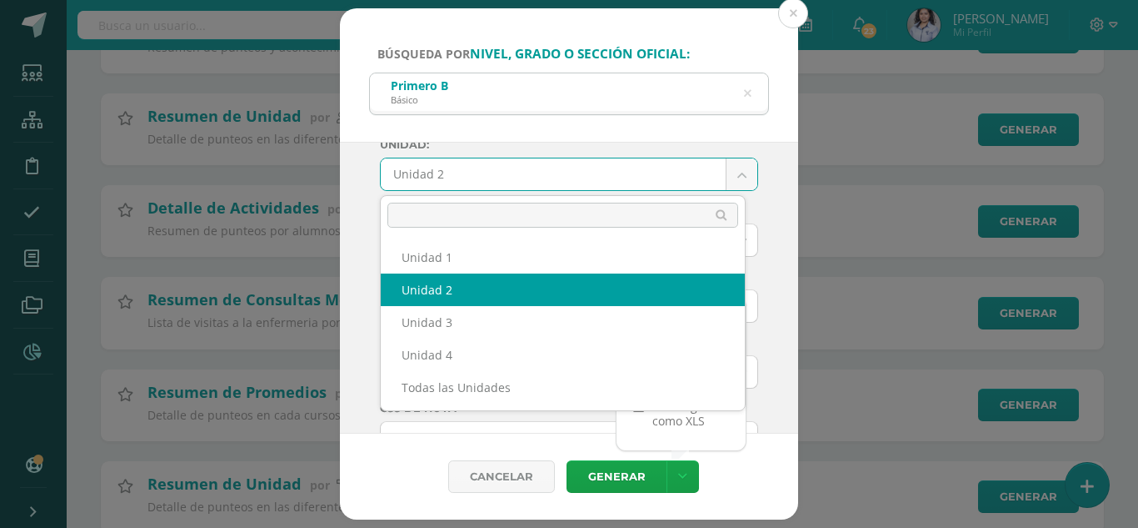
click at [478, 168] on body "Búsqueda por nivel, grado o sección oficial: Primero B Básico Primero Ciclo: 20…" at bounding box center [569, 268] width 1138 height 1370
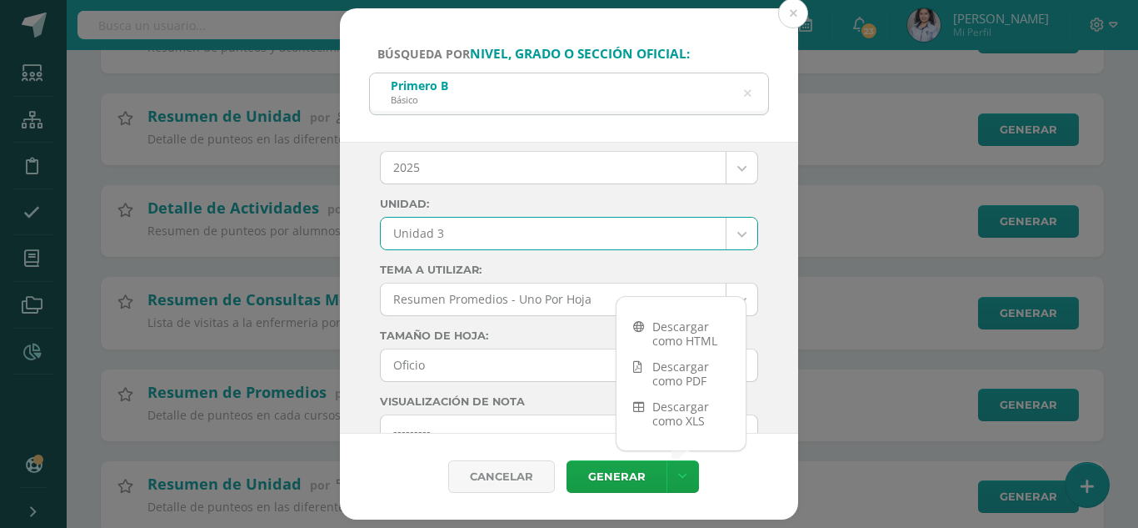
scroll to position [0, 0]
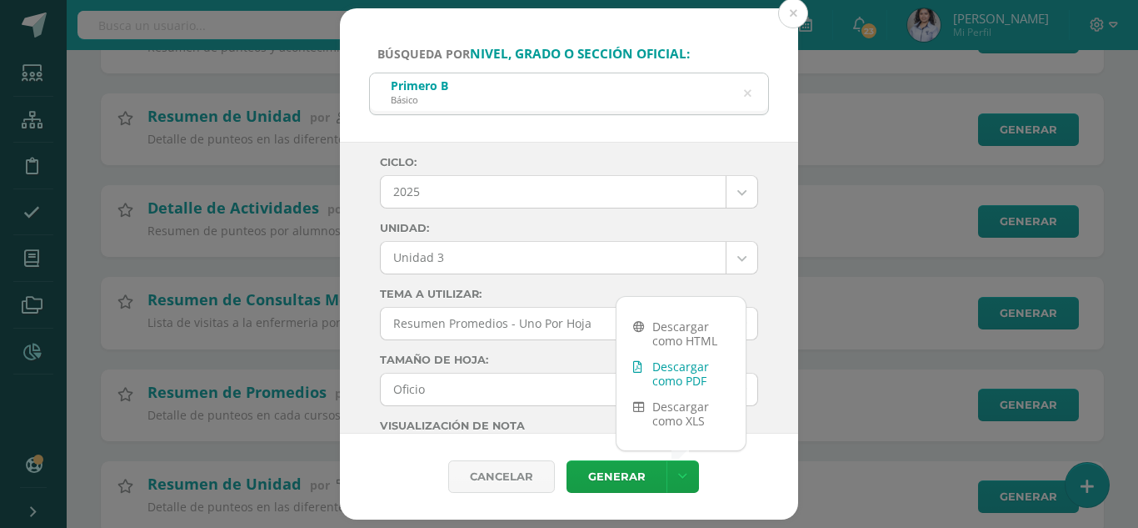
click at [664, 363] on link "Descargar como PDF" at bounding box center [681, 373] width 129 height 40
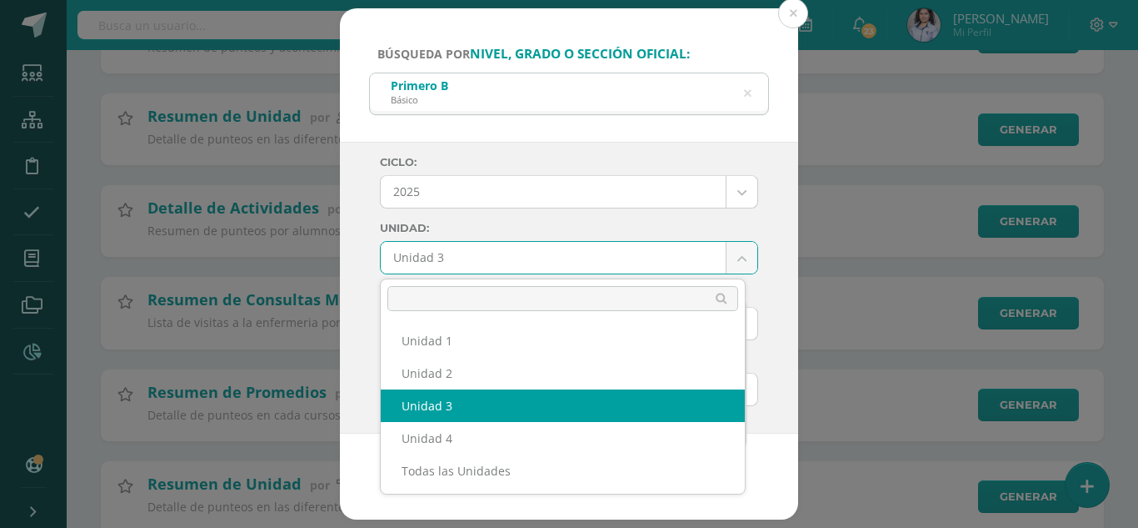
click at [453, 269] on body "Búsqueda por nivel, grado o sección oficial: Primero B Básico Primero Ciclo: 20…" at bounding box center [569, 268] width 1138 height 1370
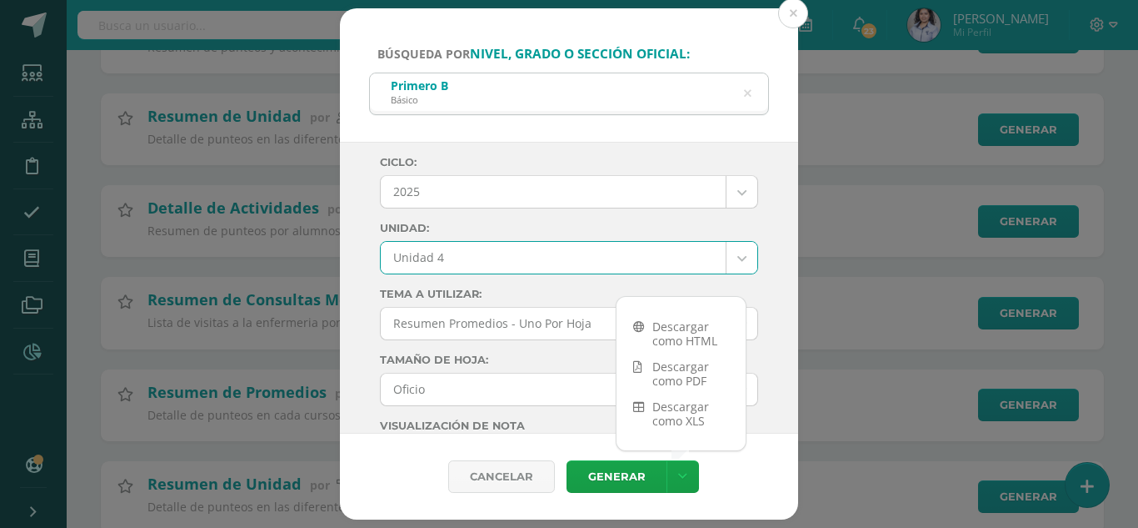
select select "Unidad 4"
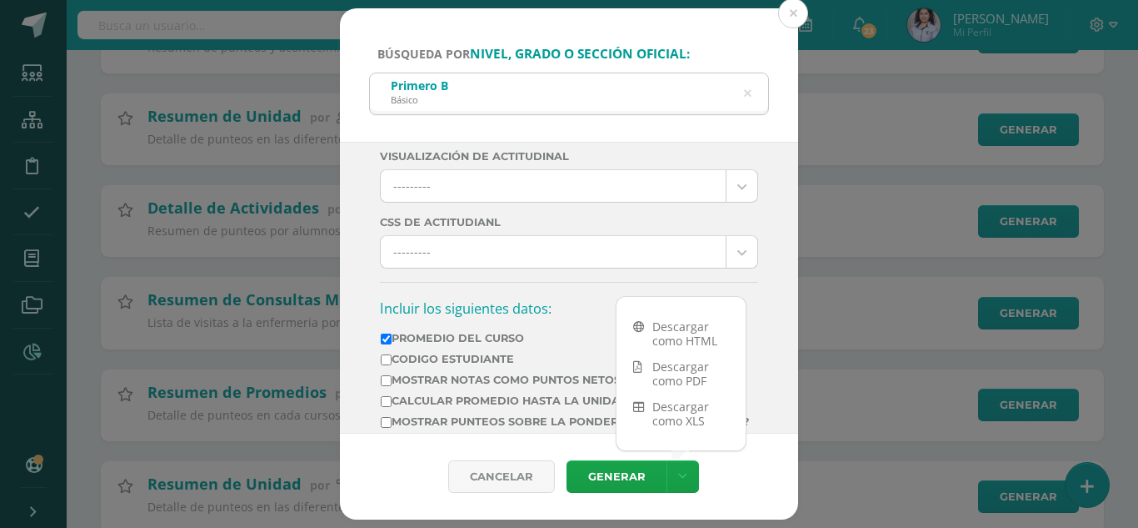
scroll to position [333, 0]
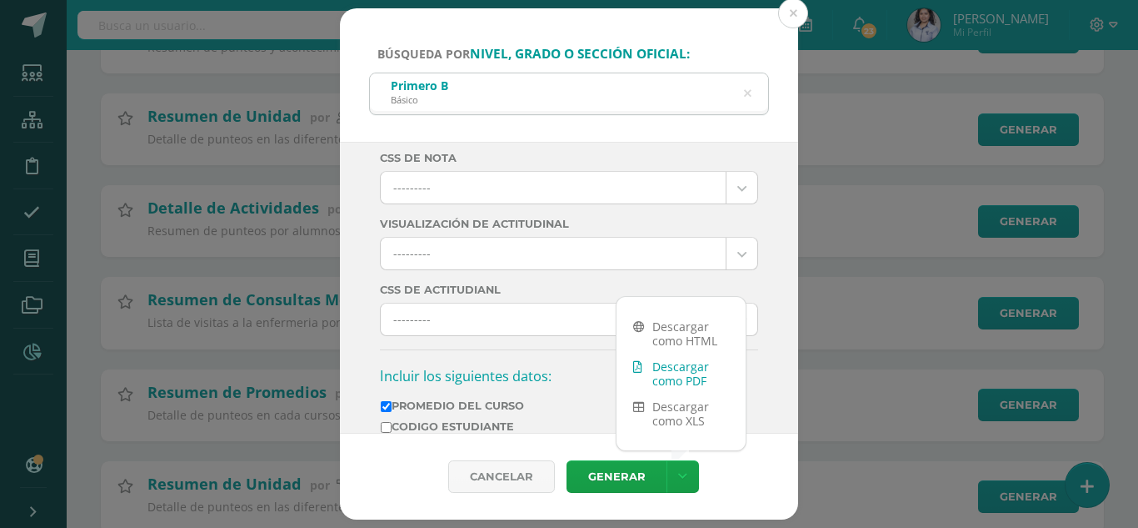
click at [655, 369] on link "Descargar como PDF" at bounding box center [681, 373] width 129 height 40
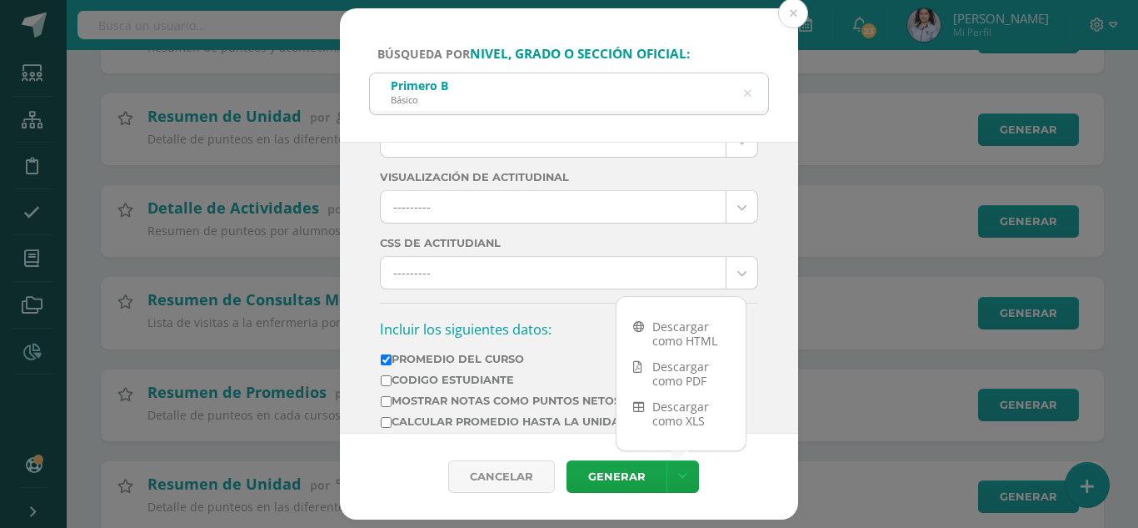
scroll to position [417, 0]
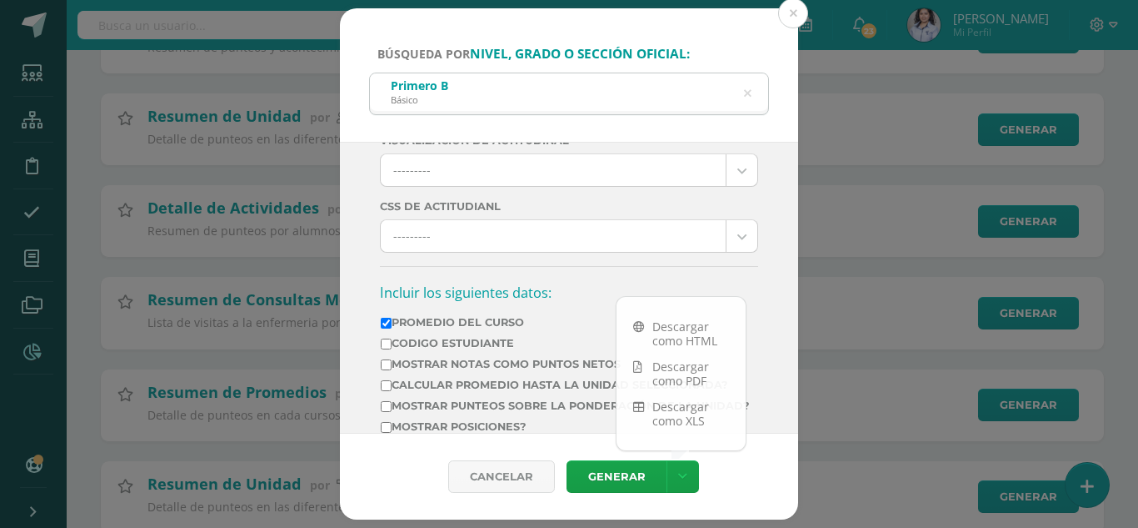
click at [494, 380] on label "Calcular promedio hasta la unidad seleccionada?" at bounding box center [565, 384] width 369 height 13
click at [392, 380] on input "Calcular promedio hasta la unidad seleccionada?" at bounding box center [386, 385] width 11 height 11
checkbox input "true"
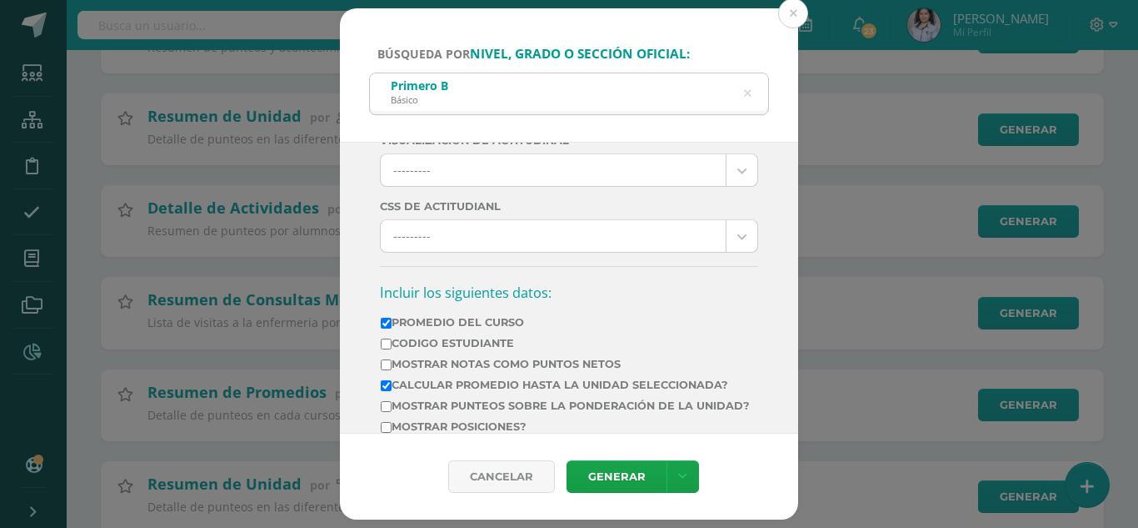
click at [482, 318] on label "Promedio del Curso" at bounding box center [565, 322] width 369 height 13
click at [483, 318] on label "Promedio del Curso" at bounding box center [565, 322] width 369 height 13
click at [392, 318] on input "Promedio del Curso" at bounding box center [386, 323] width 11 height 11
checkbox input "false"
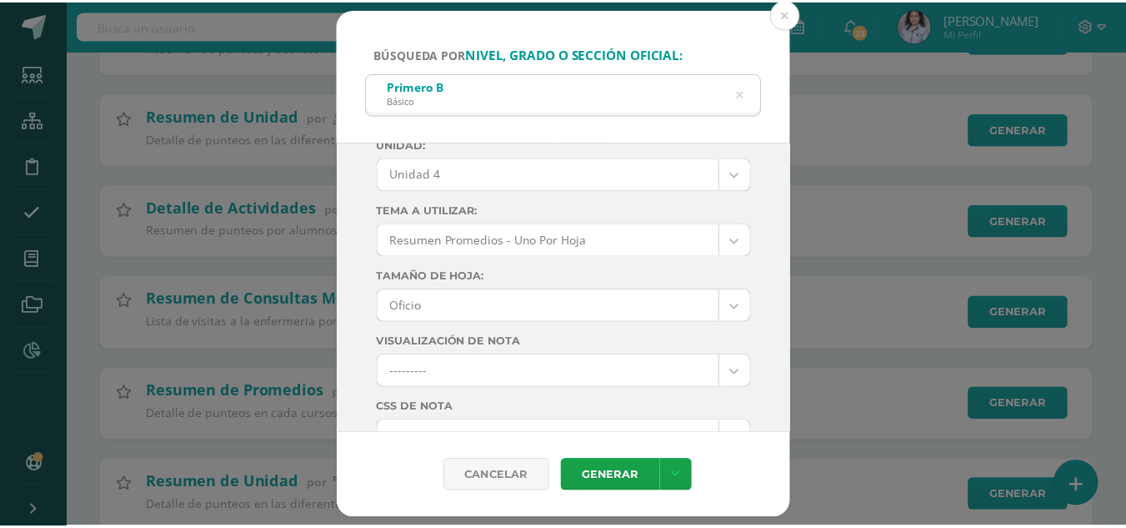
scroll to position [0, 0]
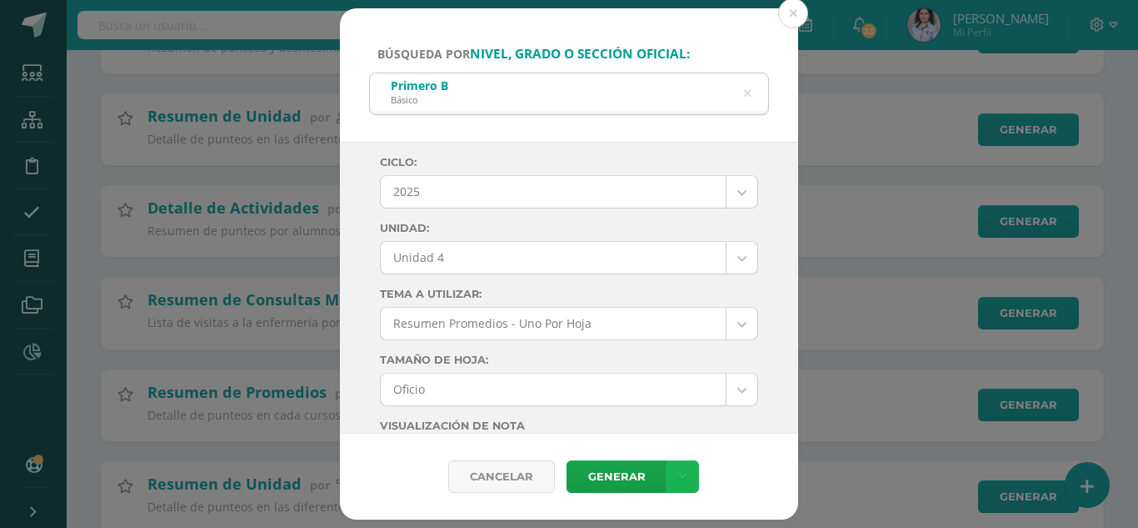
click at [689, 475] on link at bounding box center [683, 476] width 33 height 33
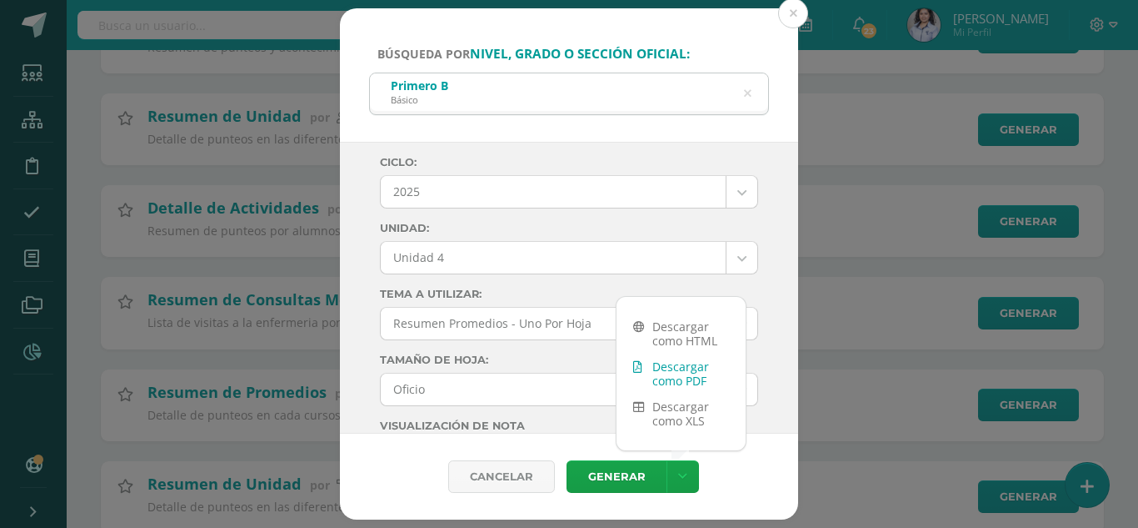
click at [676, 378] on link "Descargar como PDF" at bounding box center [681, 373] width 129 height 40
click at [797, 11] on button at bounding box center [793, 13] width 30 height 30
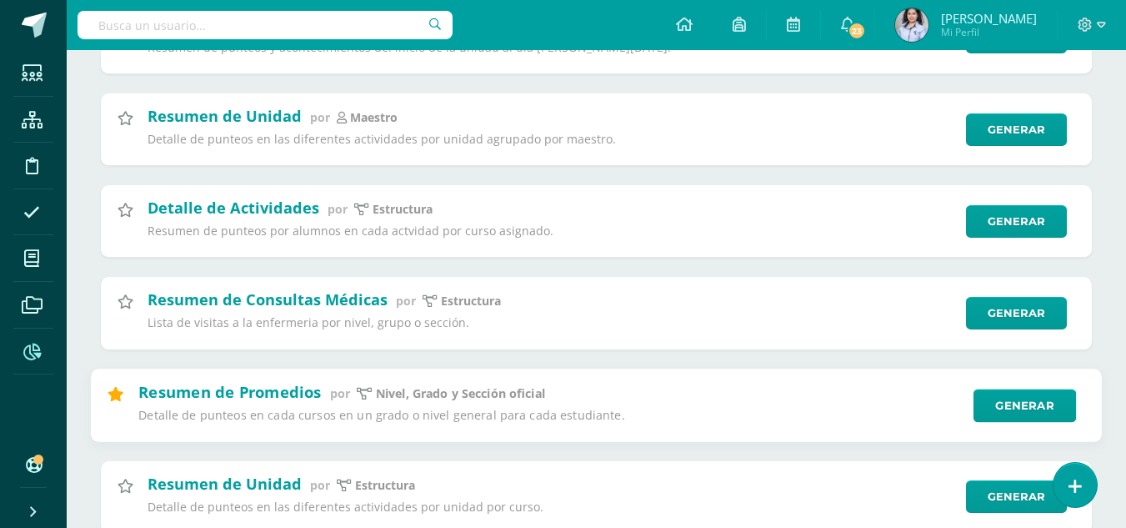
click at [117, 394] on icon at bounding box center [116, 393] width 16 height 14
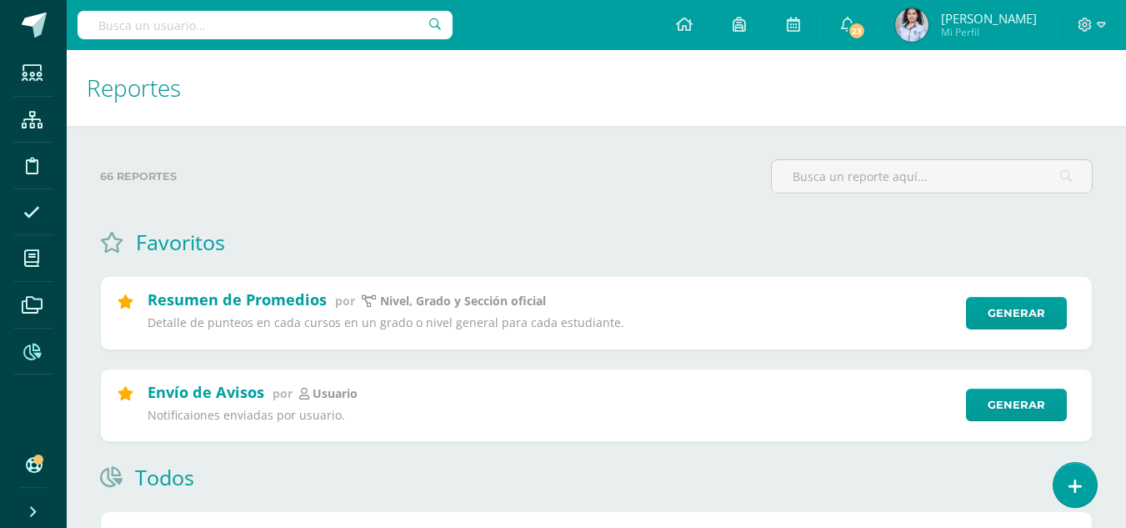
click at [558, 478] on div "Todos" at bounding box center [596, 477] width 993 height 28
click at [532, 189] on label "66 reportes" at bounding box center [429, 176] width 658 height 34
